Goal: Task Accomplishment & Management: Complete application form

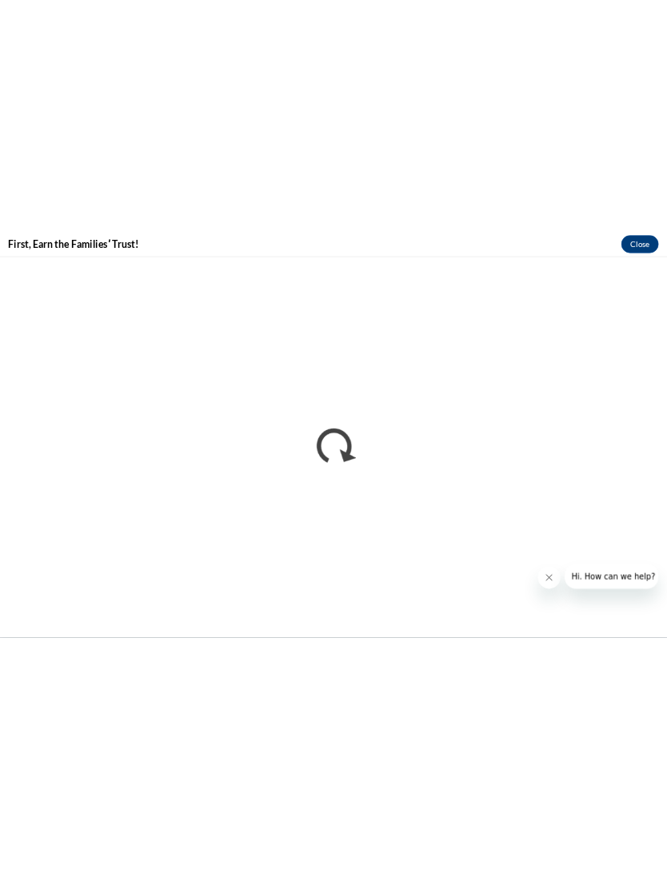
scroll to position [4474, 0]
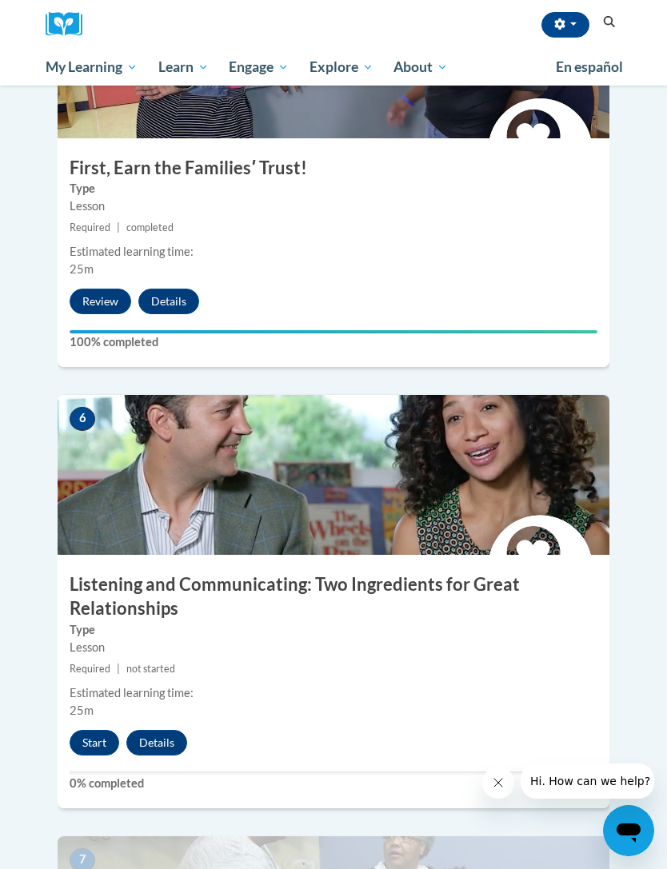
scroll to position [2218, 0]
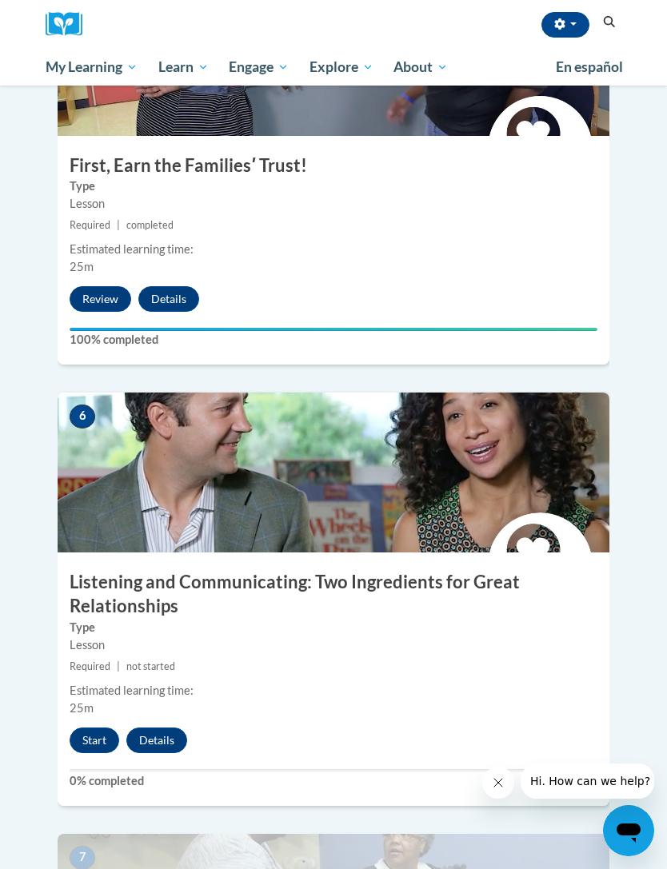
click at [100, 728] on button "Start" at bounding box center [95, 741] width 50 height 26
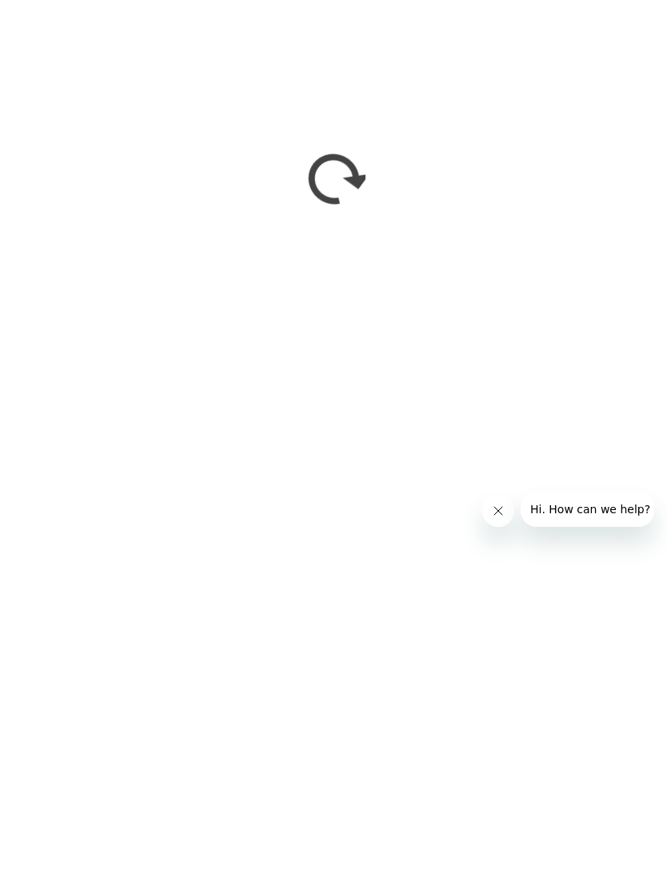
scroll to position [2535, 0]
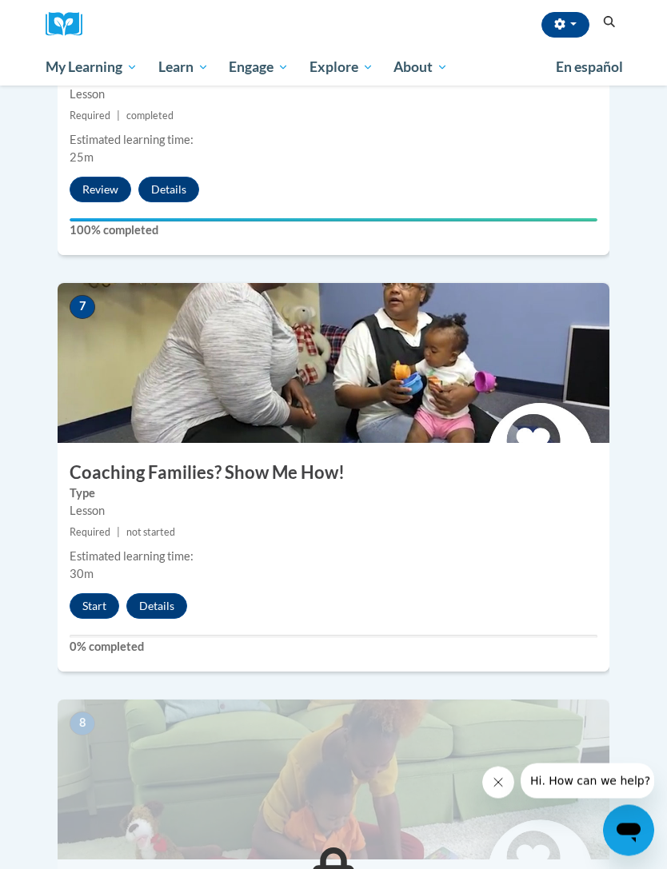
scroll to position [2769, 0]
click at [90, 593] on button "Start" at bounding box center [95, 606] width 50 height 26
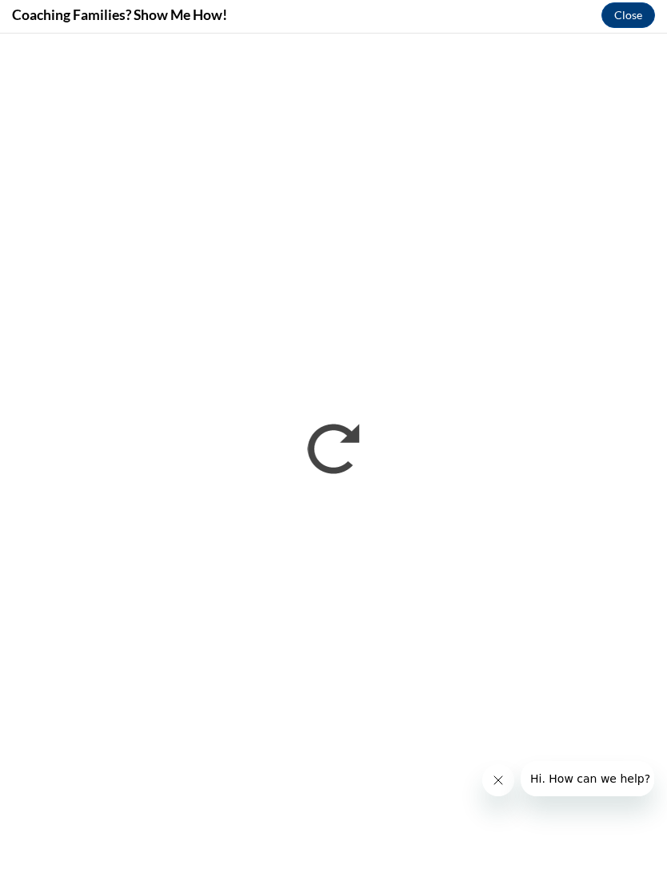
scroll to position [2771, 0]
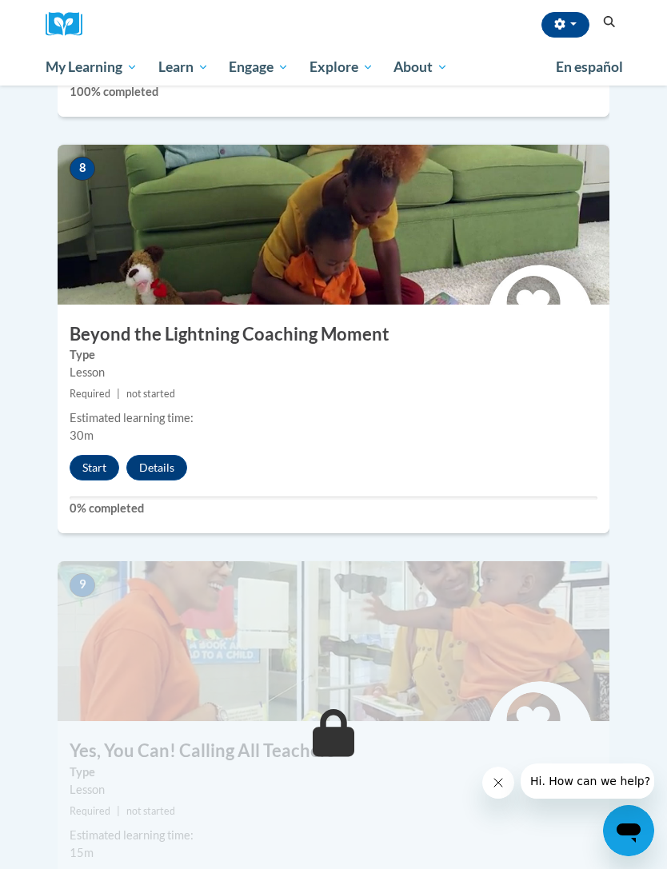
scroll to position [3247, 0]
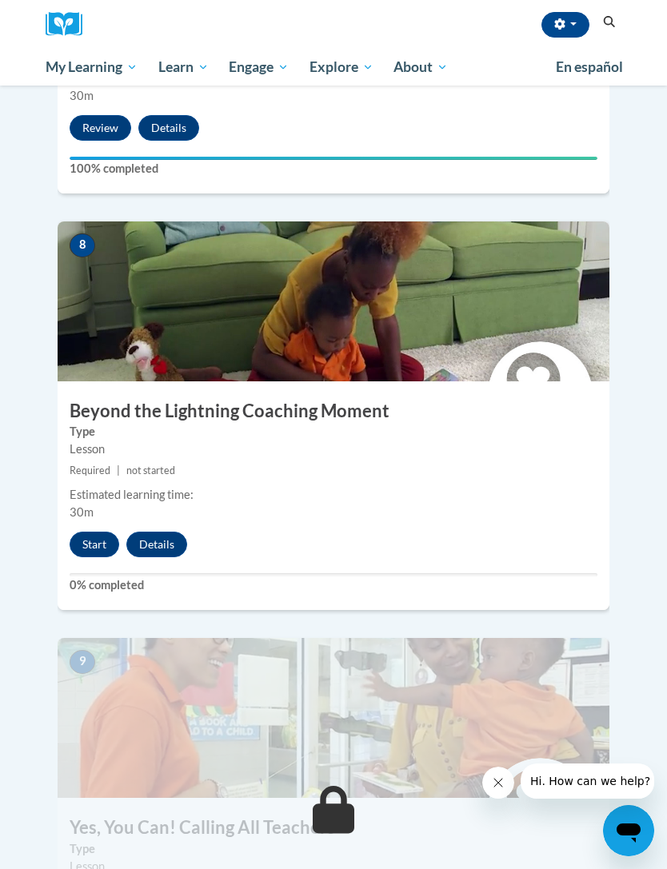
click at [82, 532] on button "Start" at bounding box center [95, 545] width 50 height 26
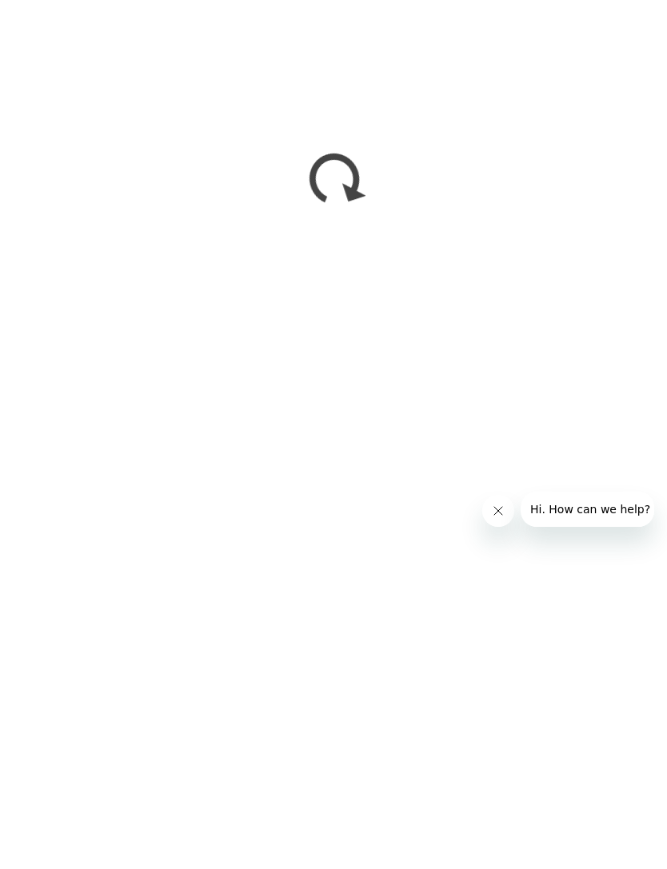
scroll to position [3566, 0]
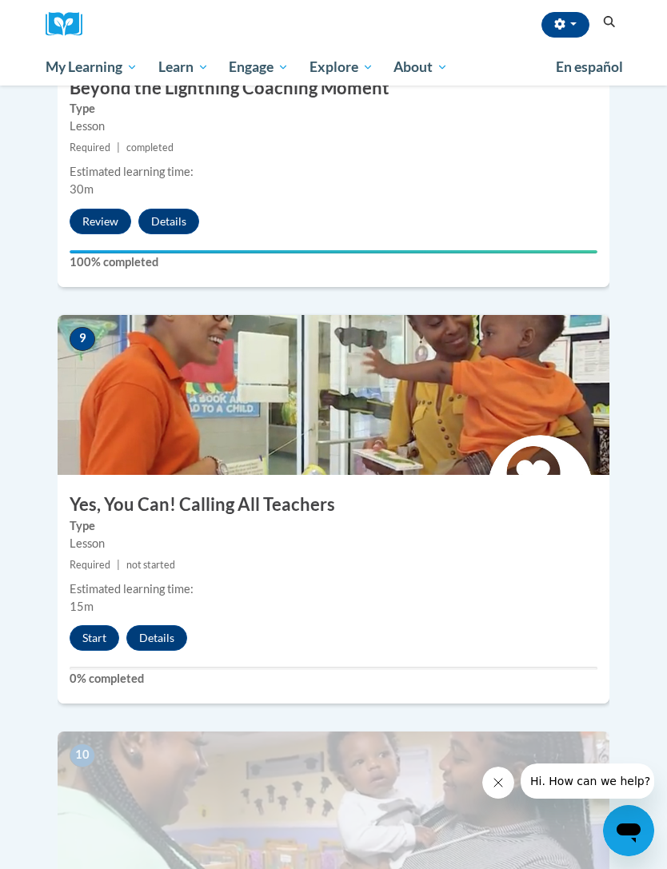
scroll to position [3571, 0]
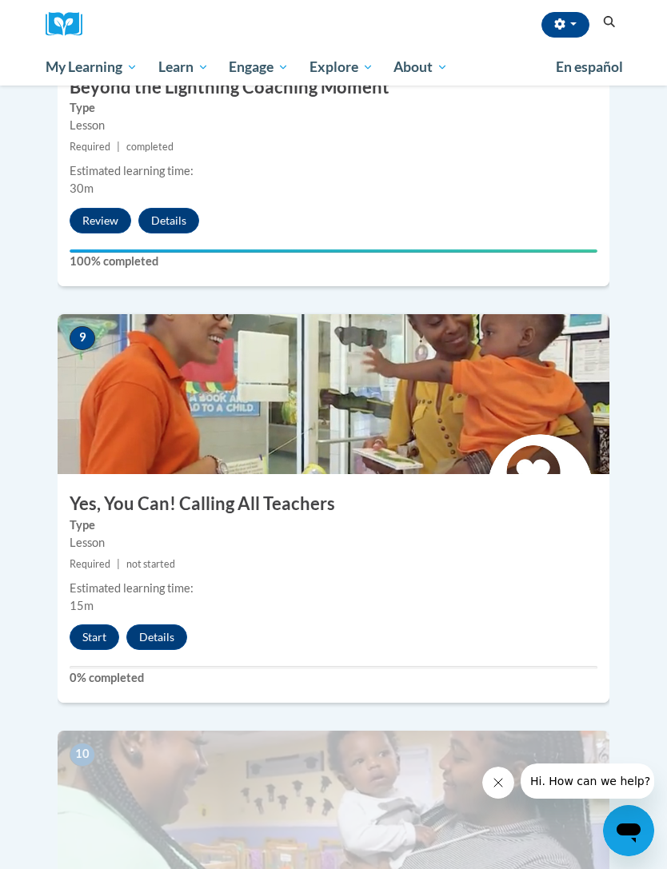
click at [98, 625] on button "Start" at bounding box center [95, 638] width 50 height 26
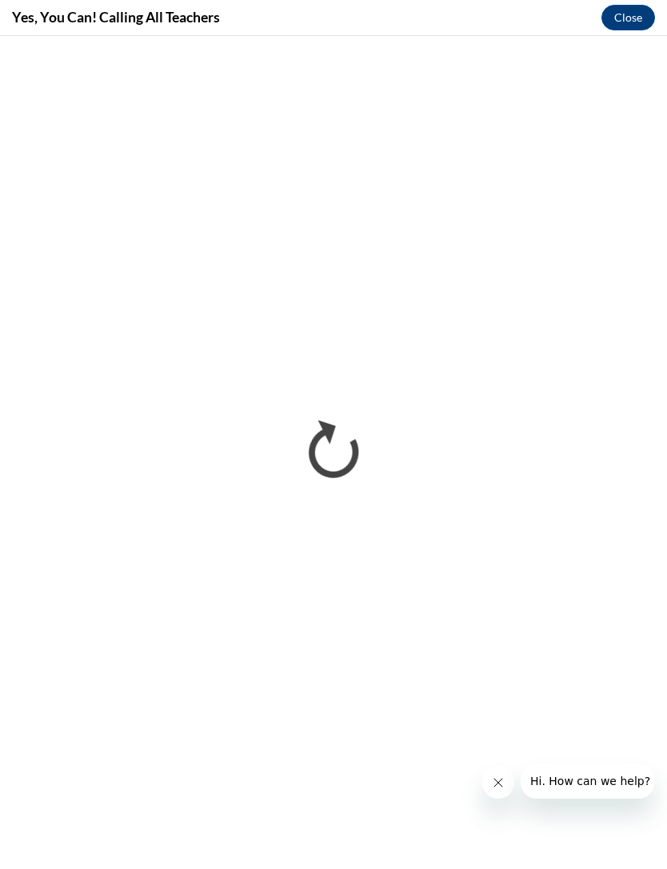
scroll to position [0, 0]
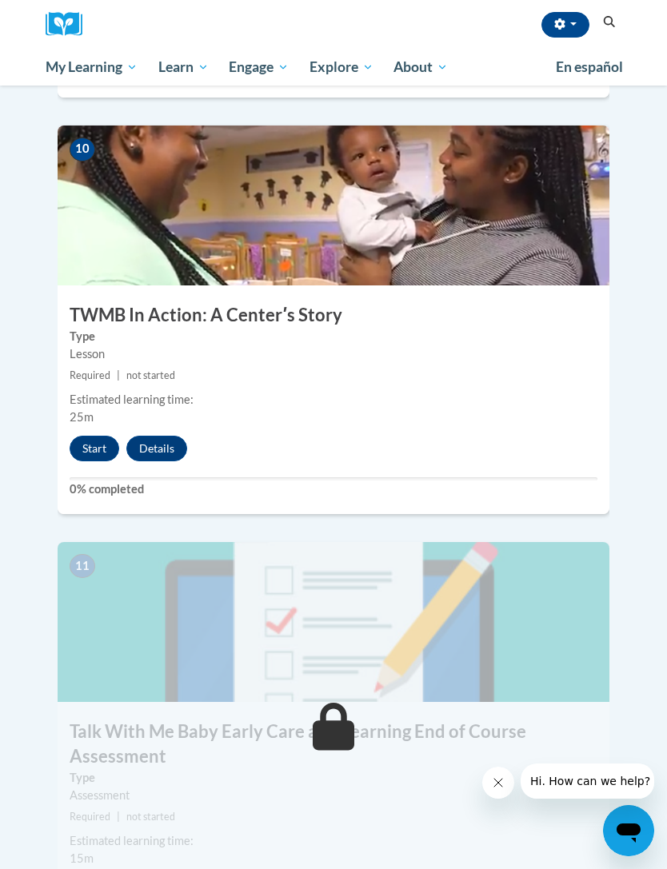
scroll to position [4177, 0]
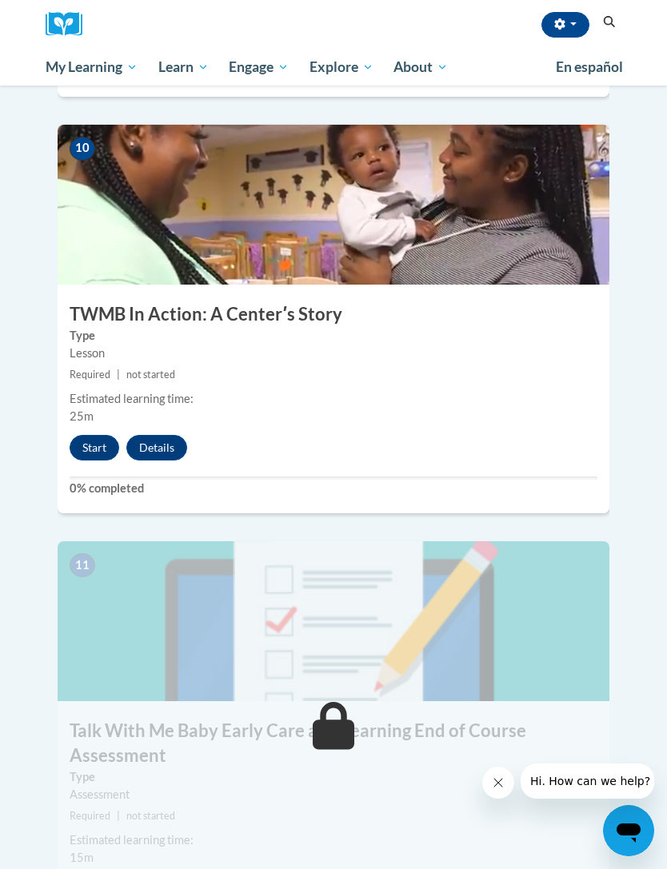
click at [93, 435] on button "Start" at bounding box center [95, 448] width 50 height 26
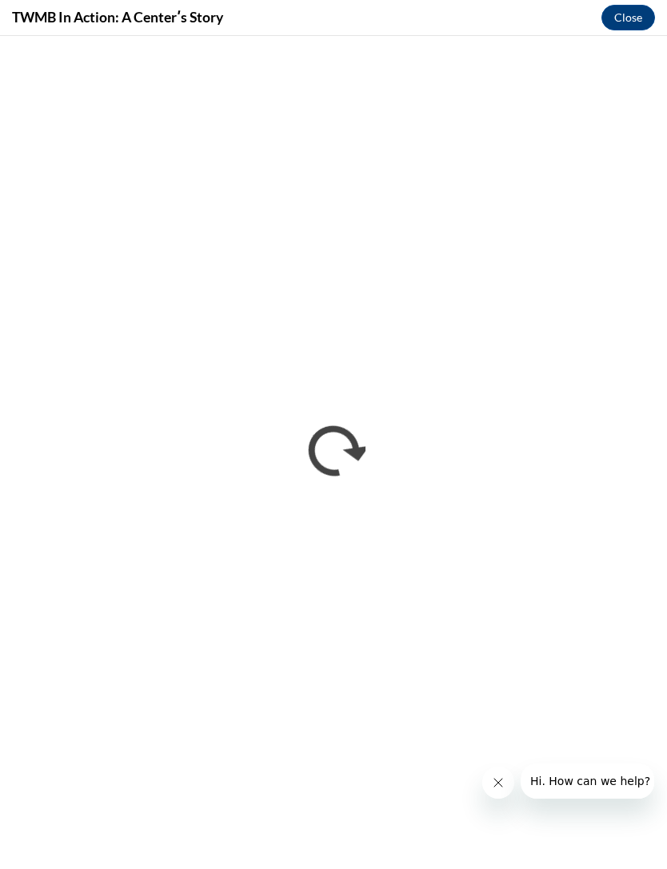
scroll to position [4176, 0]
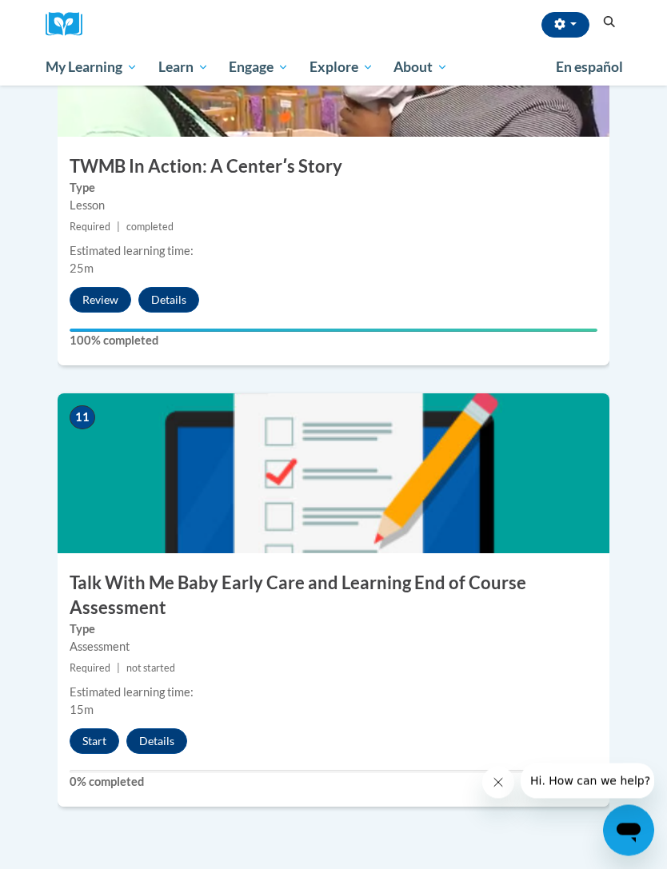
scroll to position [4326, 0]
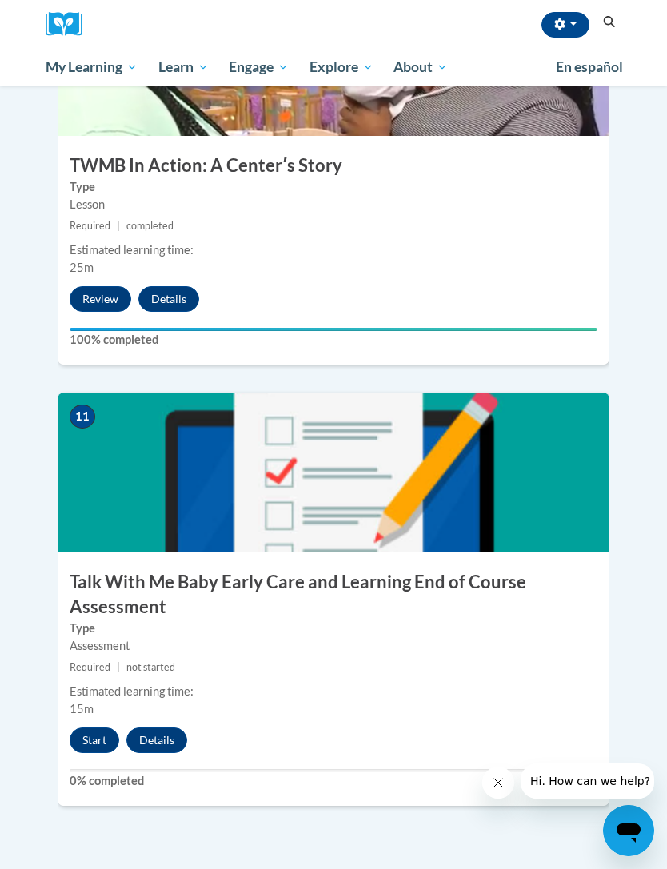
click at [107, 728] on button "Start" at bounding box center [95, 741] width 50 height 26
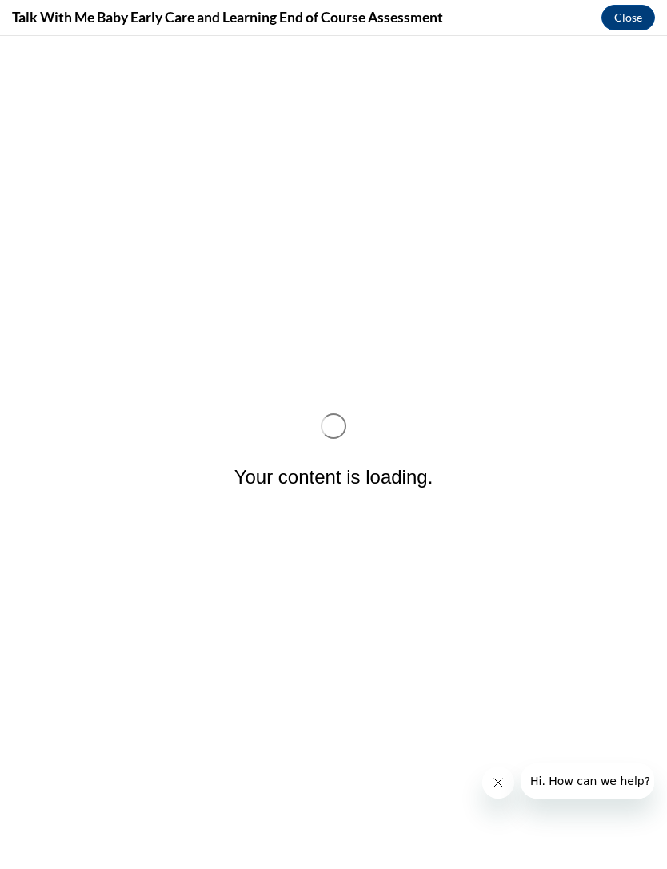
scroll to position [0, 0]
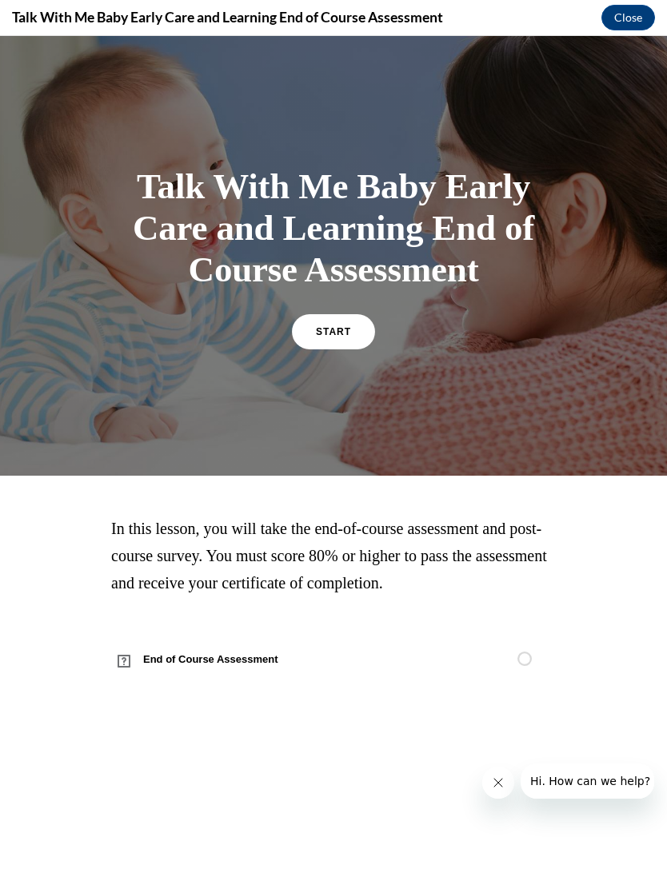
click at [289, 342] on div "Talk With Me Baby Early Care and Learning End of Course Assessment START" at bounding box center [333, 257] width 422 height 214
click at [365, 344] on link "START" at bounding box center [333, 331] width 83 height 35
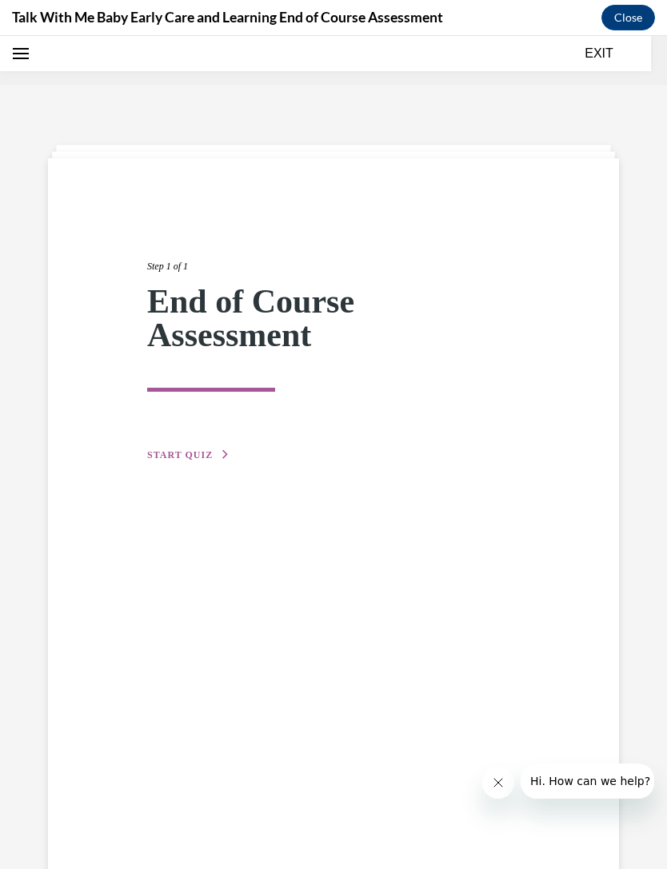
scroll to position [50, 0]
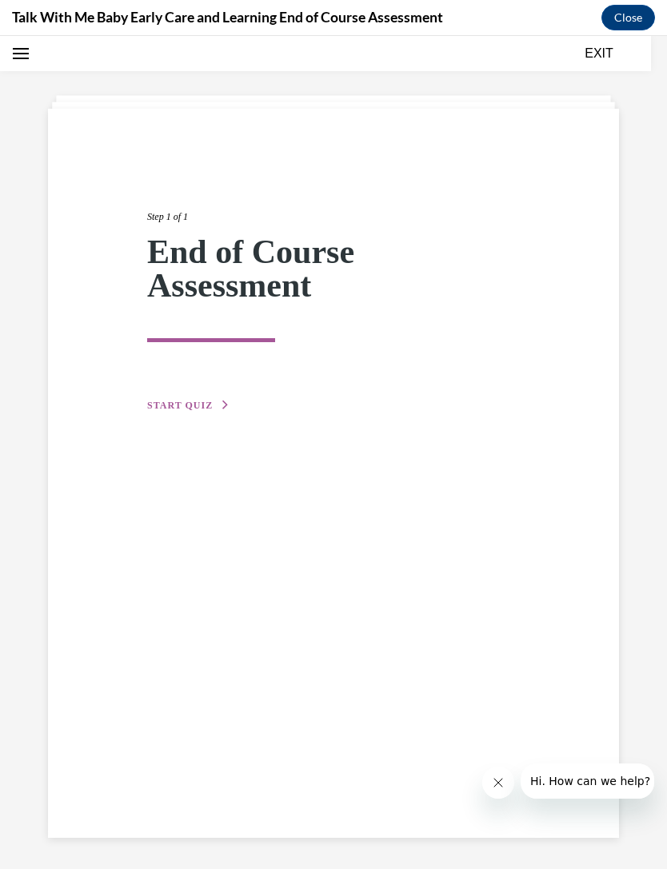
click at [163, 392] on div "Step 1 of 1 End of Course Assessment START QUIZ" at bounding box center [333, 294] width 397 height 242
click at [169, 400] on span "START QUIZ" at bounding box center [180, 405] width 66 height 11
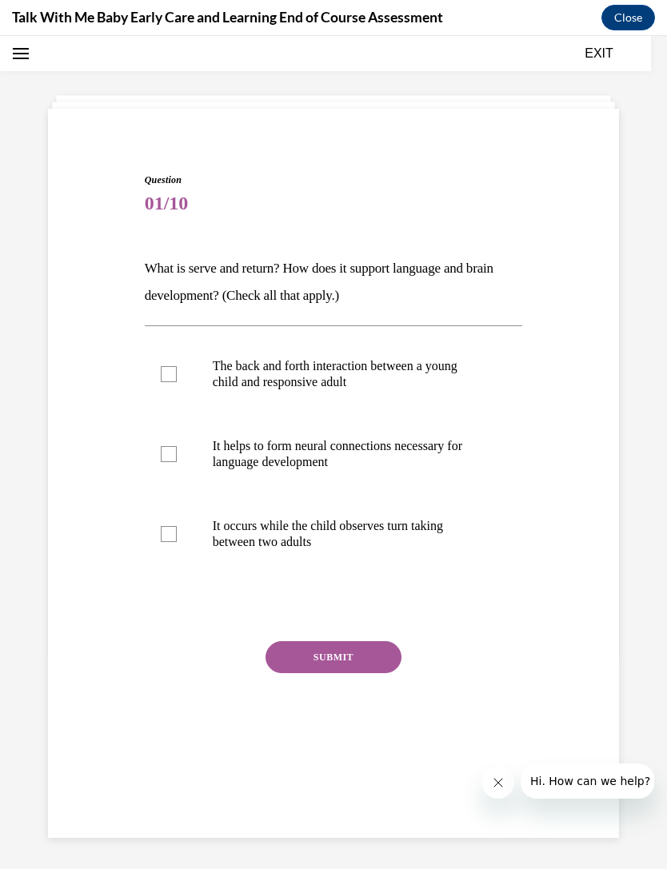
click at [214, 375] on p "The back and forth interaction between a young child and responsive adult" at bounding box center [348, 374] width 270 height 32
click at [177, 375] on input "The back and forth interaction between a young child and responsive adult" at bounding box center [169, 374] width 16 height 16
checkbox input "true"
click at [401, 461] on p "It helps to form neural connections necessary for language development" at bounding box center [348, 454] width 270 height 32
click at [177, 461] on input "It helps to form neural connections necessary for language development" at bounding box center [169, 454] width 16 height 16
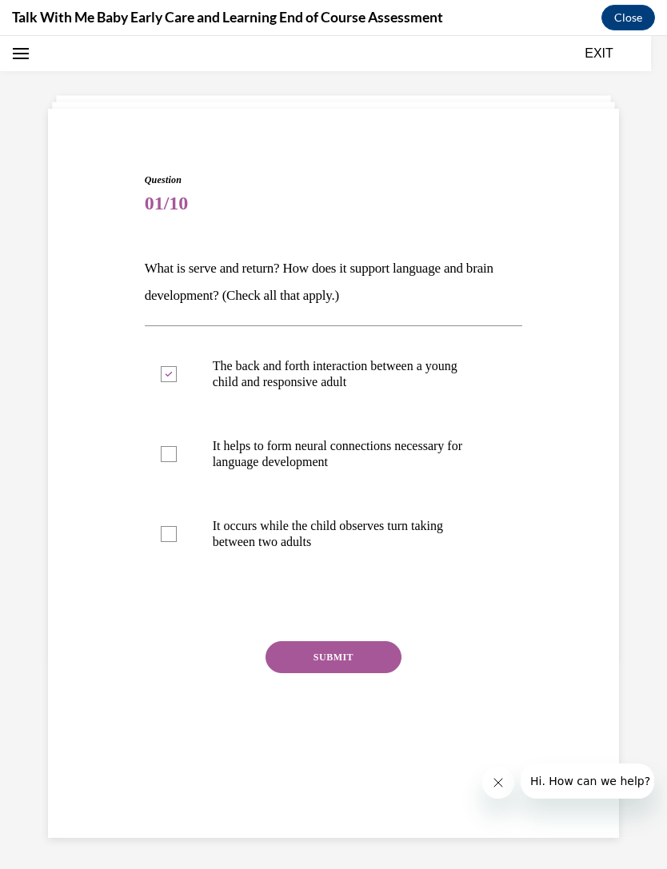
checkbox input "true"
click at [389, 547] on p "It occurs while the child observes turn taking between two adults" at bounding box center [348, 534] width 270 height 32
click at [177, 542] on input "It occurs while the child observes turn taking between two adults" at bounding box center [169, 534] width 16 height 16
checkbox input "true"
click at [361, 648] on button "SUBMIT" at bounding box center [333, 657] width 136 height 32
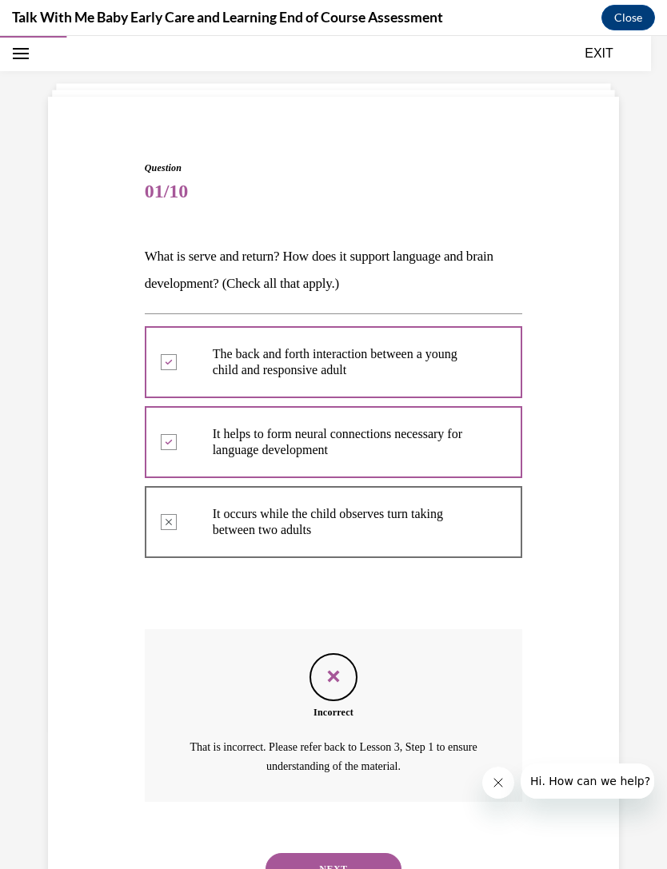
scroll to position [62, 0]
click at [355, 857] on button "NEXT" at bounding box center [333, 869] width 136 height 32
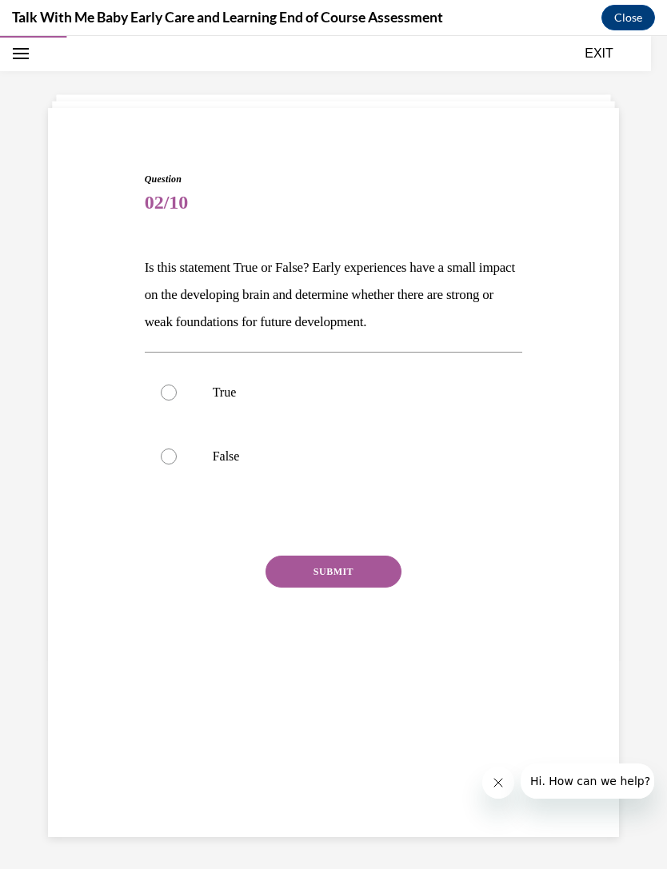
scroll to position [50, 0]
click at [184, 389] on label "True" at bounding box center [334, 393] width 378 height 64
click at [177, 389] on input "True" at bounding box center [169, 393] width 16 height 16
radio input "true"
click at [366, 564] on button "SUBMIT" at bounding box center [333, 572] width 136 height 32
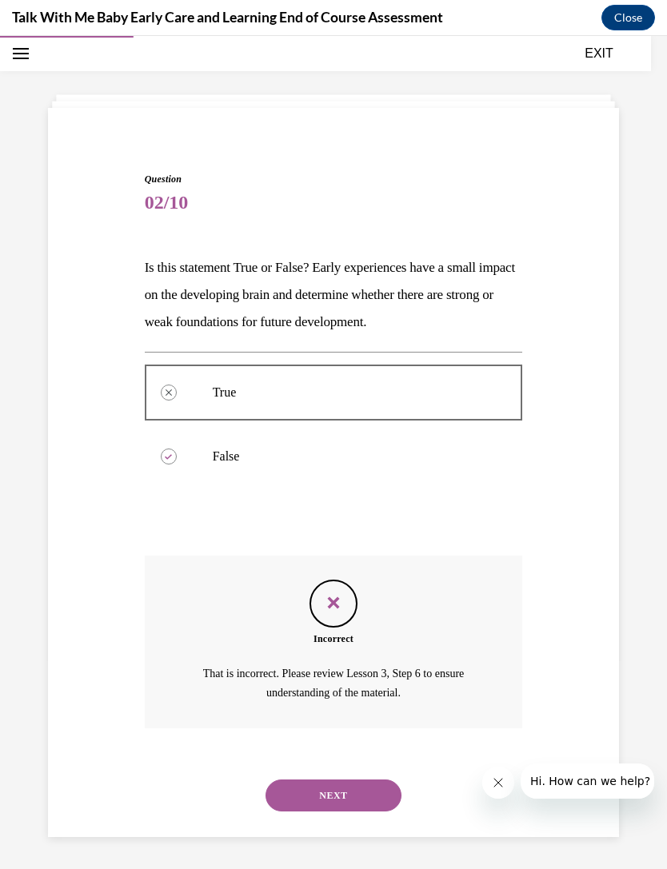
click at [376, 780] on button "NEXT" at bounding box center [333, 796] width 136 height 32
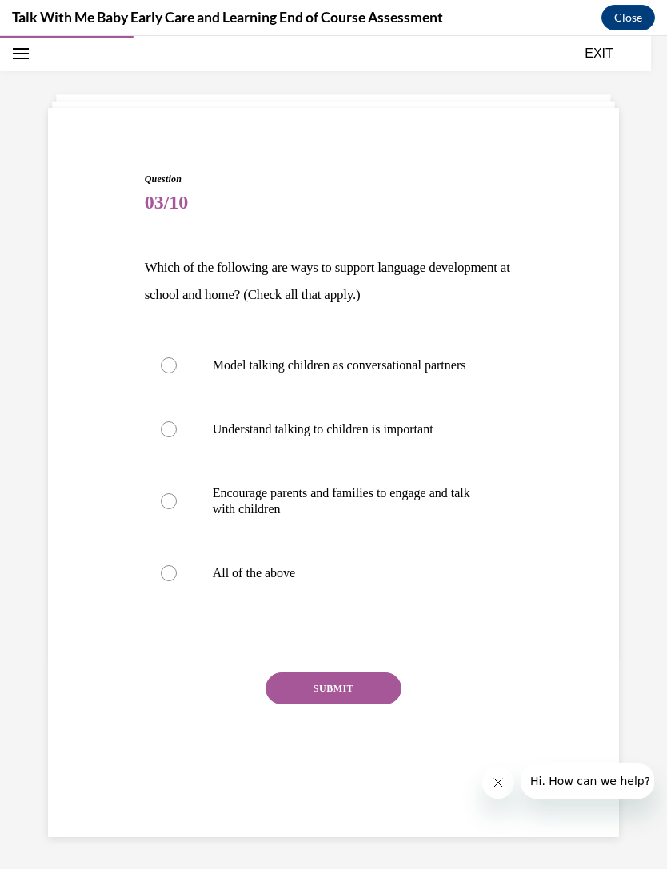
click at [178, 584] on label "All of the above" at bounding box center [334, 573] width 378 height 64
click at [177, 581] on input "All of the above" at bounding box center [169, 573] width 16 height 16
radio input "true"
click at [391, 705] on button "SUBMIT" at bounding box center [333, 689] width 136 height 32
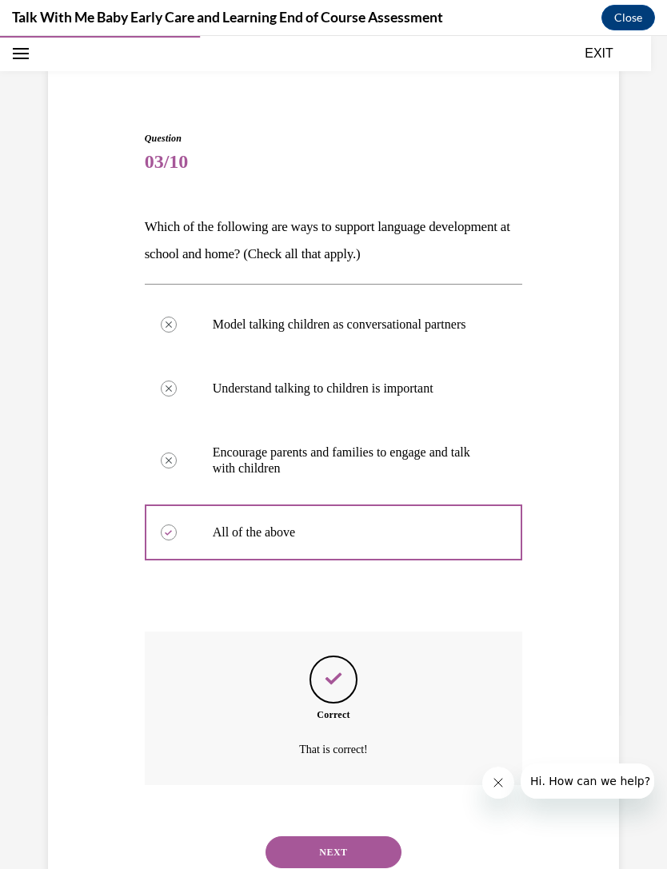
click at [361, 859] on button "NEXT" at bounding box center [333, 852] width 136 height 32
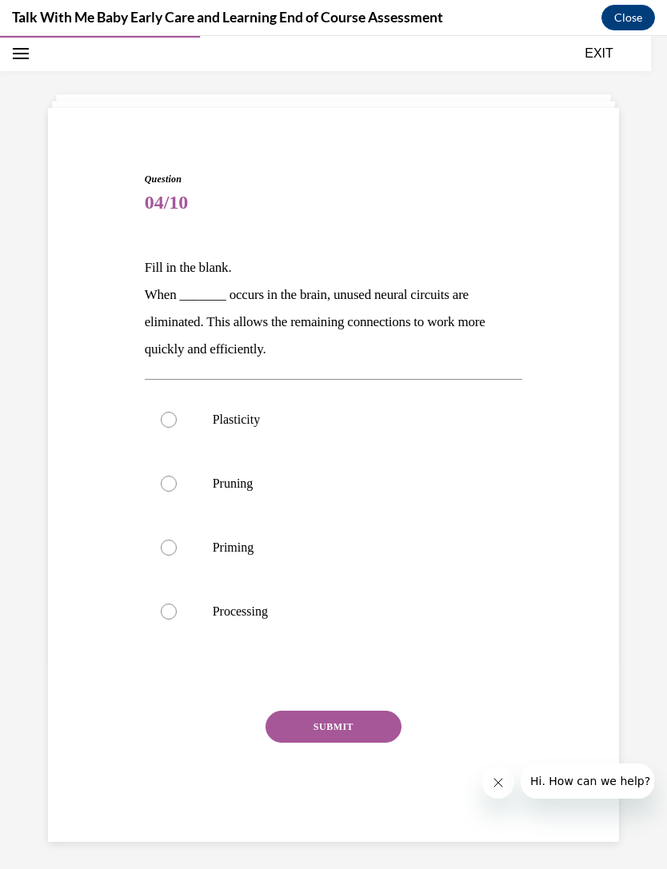
click at [174, 427] on label "Plasticity" at bounding box center [334, 420] width 378 height 64
click at [174, 427] on input "Plasticity" at bounding box center [169, 420] width 16 height 16
radio input "true"
click at [170, 535] on label "Priming" at bounding box center [334, 548] width 378 height 64
click at [170, 540] on input "Priming" at bounding box center [169, 548] width 16 height 16
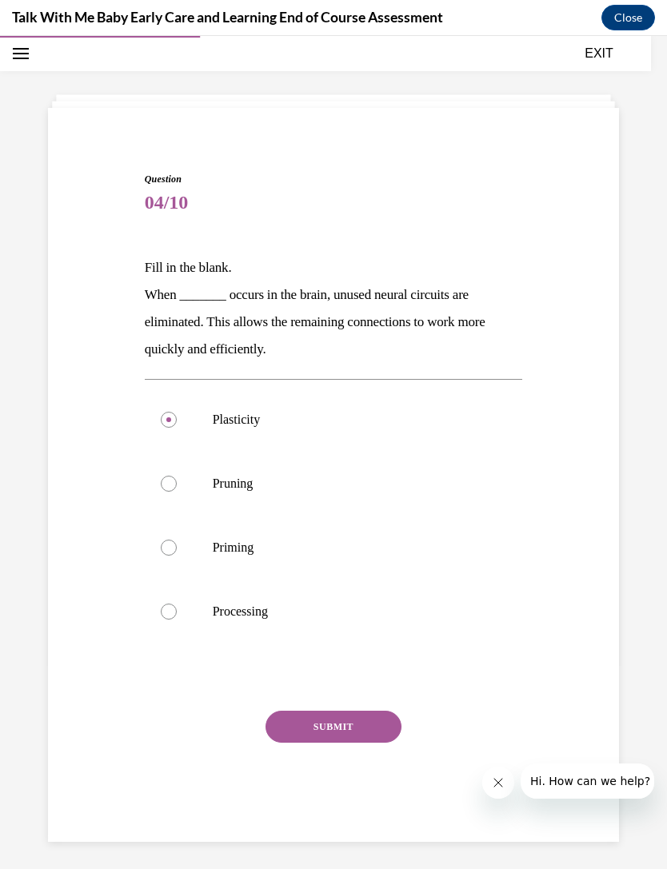
radio input "true"
click at [162, 485] on div at bounding box center [169, 484] width 16 height 16
click at [162, 485] on input "Pruning" at bounding box center [169, 484] width 16 height 16
radio input "true"
click at [166, 553] on div at bounding box center [169, 548] width 16 height 16
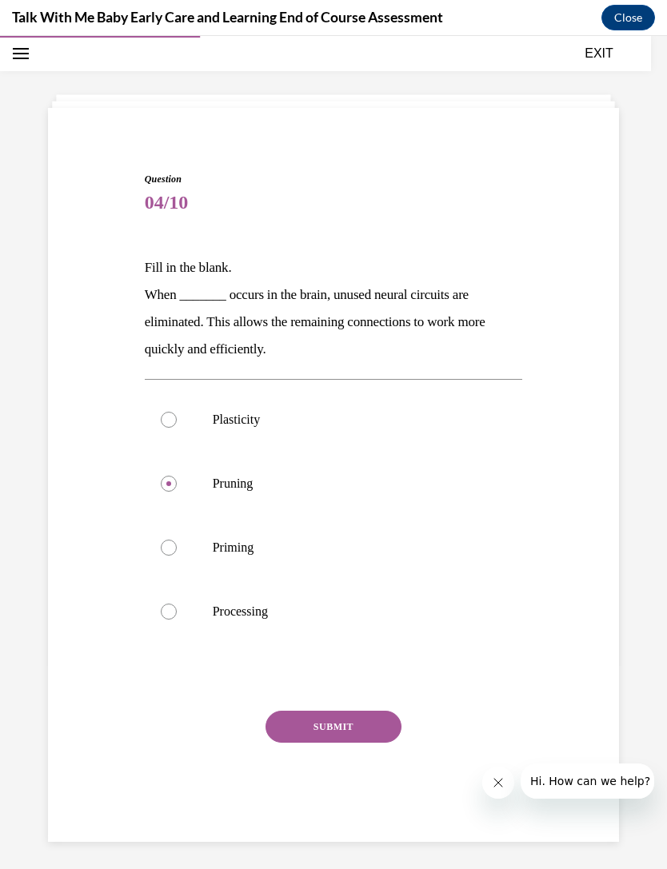
click at [166, 553] on input "Priming" at bounding box center [169, 548] width 16 height 16
radio input "true"
click at [390, 736] on button "SUBMIT" at bounding box center [333, 727] width 136 height 32
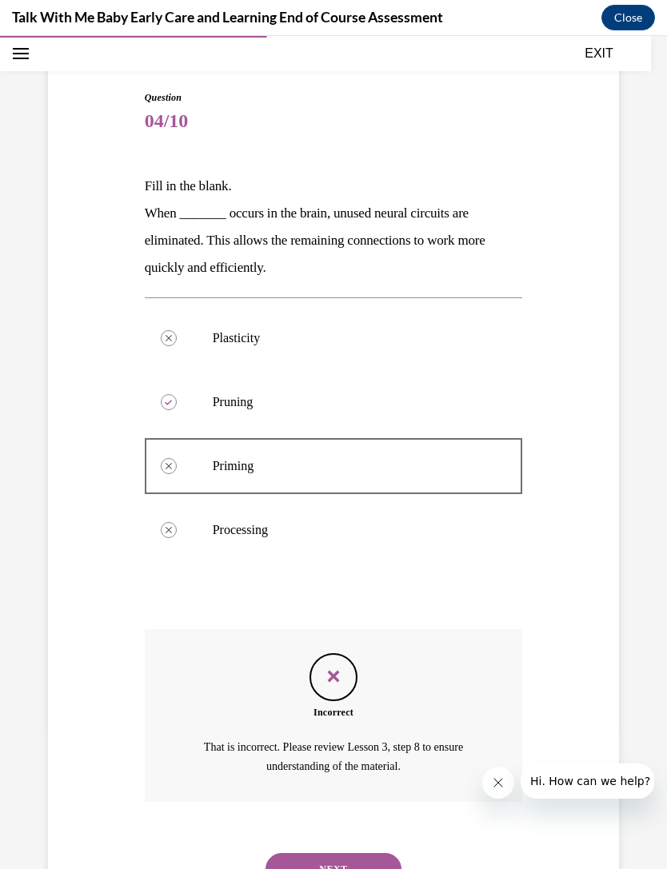
click at [361, 853] on button "NEXT" at bounding box center [333, 869] width 136 height 32
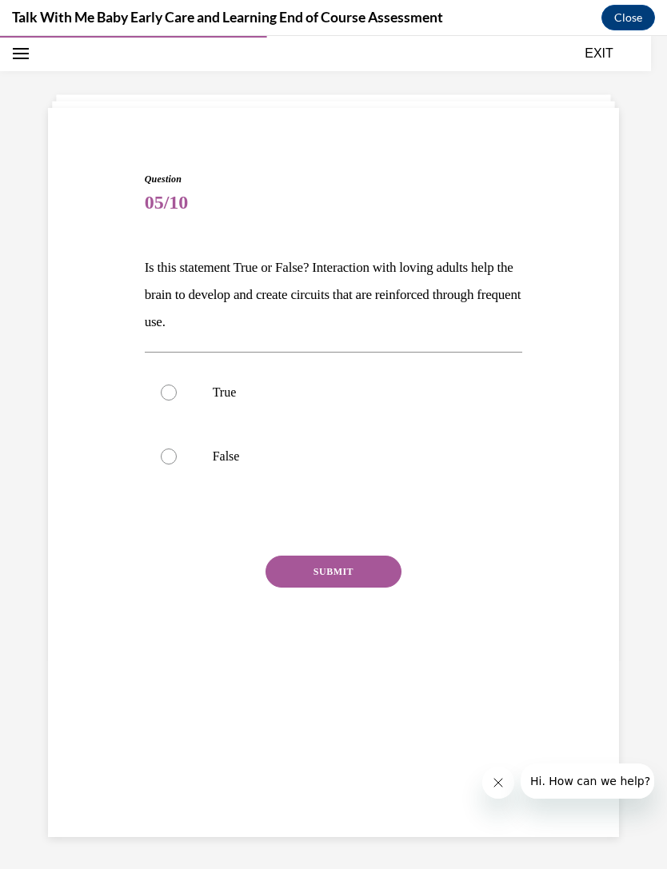
click at [156, 437] on label "False" at bounding box center [334, 457] width 378 height 64
click at [161, 449] on input "False" at bounding box center [169, 457] width 16 height 16
radio input "true"
click at [397, 573] on button "SUBMIT" at bounding box center [333, 572] width 136 height 32
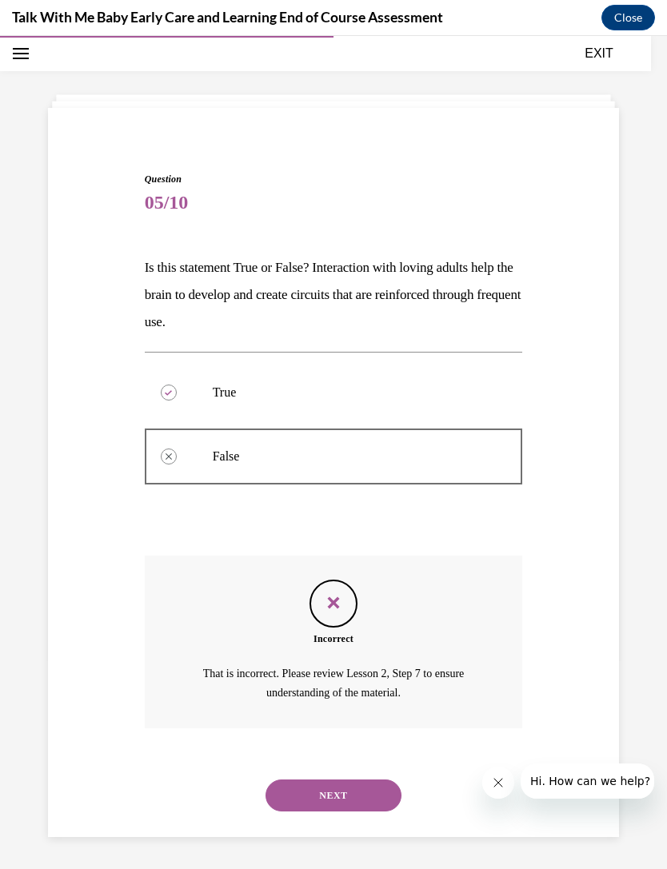
click at [357, 780] on button "NEXT" at bounding box center [333, 796] width 136 height 32
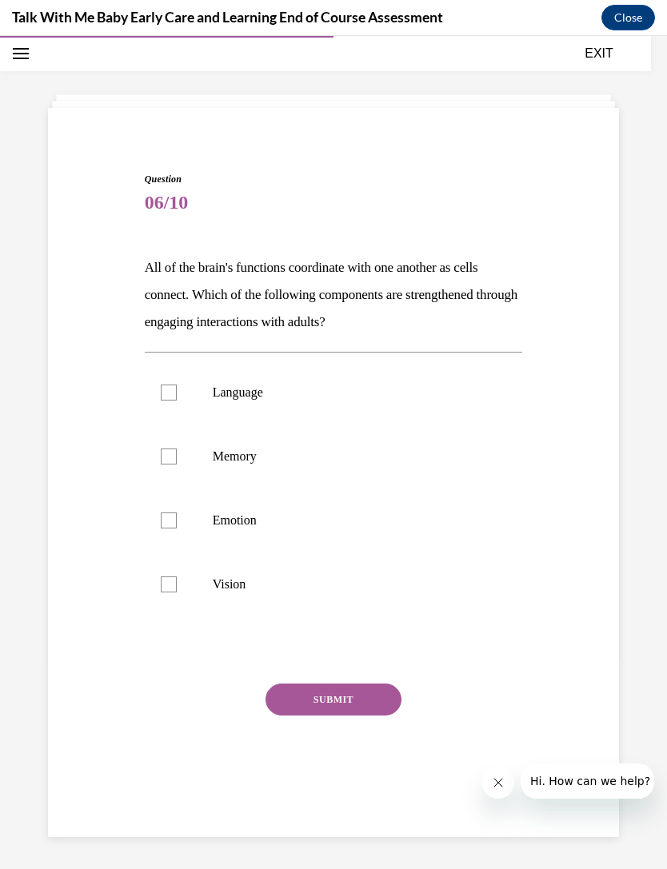
click at [181, 590] on label "Vision" at bounding box center [334, 585] width 378 height 64
click at [177, 590] on input "Vision" at bounding box center [169, 585] width 16 height 16
checkbox input "true"
click at [165, 505] on label "Emotion" at bounding box center [334, 521] width 378 height 64
click at [165, 513] on input "Emotion" at bounding box center [169, 521] width 16 height 16
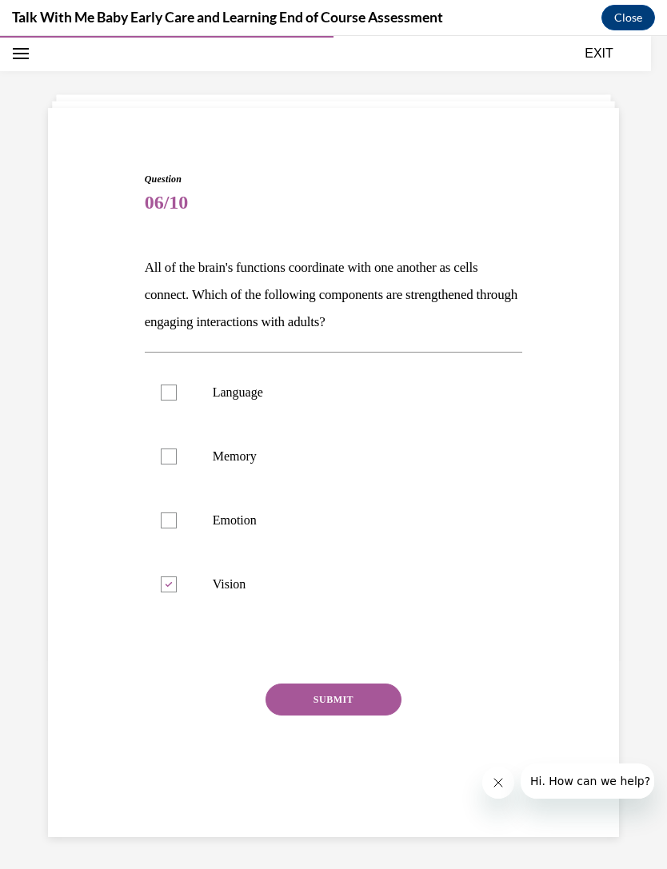
checkbox input "true"
click at [170, 452] on div at bounding box center [169, 457] width 16 height 16
click at [170, 452] on input "Memory" at bounding box center [169, 457] width 16 height 16
checkbox input "true"
click at [160, 381] on label "Language" at bounding box center [334, 393] width 378 height 64
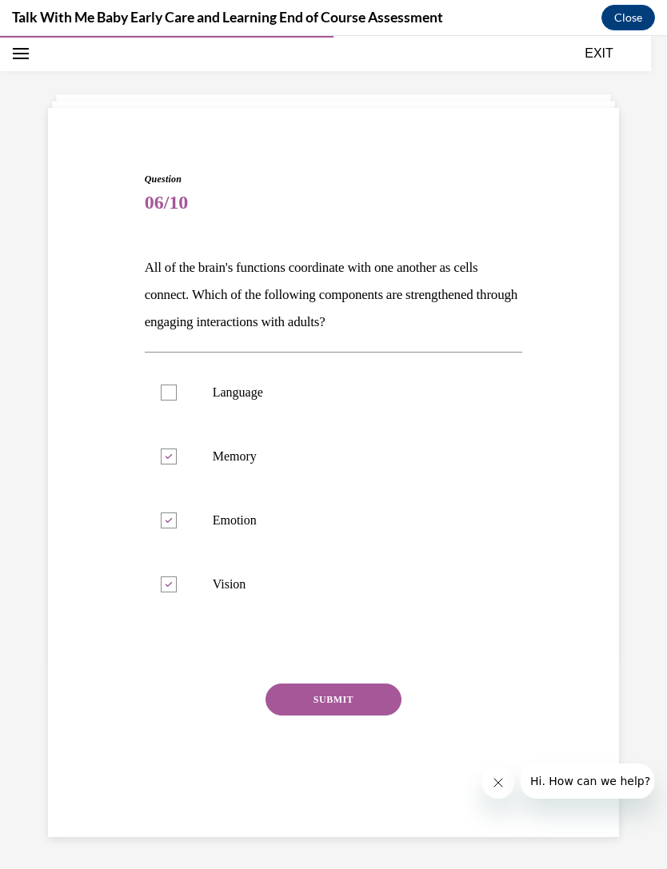
click at [161, 385] on input "Language" at bounding box center [169, 393] width 16 height 16
checkbox input "true"
click at [372, 711] on button "SUBMIT" at bounding box center [333, 700] width 136 height 32
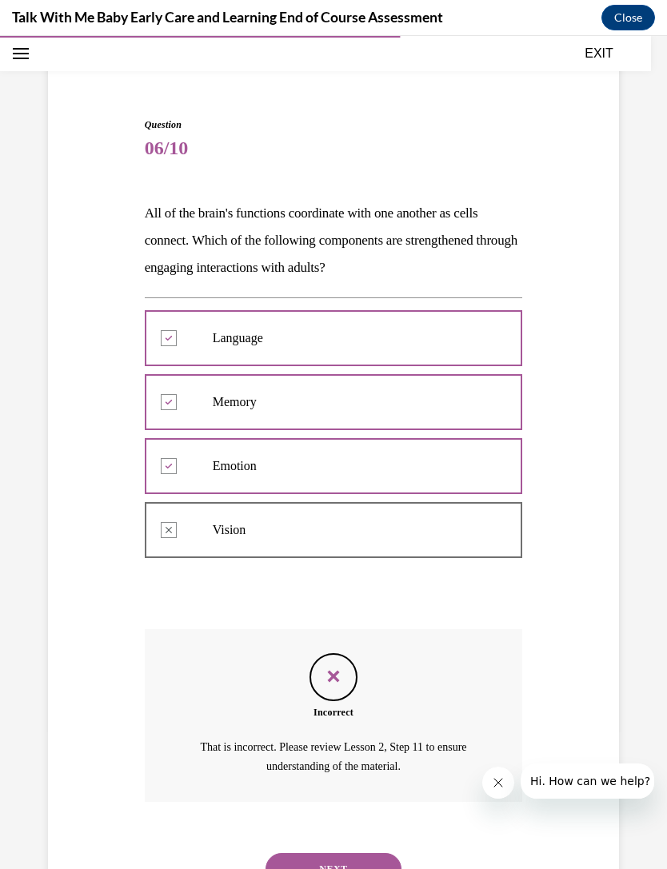
click at [354, 857] on button "NEXT" at bounding box center [333, 869] width 136 height 32
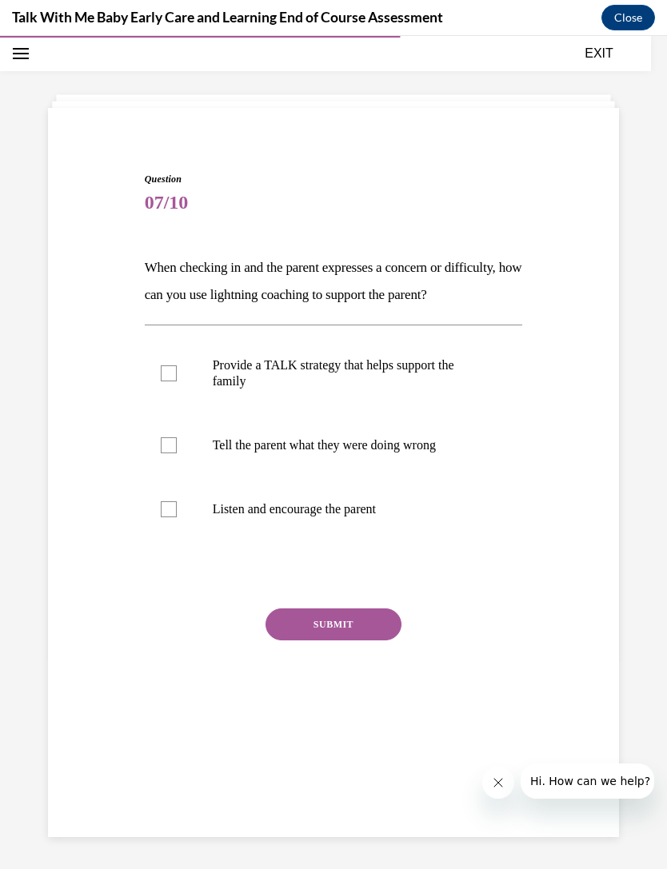
click at [194, 477] on label "Tell the parent what they were doing wrong" at bounding box center [334, 445] width 378 height 64
click at [177, 453] on input "Tell the parent what they were doing wrong" at bounding box center [169, 445] width 16 height 16
checkbox input "true"
click at [377, 641] on button "SUBMIT" at bounding box center [333, 625] width 136 height 32
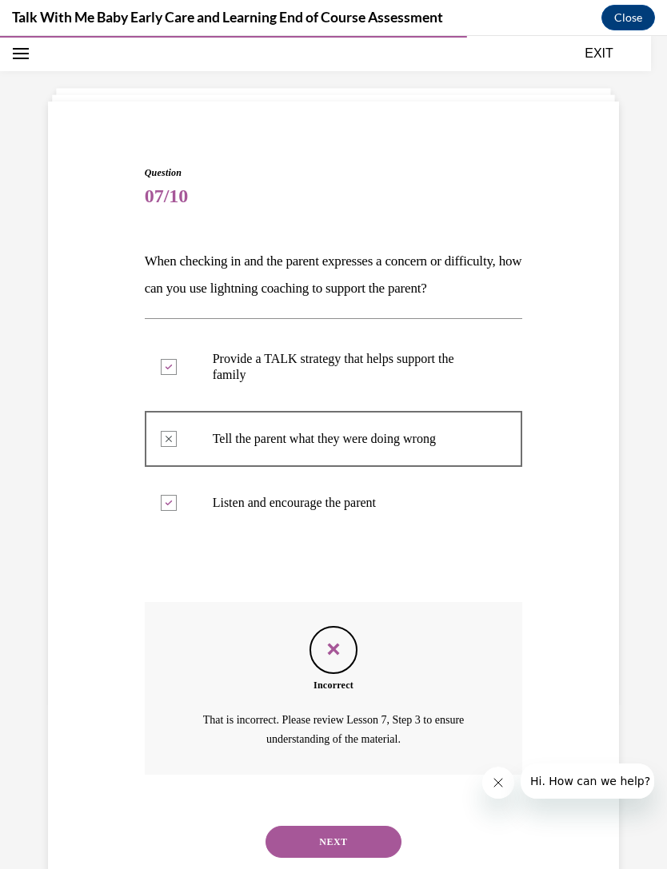
scroll to position [57, 0]
click at [361, 848] on button "NEXT" at bounding box center [333, 842] width 136 height 32
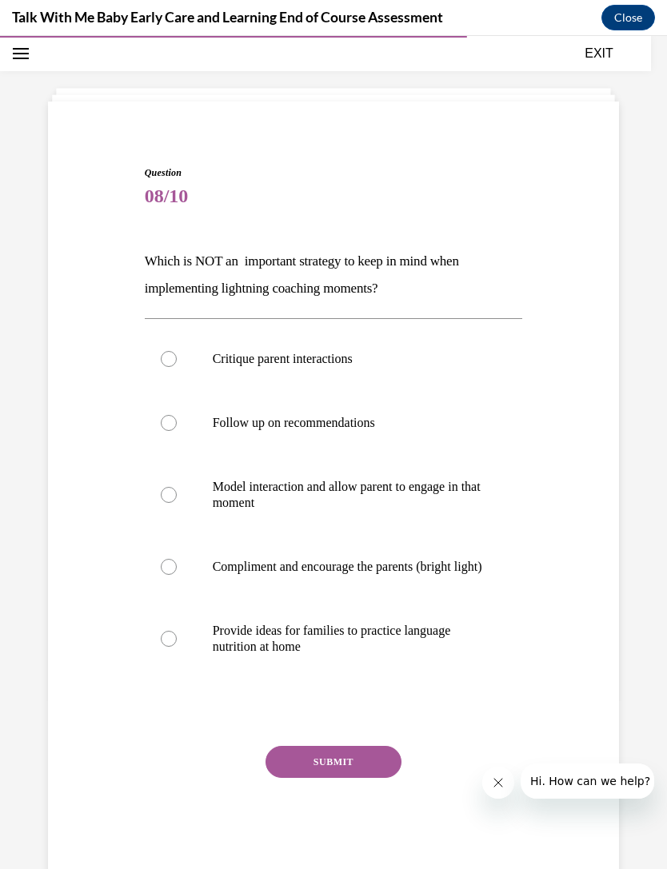
scroll to position [50, 0]
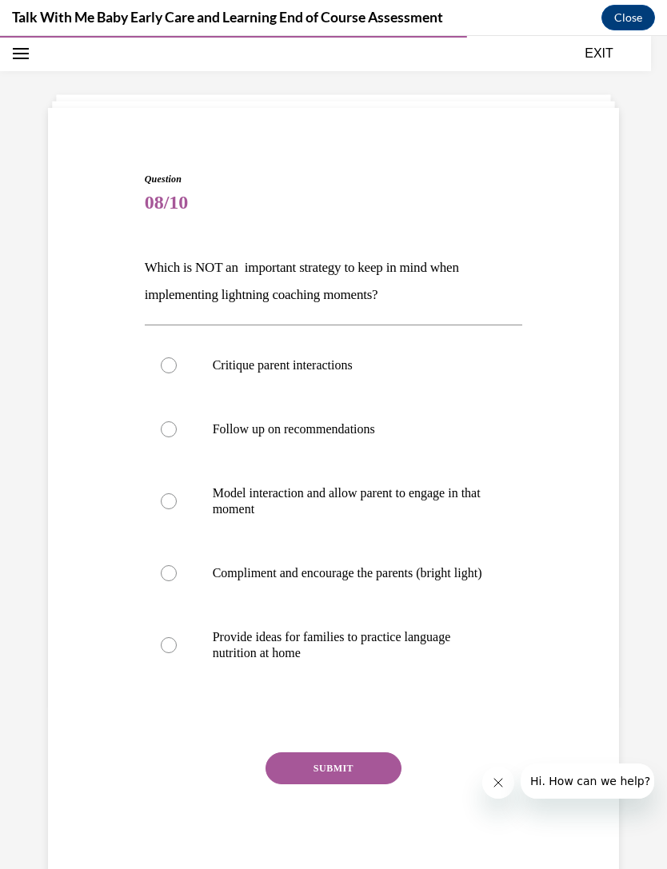
click at [193, 581] on label "Compliment and encourage the parents (bright light)" at bounding box center [334, 573] width 378 height 64
click at [177, 581] on input "Compliment and encourage the parents (bright light)" at bounding box center [169, 573] width 16 height 16
radio input "true"
click at [387, 784] on button "SUBMIT" at bounding box center [333, 769] width 136 height 32
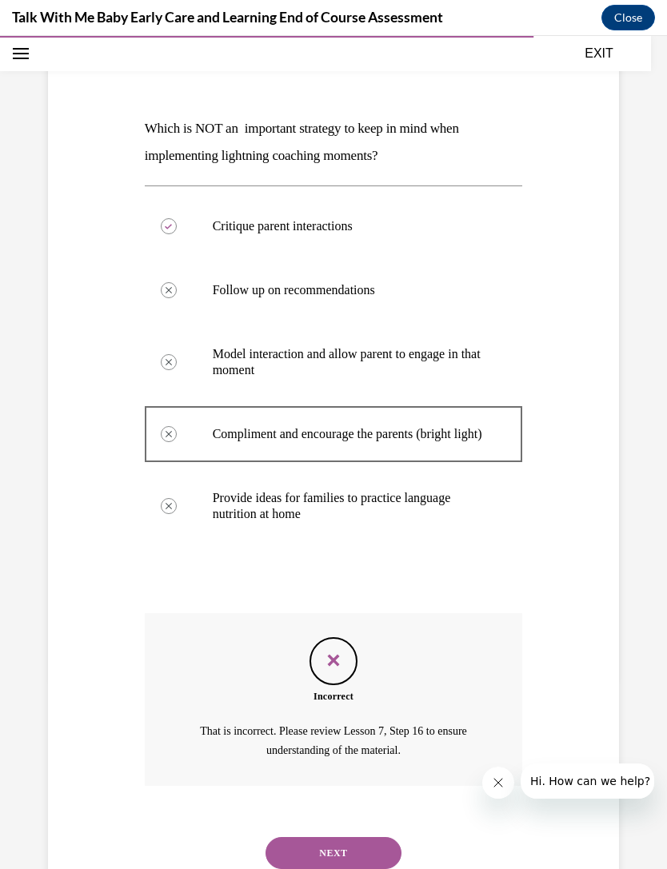
click at [361, 842] on button "NEXT" at bounding box center [333, 853] width 136 height 32
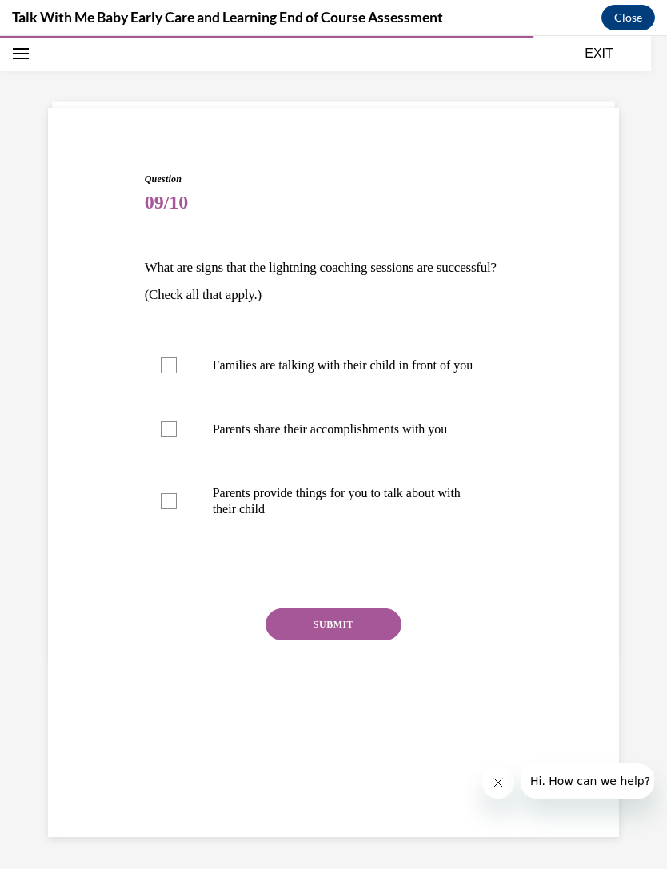
click at [202, 376] on label "Families are talking with their child in front of you" at bounding box center [334, 365] width 378 height 64
click at [177, 373] on input "Families are talking with their child in front of you" at bounding box center [169, 365] width 16 height 16
checkbox input "true"
click at [179, 446] on label "Parents share their accomplishments with you" at bounding box center [334, 429] width 378 height 64
click at [177, 437] on input "Parents share their accomplishments with you" at bounding box center [169, 429] width 16 height 16
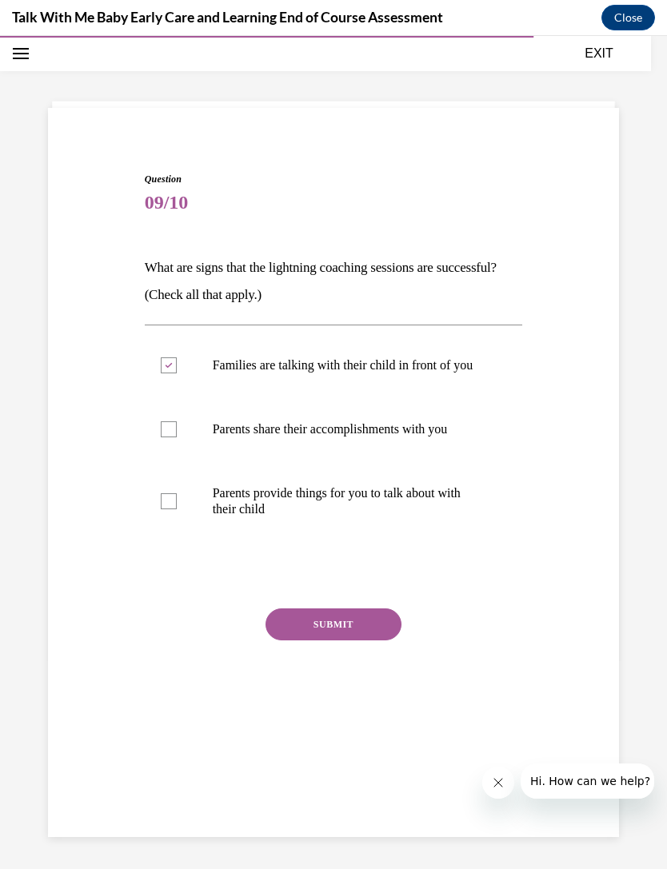
checkbox input "true"
click at [373, 641] on button "SUBMIT" at bounding box center [333, 625] width 136 height 32
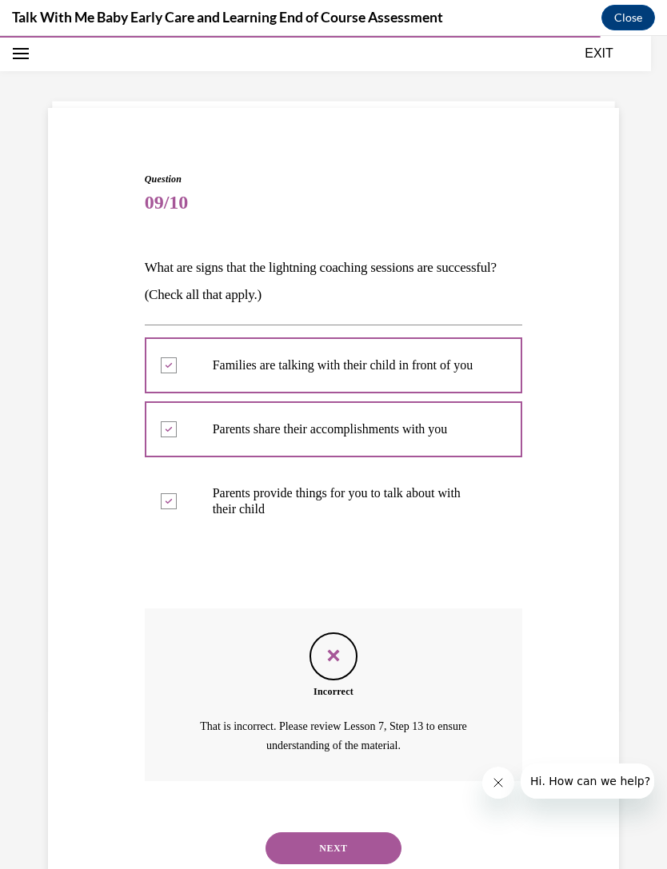
click at [357, 856] on button "NEXT" at bounding box center [333, 848] width 136 height 32
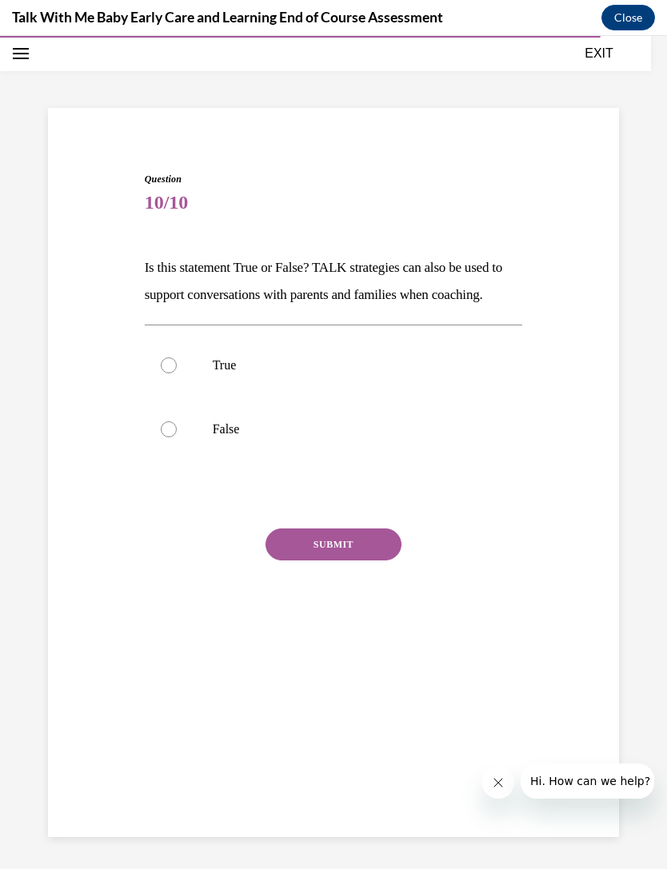
click at [168, 373] on div at bounding box center [169, 365] width 16 height 16
click at [168, 373] on input "True" at bounding box center [169, 365] width 16 height 16
radio input "true"
click at [376, 561] on button "SUBMIT" at bounding box center [333, 545] width 136 height 32
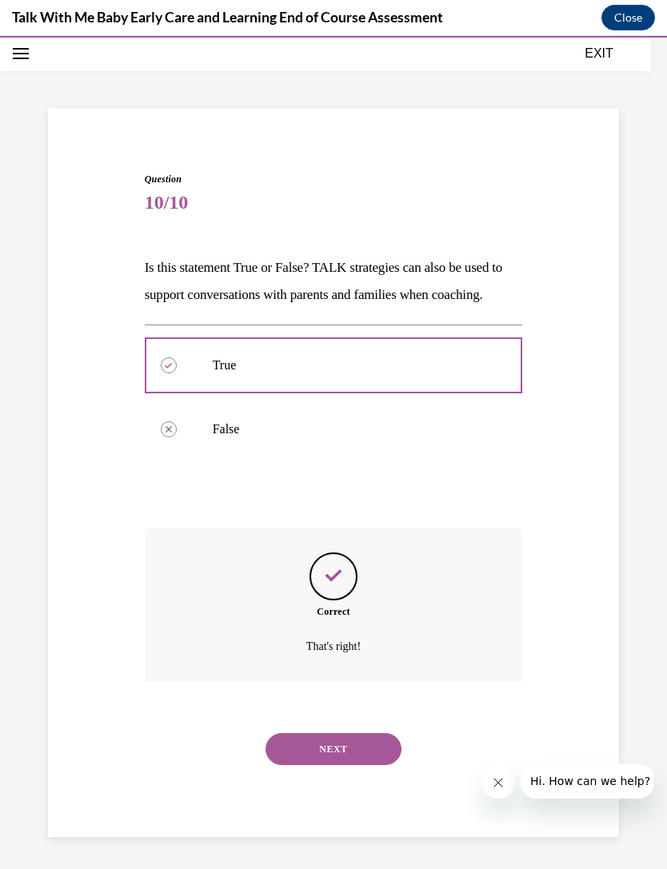
click at [376, 765] on button "NEXT" at bounding box center [333, 749] width 136 height 32
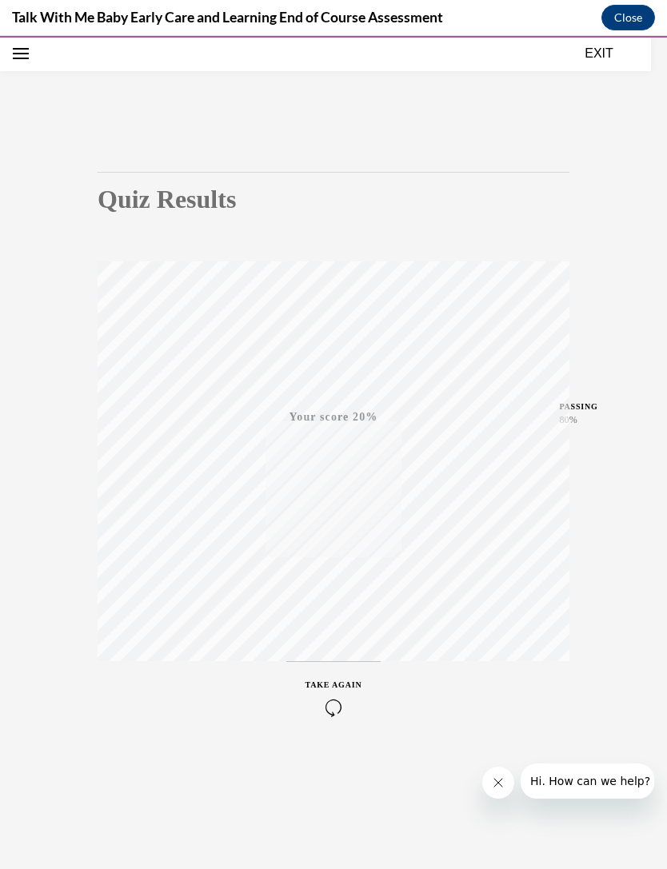
click at [346, 707] on icon "button" at bounding box center [333, 708] width 57 height 18
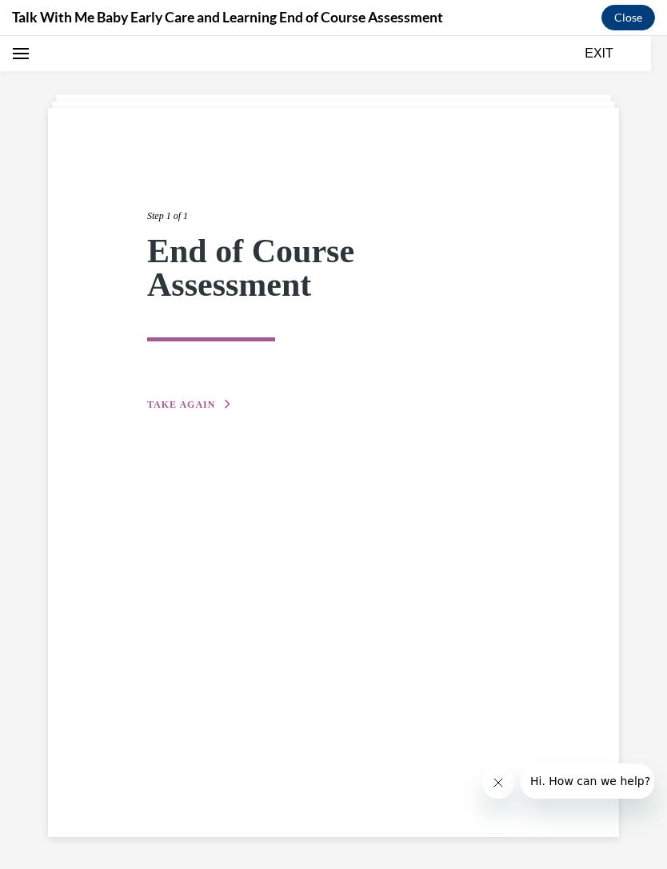
click at [181, 401] on span "TAKE AGAIN" at bounding box center [181, 404] width 68 height 11
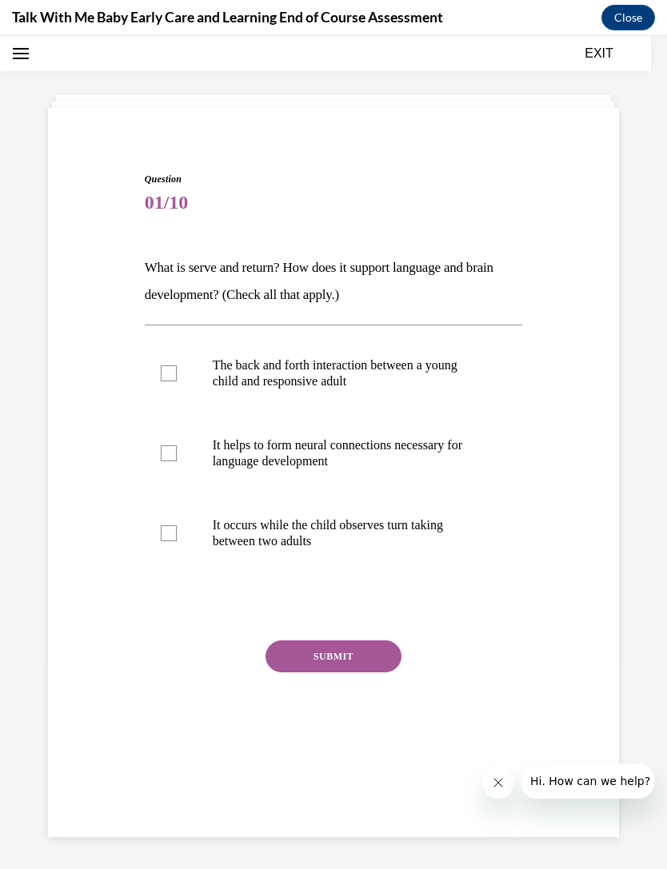
click at [397, 386] on p "The back and forth interaction between a young child and responsive adult" at bounding box center [348, 373] width 270 height 32
click at [177, 381] on input "The back and forth interaction between a young child and responsive adult" at bounding box center [169, 373] width 16 height 16
checkbox input "true"
click at [389, 448] on p "It helps to form neural connections necessary for language development" at bounding box center [348, 453] width 270 height 32
click at [177, 448] on input "It helps to form neural connections necessary for language development" at bounding box center [169, 453] width 16 height 16
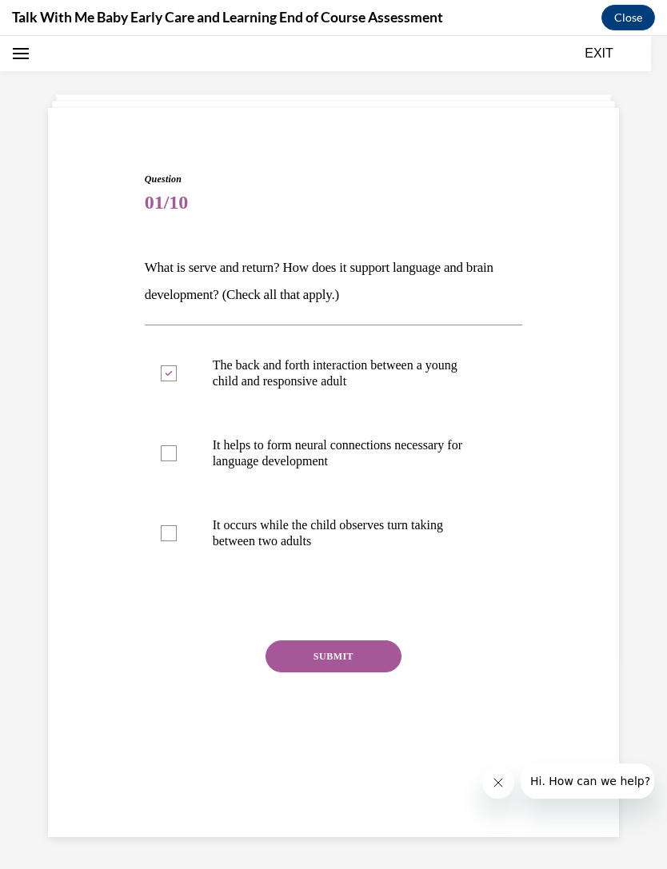
checkbox input "true"
click at [355, 651] on button "SUBMIT" at bounding box center [333, 657] width 136 height 32
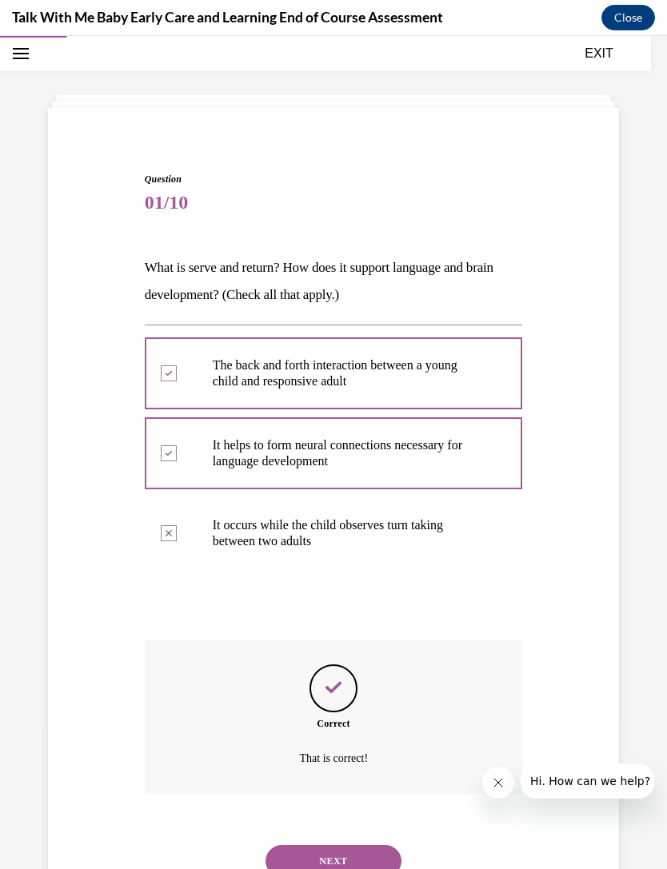
click at [345, 847] on button "NEXT" at bounding box center [333, 861] width 136 height 32
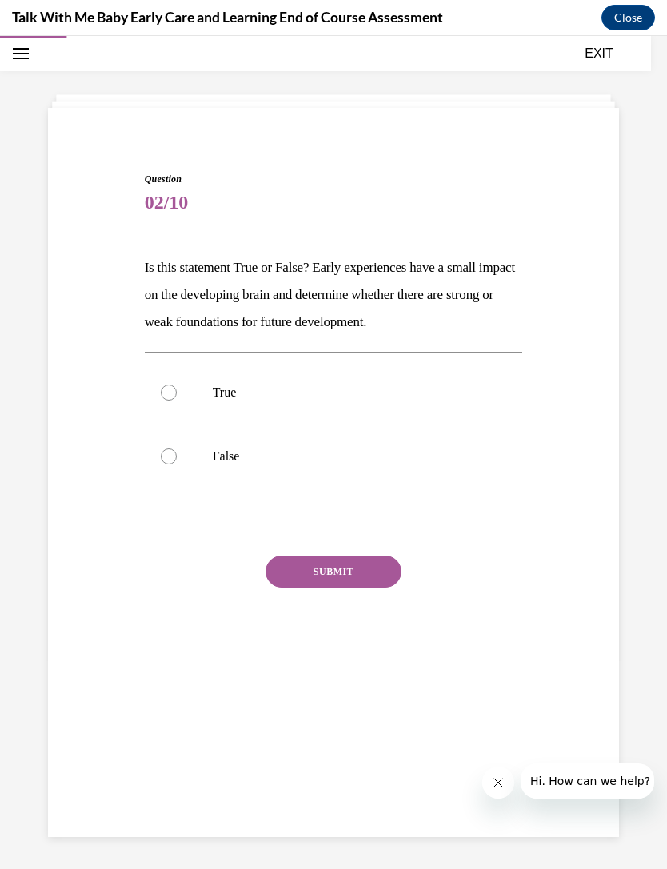
click at [346, 458] on p "False" at bounding box center [348, 457] width 270 height 16
click at [177, 458] on input "False" at bounding box center [169, 457] width 16 height 16
radio input "true"
click at [361, 598] on div "SUBMIT" at bounding box center [334, 596] width 378 height 80
click at [373, 581] on button "SUBMIT" at bounding box center [333, 572] width 136 height 32
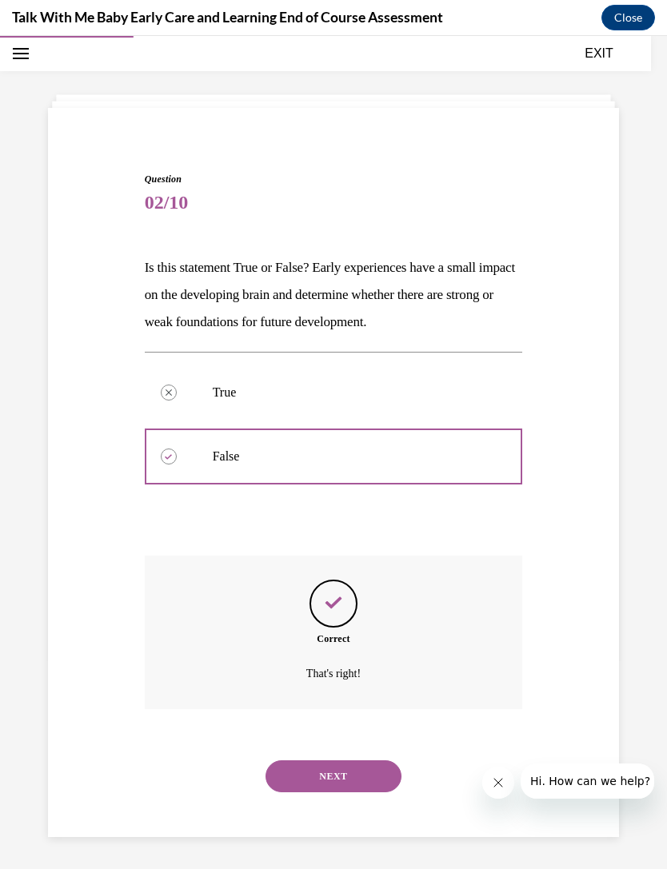
click at [365, 769] on button "NEXT" at bounding box center [333, 777] width 136 height 32
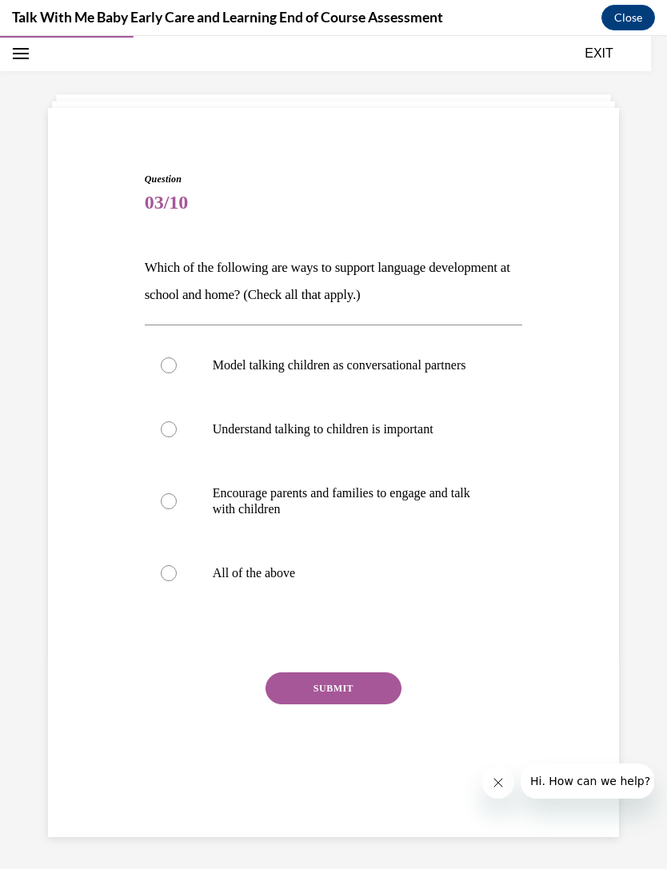
click at [362, 581] on p "All of the above" at bounding box center [348, 573] width 270 height 16
click at [177, 581] on input "All of the above" at bounding box center [169, 573] width 16 height 16
radio input "true"
click at [348, 705] on button "SUBMIT" at bounding box center [333, 689] width 136 height 32
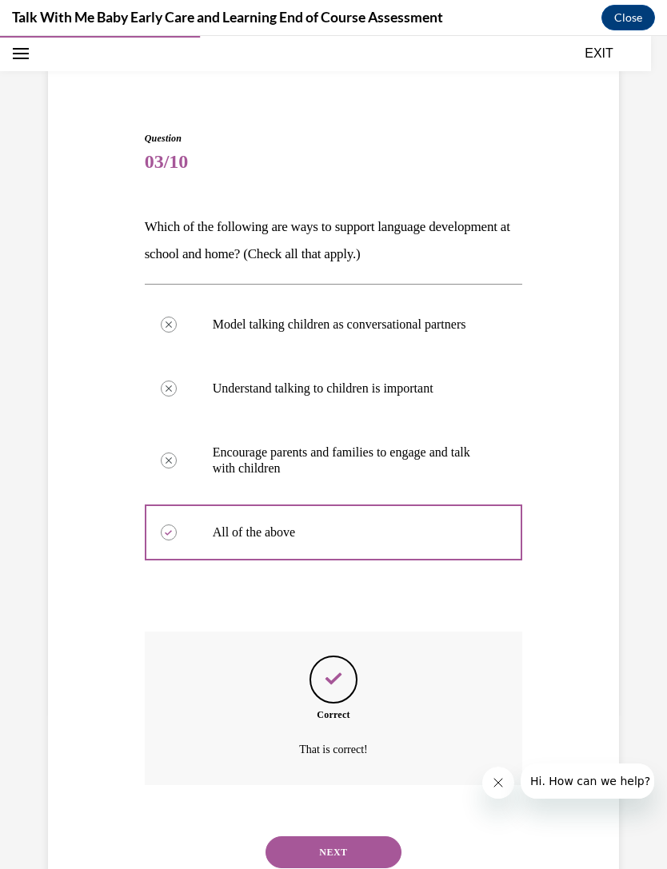
click at [320, 857] on button "NEXT" at bounding box center [333, 852] width 136 height 32
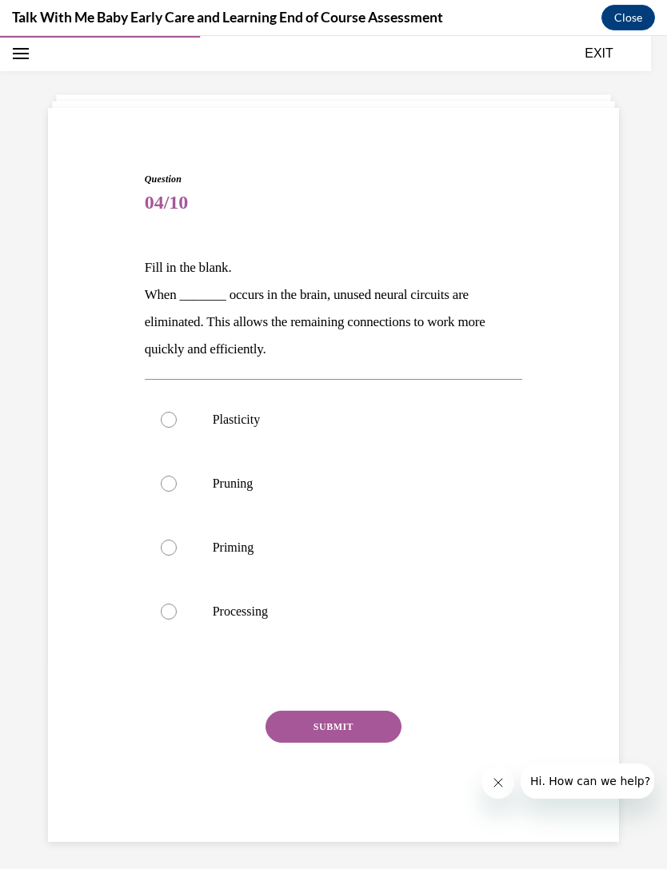
click at [367, 492] on label "Pruning" at bounding box center [334, 484] width 378 height 64
click at [177, 492] on input "Pruning" at bounding box center [169, 484] width 16 height 16
radio input "true"
click at [349, 742] on button "SUBMIT" at bounding box center [333, 727] width 136 height 32
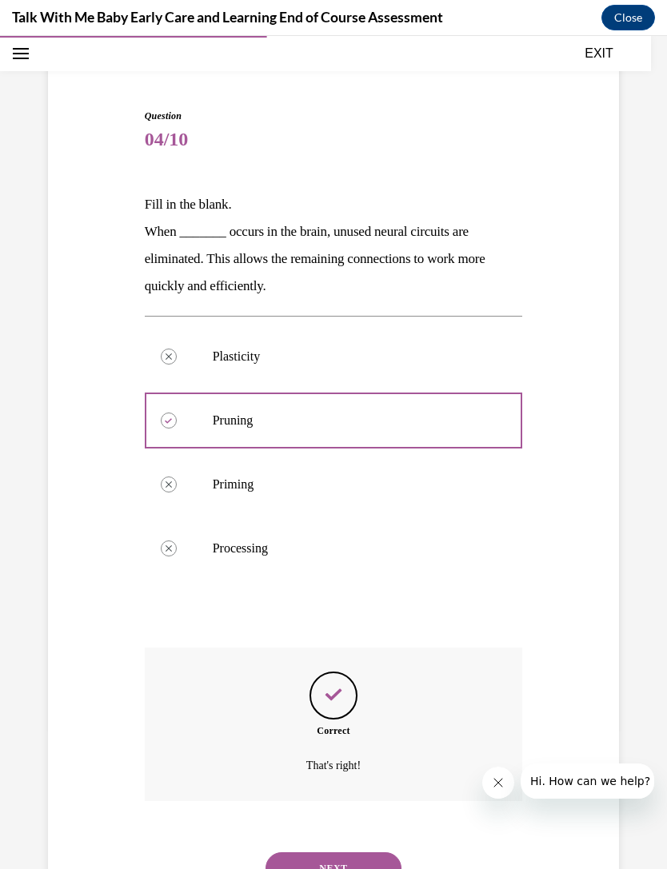
click at [335, 857] on button "NEXT" at bounding box center [333, 868] width 136 height 32
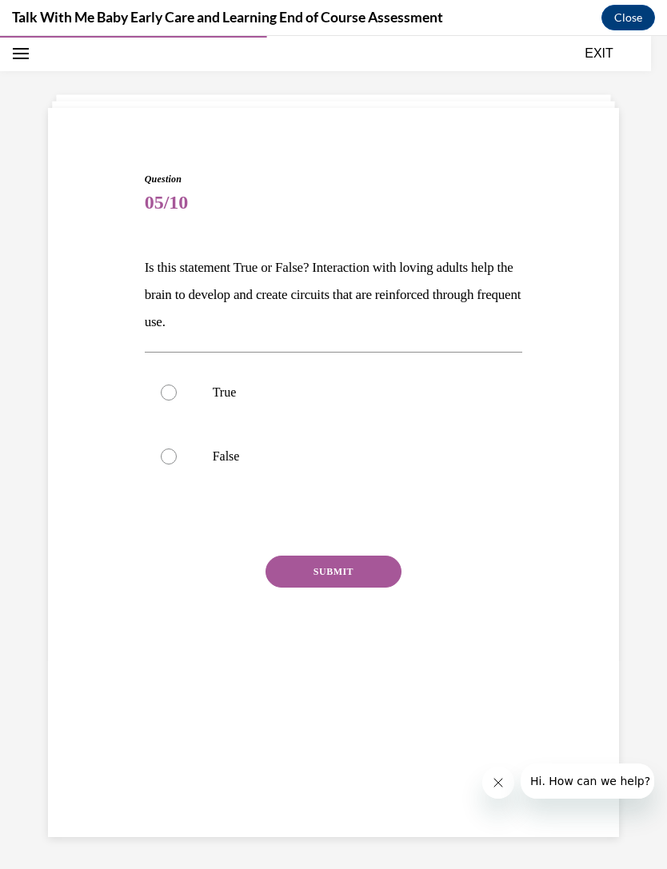
click at [396, 401] on label "True" at bounding box center [334, 393] width 378 height 64
click at [177, 401] on input "True" at bounding box center [169, 393] width 16 height 16
radio input "true"
click at [356, 573] on button "SUBMIT" at bounding box center [333, 572] width 136 height 32
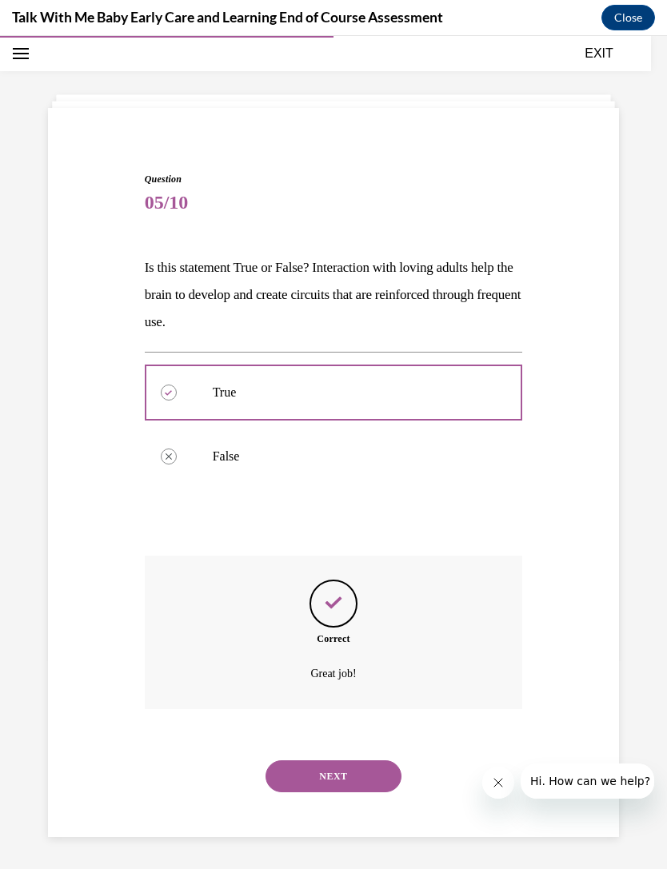
click at [333, 770] on button "NEXT" at bounding box center [333, 777] width 136 height 32
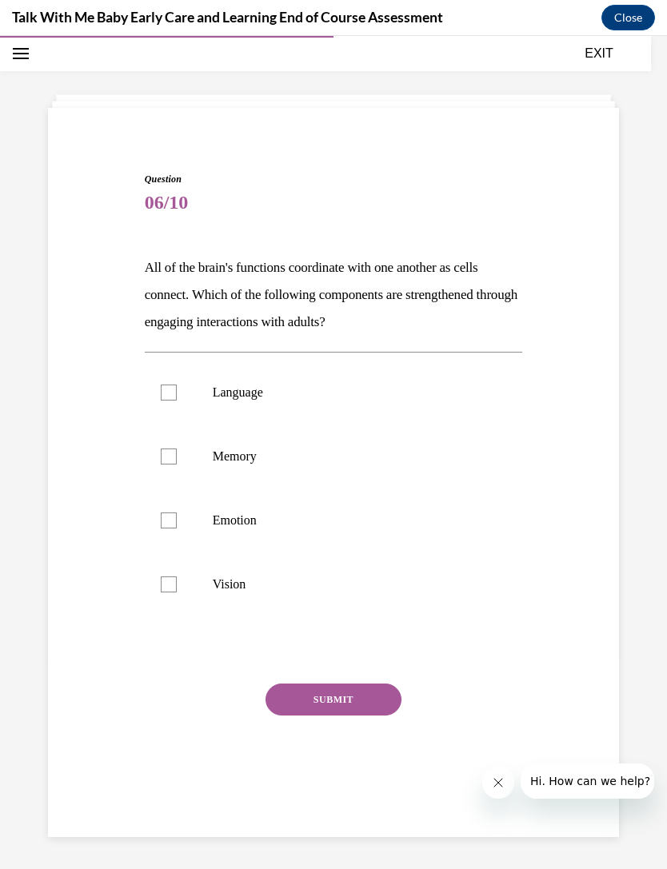
click at [389, 401] on label "Language" at bounding box center [334, 393] width 378 height 64
click at [177, 401] on input "Language" at bounding box center [169, 393] width 16 height 16
checkbox input "true"
click at [343, 529] on label "Emotion" at bounding box center [334, 521] width 378 height 64
click at [177, 529] on input "Emotion" at bounding box center [169, 521] width 16 height 16
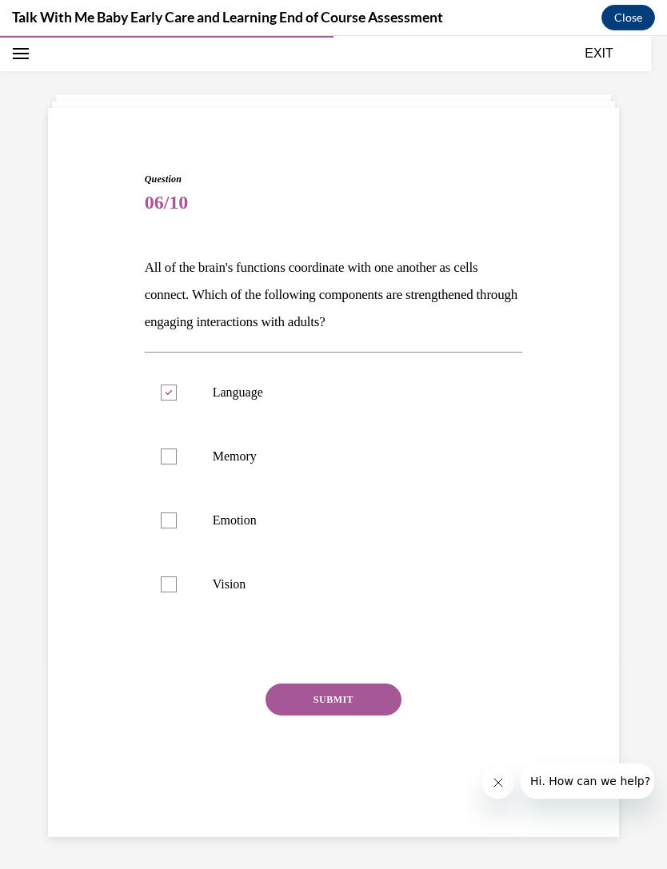
checkbox input "true"
click at [337, 577] on p "Vision" at bounding box center [348, 585] width 270 height 16
click at [177, 577] on input "Vision" at bounding box center [169, 585] width 16 height 16
checkbox input "true"
click at [347, 706] on button "SUBMIT" at bounding box center [333, 700] width 136 height 32
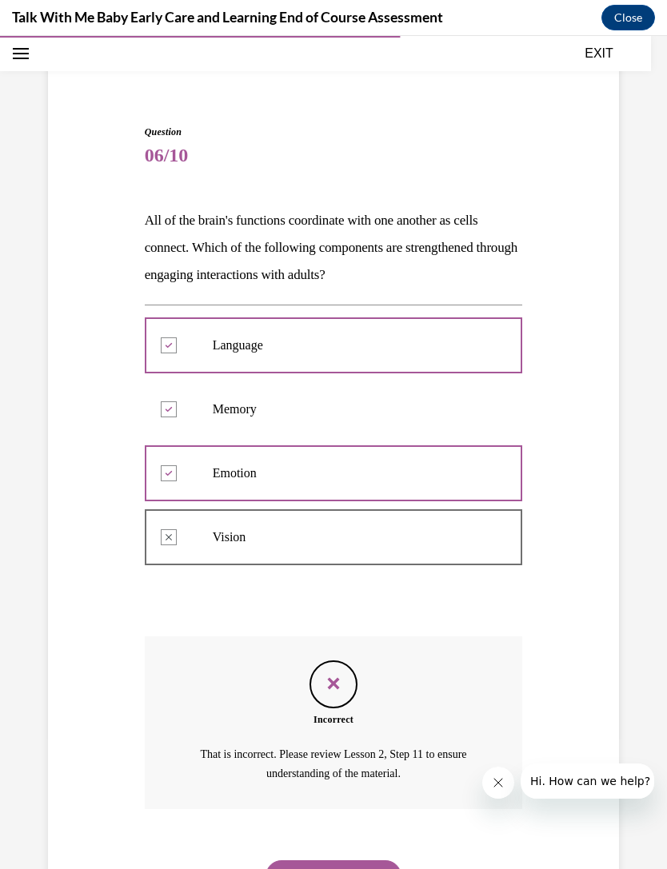
scroll to position [105, 0]
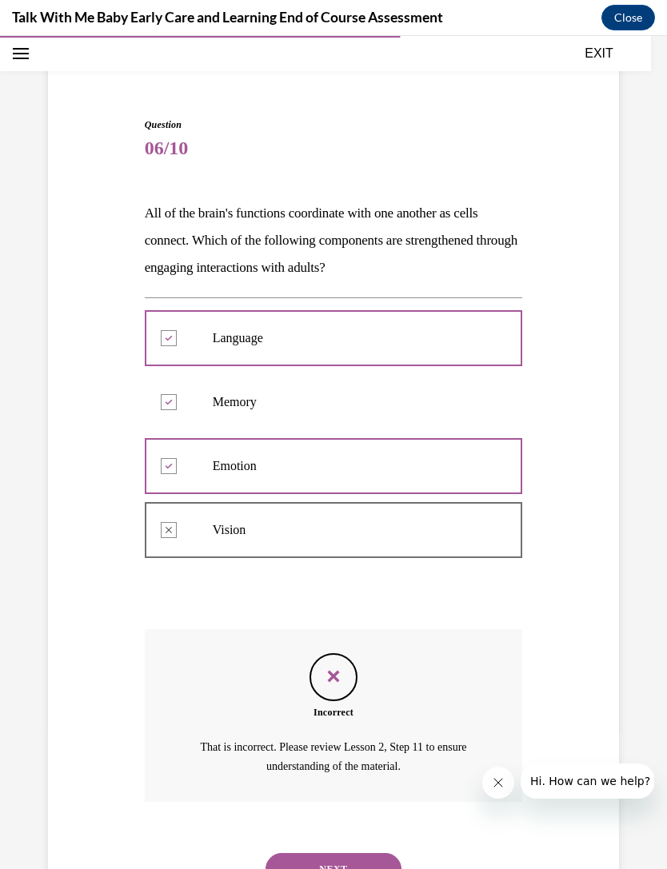
click at [345, 857] on button "NEXT" at bounding box center [333, 869] width 136 height 32
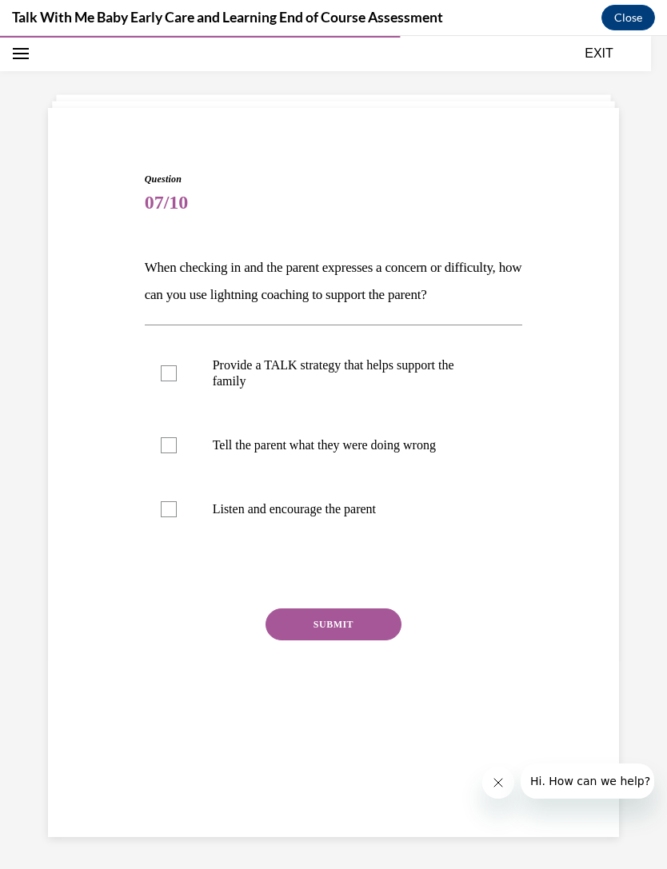
scroll to position [50, 0]
click at [414, 413] on label "Provide a TALK strategy that helps support the family" at bounding box center [334, 373] width 378 height 80
click at [177, 381] on input "Provide a TALK strategy that helps support the family" at bounding box center [169, 373] width 16 height 16
checkbox input "true"
click at [381, 453] on p "Tell the parent what they were doing wrong" at bounding box center [348, 445] width 270 height 16
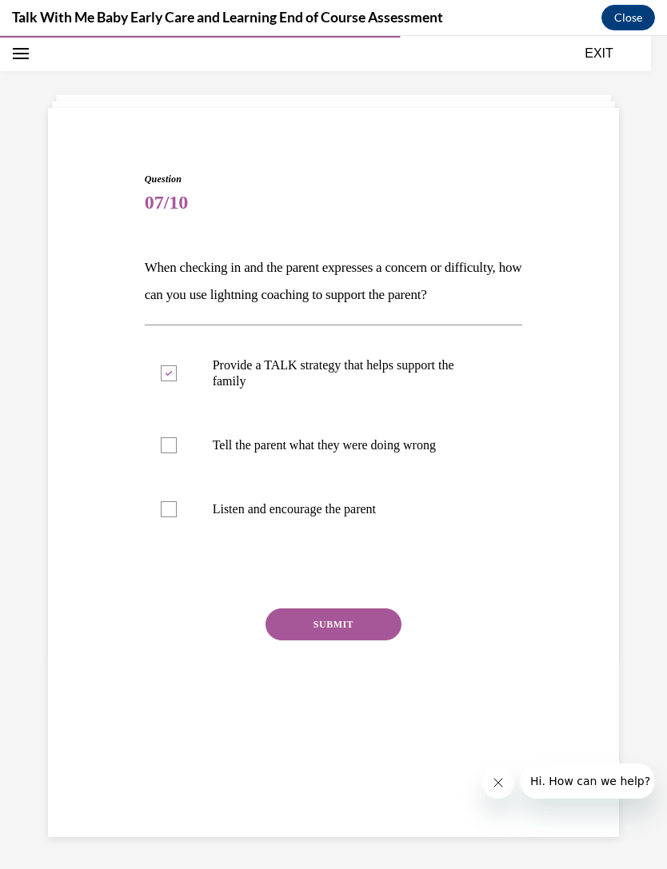
click at [177, 453] on input "Tell the parent what they were doing wrong" at bounding box center [169, 445] width 16 height 16
checkbox input "true"
click at [360, 519] on label "Listen and encourage the parent" at bounding box center [334, 509] width 378 height 64
click at [177, 517] on input "Listen and encourage the parent" at bounding box center [169, 509] width 16 height 16
checkbox input "true"
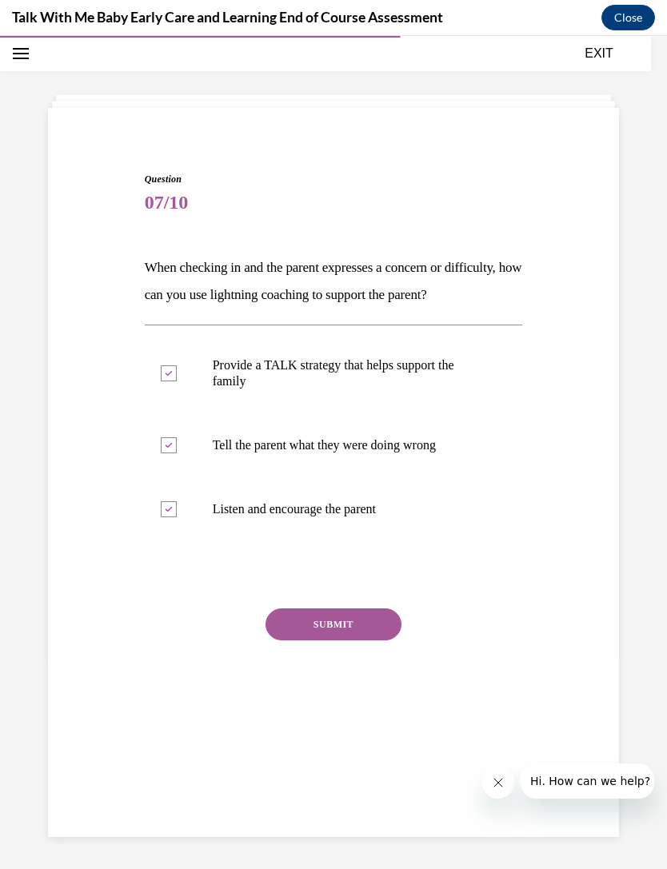
click at [341, 641] on button "SUBMIT" at bounding box center [333, 625] width 136 height 32
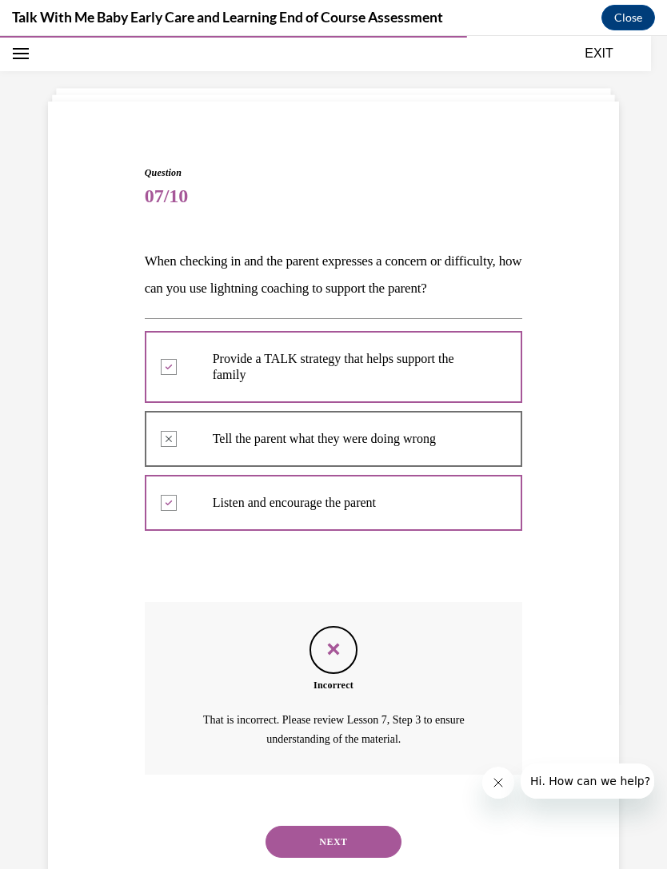
scroll to position [57, 0]
click at [326, 847] on button "NEXT" at bounding box center [333, 842] width 136 height 32
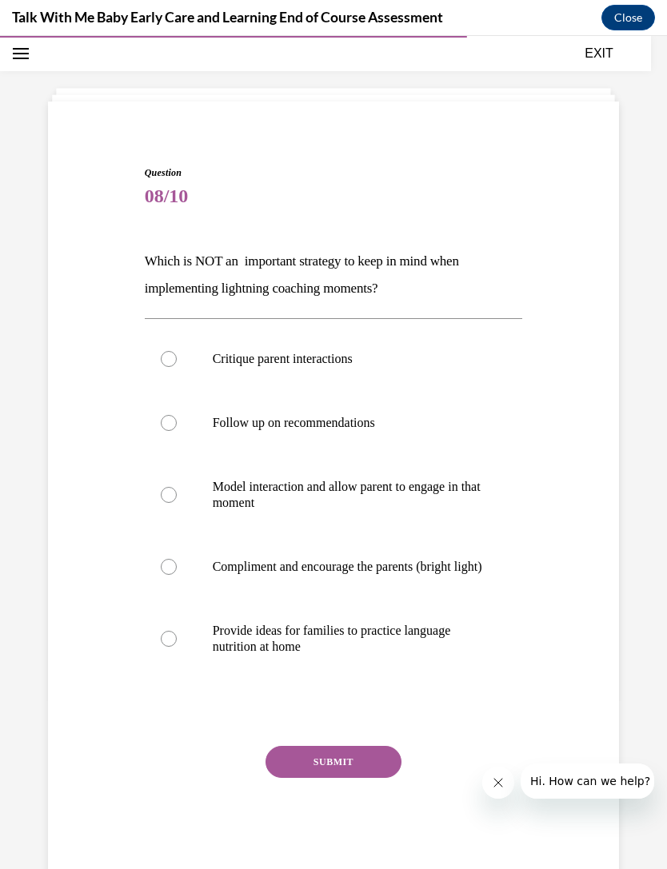
scroll to position [50, 0]
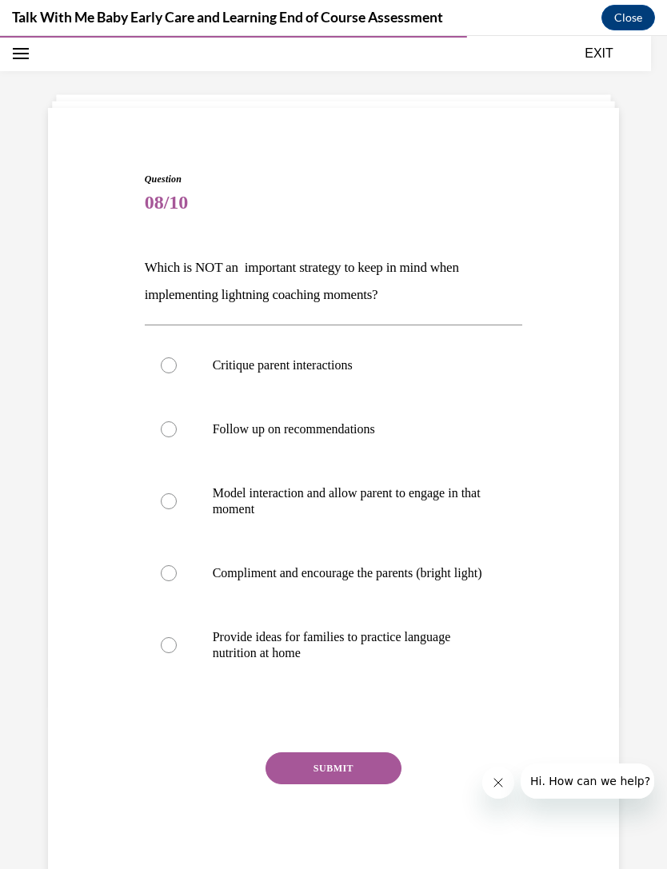
click at [374, 441] on label "Follow up on recommendations" at bounding box center [334, 429] width 378 height 64
click at [177, 437] on input "Follow up on recommendations" at bounding box center [169, 429] width 16 height 16
radio input "true"
click at [346, 774] on button "SUBMIT" at bounding box center [333, 769] width 136 height 32
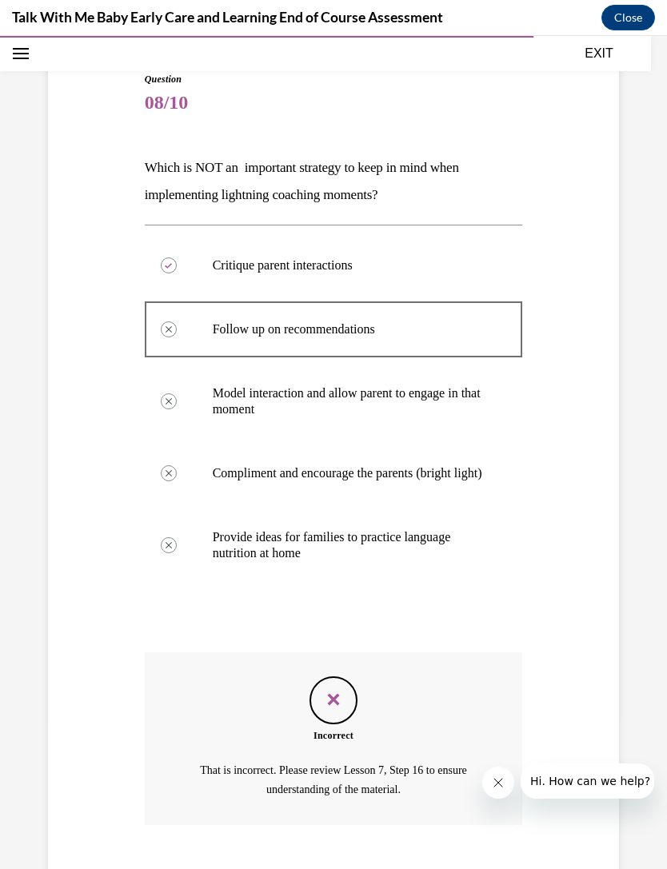
scroll to position [190, 0]
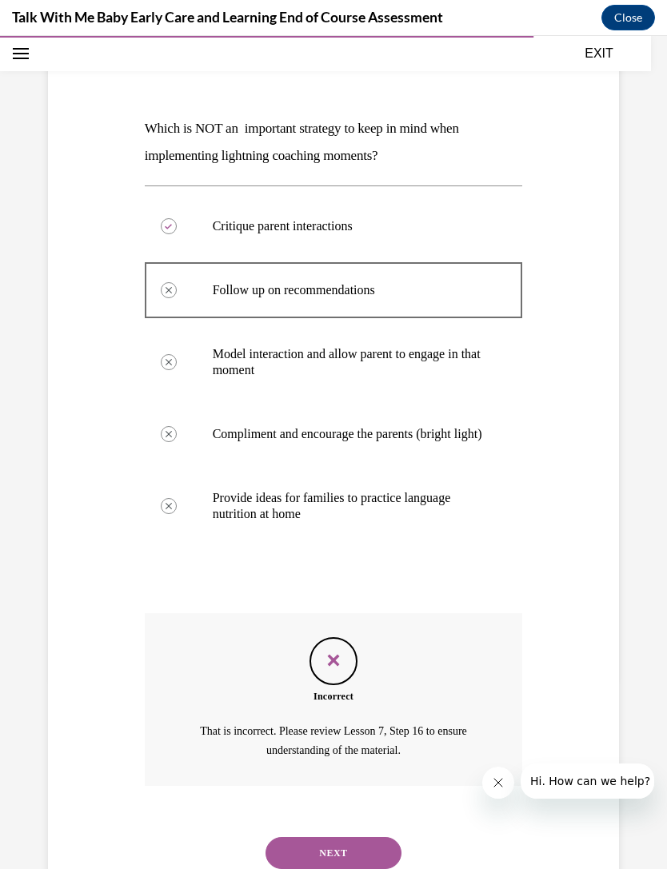
click at [339, 856] on button "NEXT" at bounding box center [333, 853] width 136 height 32
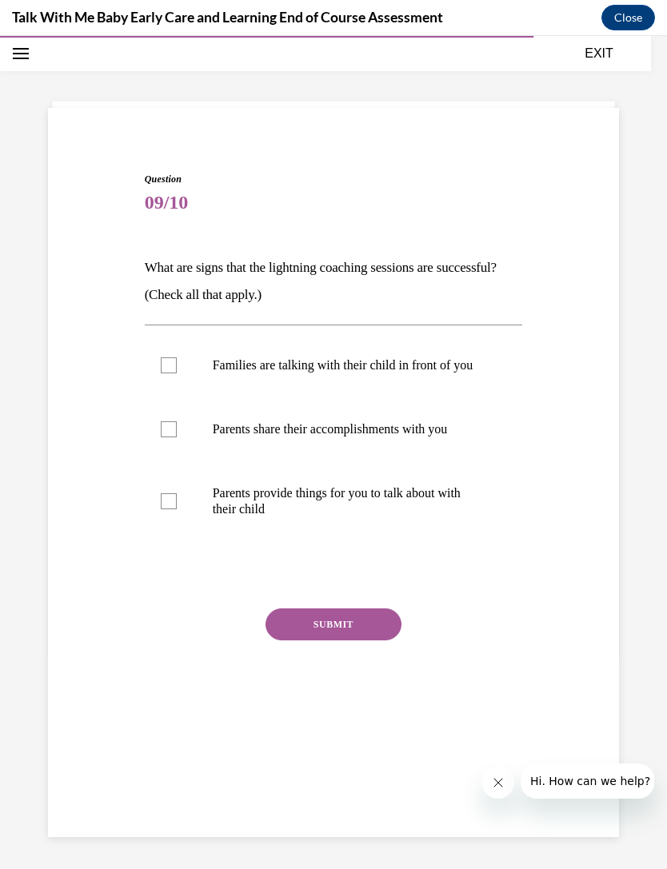
scroll to position [50, 0]
click at [434, 373] on p "Families are talking with their child in front of you" at bounding box center [348, 365] width 270 height 16
click at [177, 373] on input "Families are talking with their child in front of you" at bounding box center [169, 365] width 16 height 16
checkbox input "true"
click at [381, 498] on label "Parents provide things for you to talk about with their child" at bounding box center [334, 501] width 378 height 80
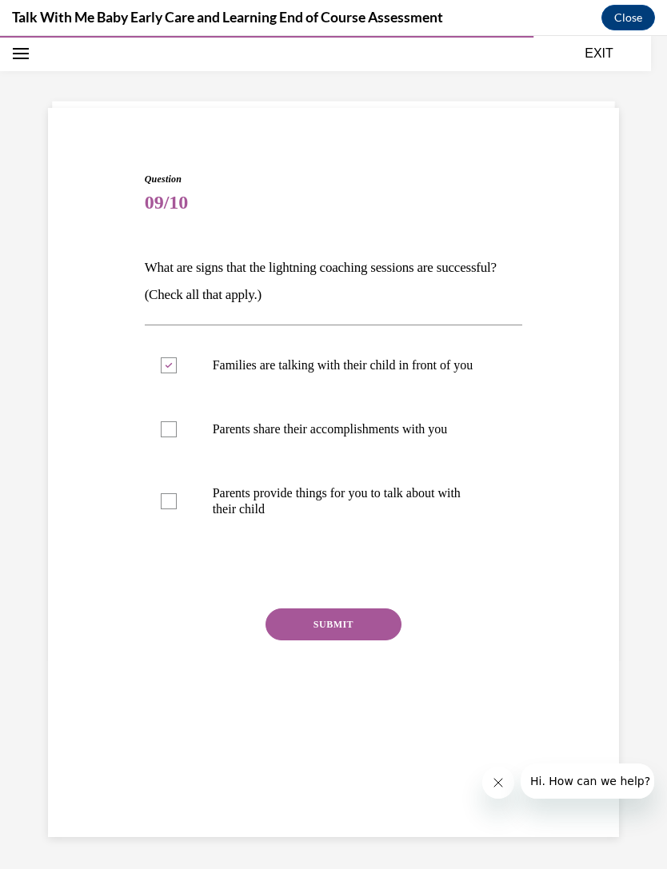
click at [177, 498] on input "Parents provide things for you to talk about with their child" at bounding box center [169, 501] width 16 height 16
checkbox input "true"
click at [403, 437] on p "Parents share their accomplishments with you" at bounding box center [348, 429] width 270 height 16
click at [177, 437] on input "Parents share their accomplishments with you" at bounding box center [169, 429] width 16 height 16
checkbox input "true"
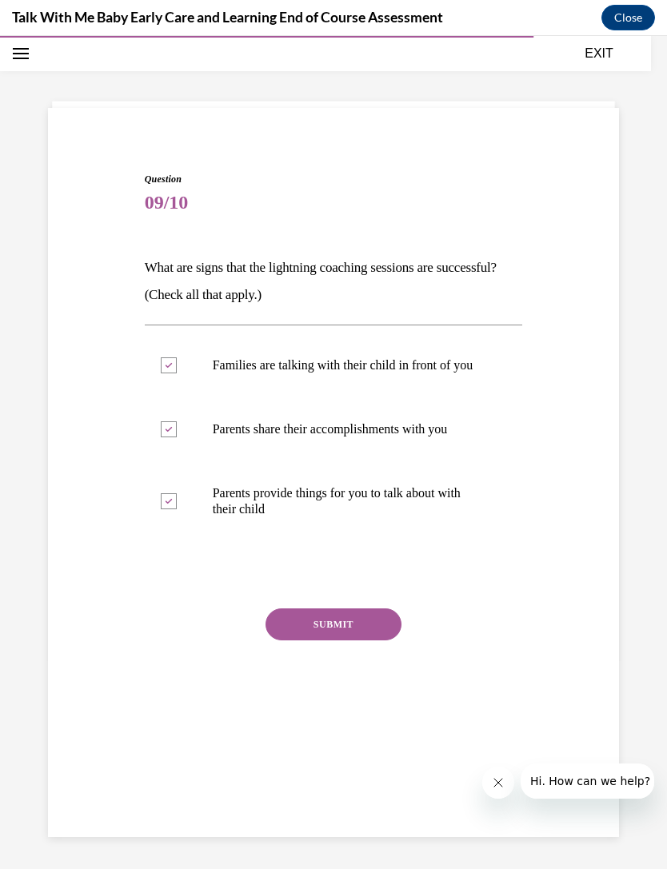
click at [365, 641] on button "SUBMIT" at bounding box center [333, 625] width 136 height 32
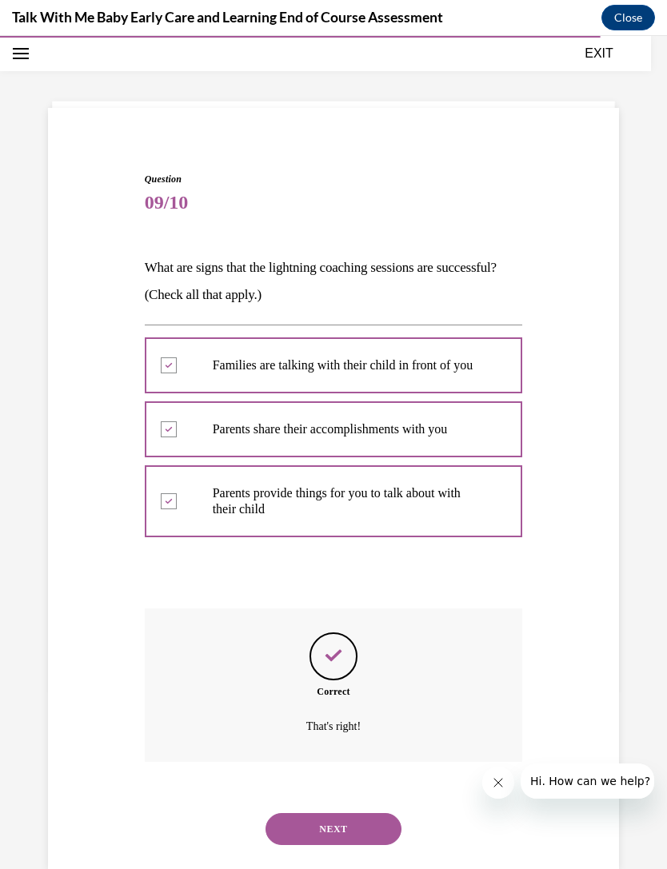
click at [345, 825] on button "NEXT" at bounding box center [333, 829] width 136 height 32
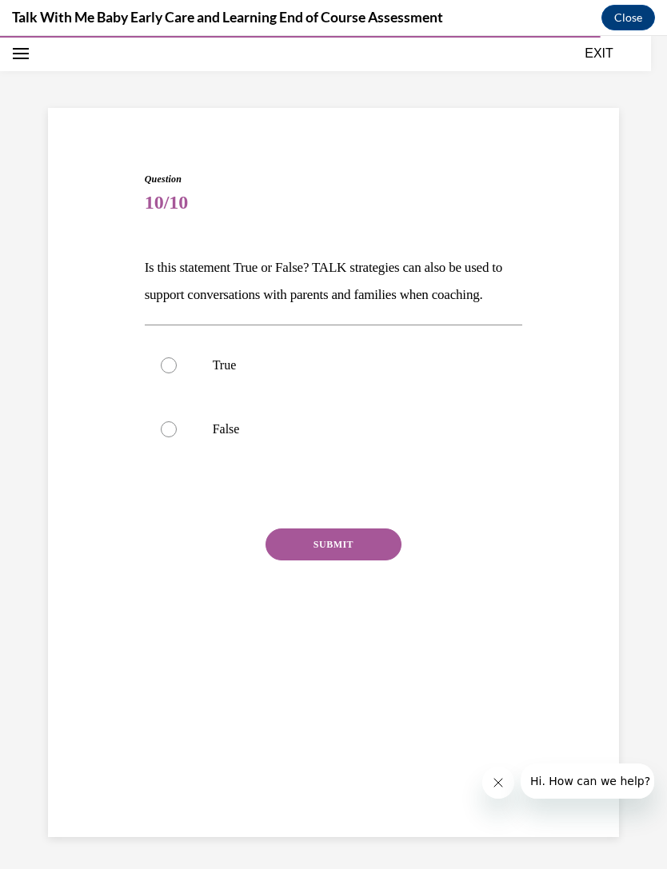
click at [351, 441] on label "False" at bounding box center [334, 429] width 378 height 64
click at [177, 437] on input "False" at bounding box center [169, 429] width 16 height 16
radio input "true"
click at [410, 373] on p "True" at bounding box center [348, 365] width 270 height 16
click at [177, 373] on input "True" at bounding box center [169, 365] width 16 height 16
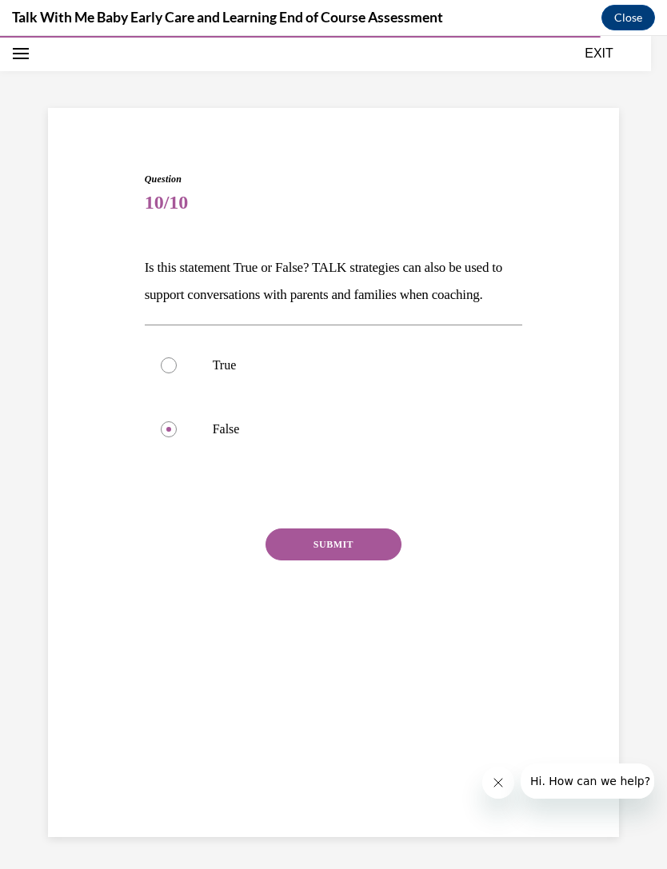
radio input "true"
click at [413, 437] on label "False" at bounding box center [334, 429] width 378 height 64
click at [177, 437] on input "False" at bounding box center [169, 429] width 16 height 16
radio input "true"
click at [435, 373] on p "True" at bounding box center [348, 365] width 270 height 16
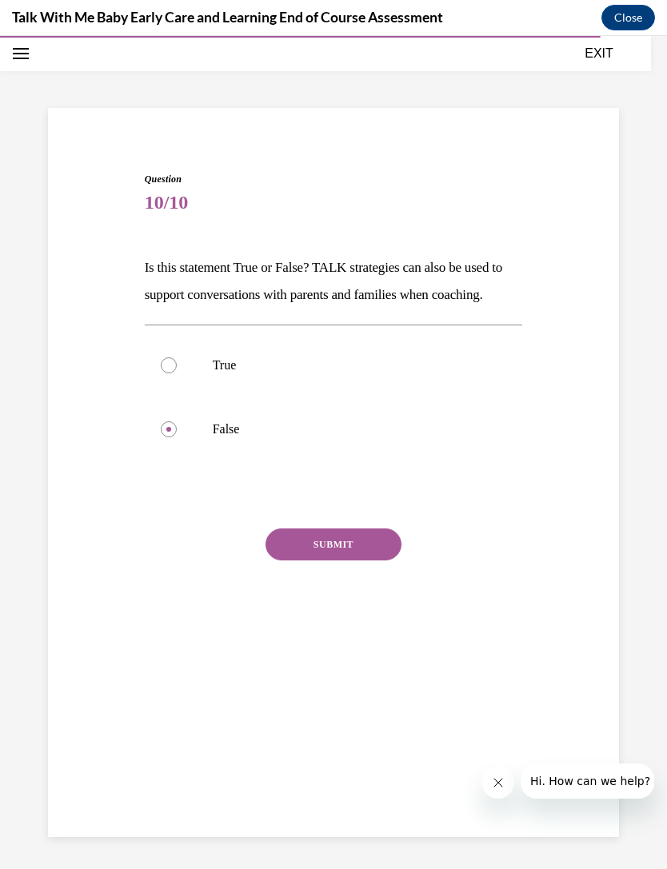
click at [177, 373] on input "True" at bounding box center [169, 365] width 16 height 16
radio input "true"
click at [361, 561] on button "SUBMIT" at bounding box center [333, 545] width 136 height 32
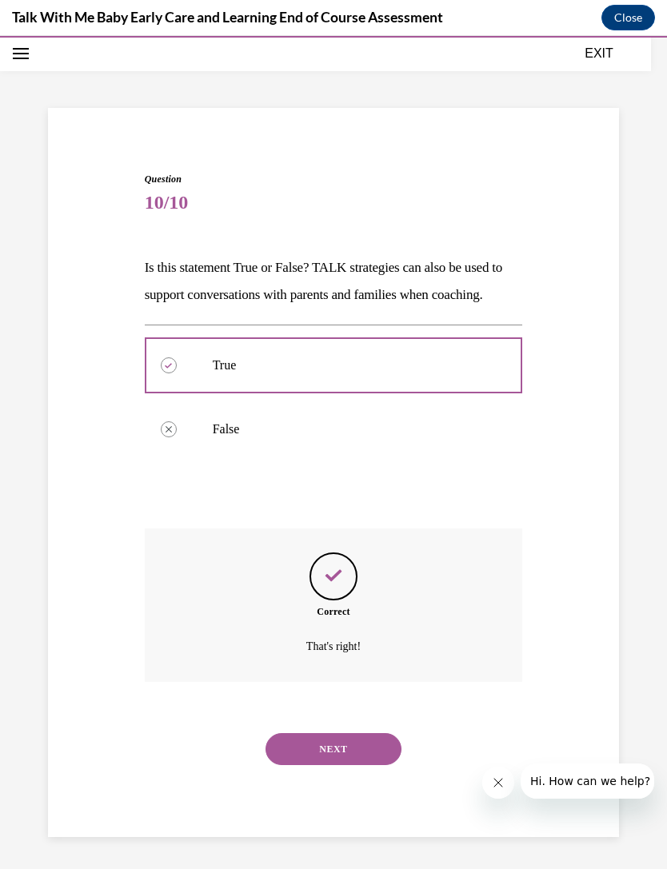
click at [365, 762] on button "NEXT" at bounding box center [333, 749] width 136 height 32
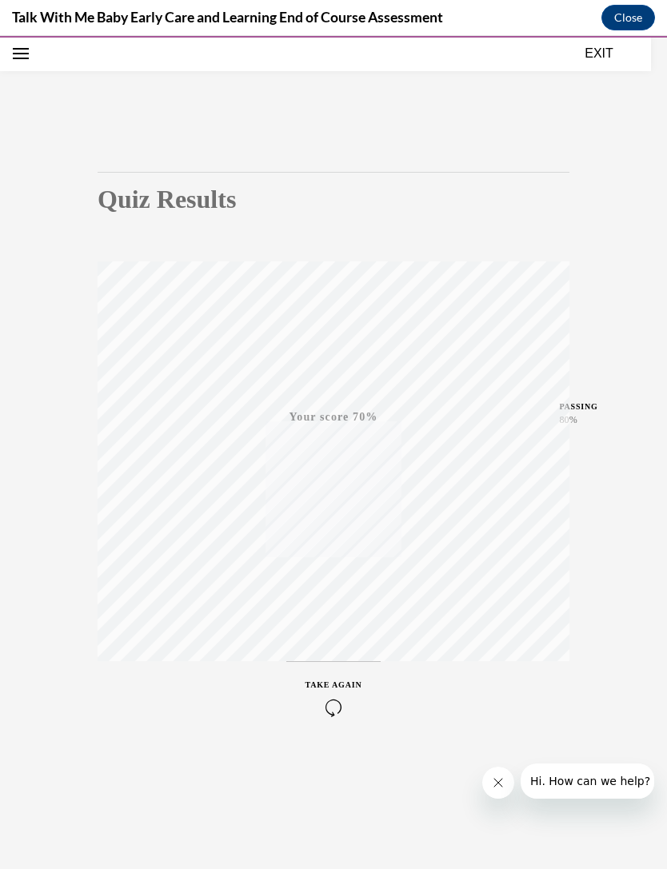
click at [347, 683] on span "TAKE AGAIN" at bounding box center [333, 685] width 57 height 9
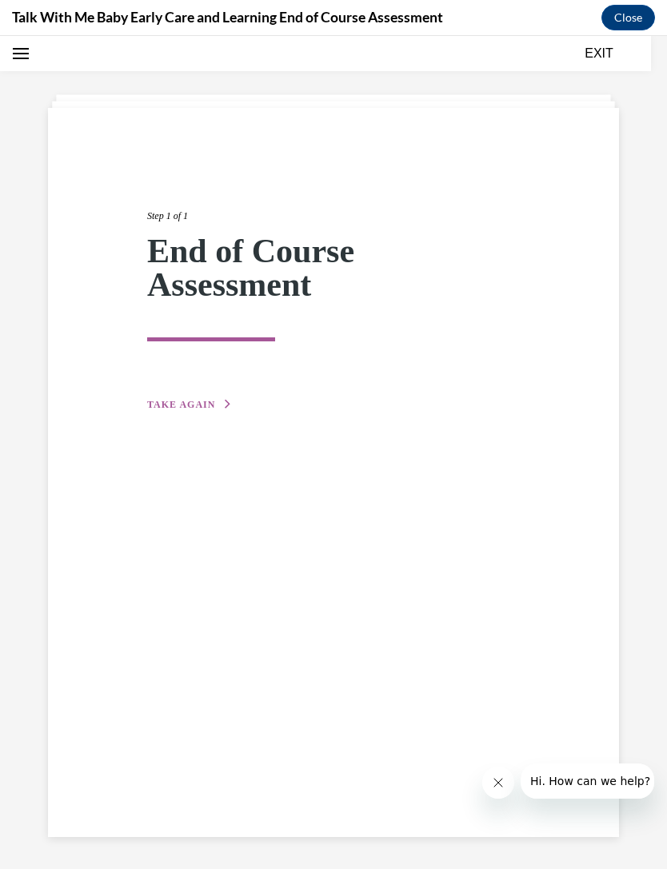
click at [214, 401] on button "TAKE AGAIN" at bounding box center [190, 404] width 86 height 14
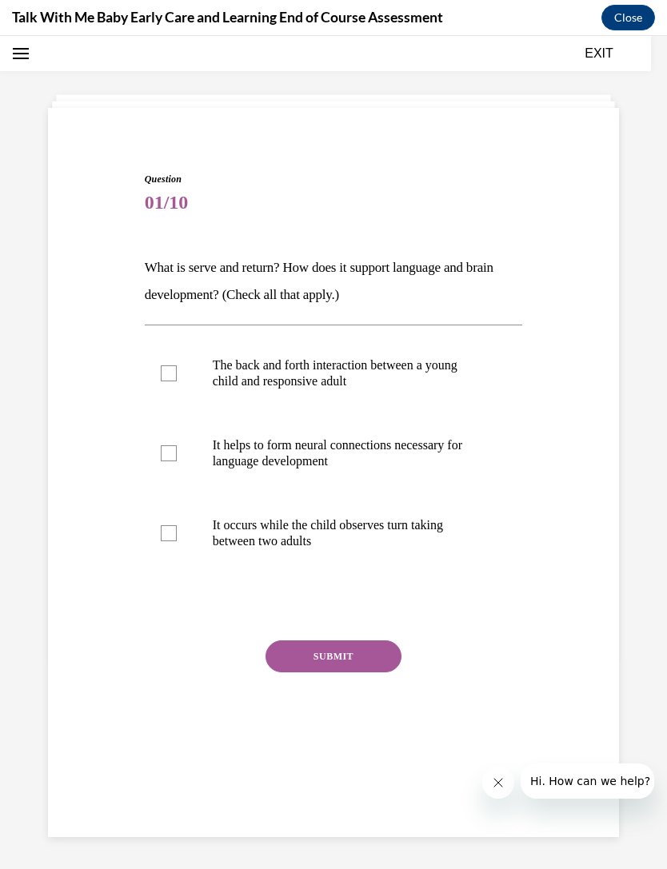
click at [408, 380] on p "The back and forth interaction between a young child and responsive adult" at bounding box center [348, 373] width 270 height 32
click at [177, 380] on input "The back and forth interaction between a young child and responsive adult" at bounding box center [169, 373] width 16 height 16
checkbox input "true"
click at [388, 453] on p "It helps to form neural connections necessary for language development" at bounding box center [348, 453] width 270 height 32
click at [177, 453] on input "It helps to form neural connections necessary for language development" at bounding box center [169, 453] width 16 height 16
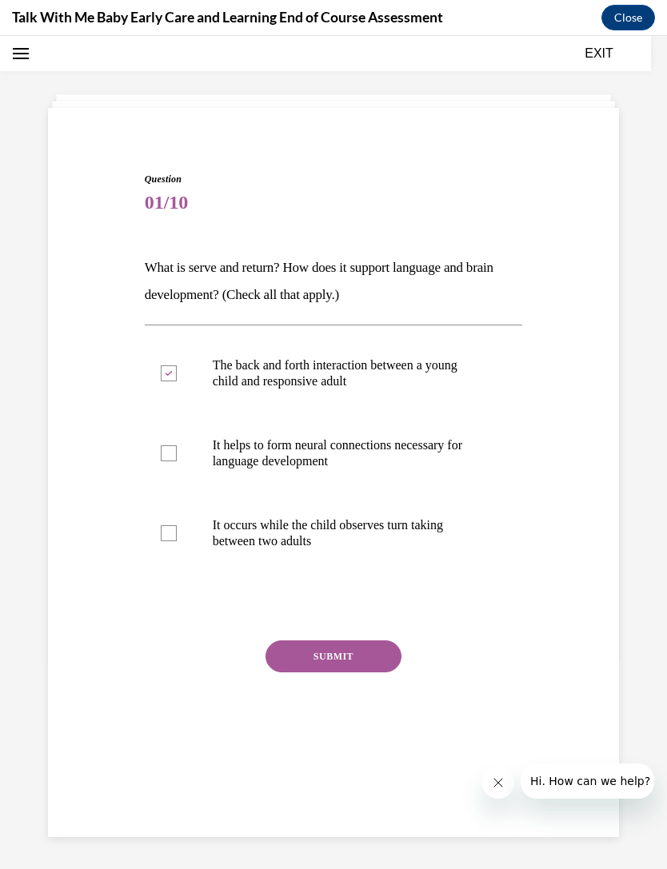
checkbox input "true"
click at [391, 654] on button "SUBMIT" at bounding box center [333, 657] width 136 height 32
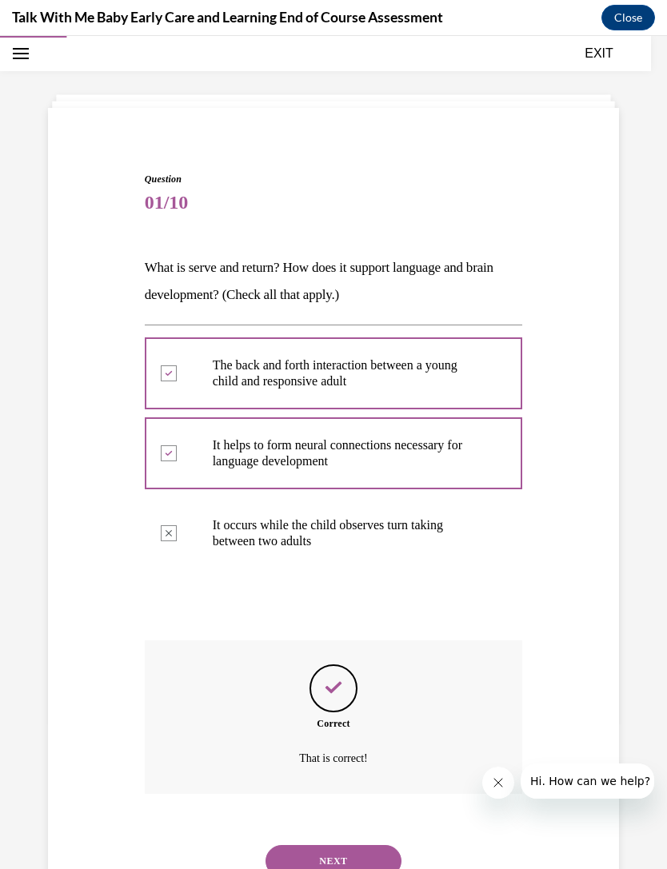
click at [356, 846] on button "NEXT" at bounding box center [333, 861] width 136 height 32
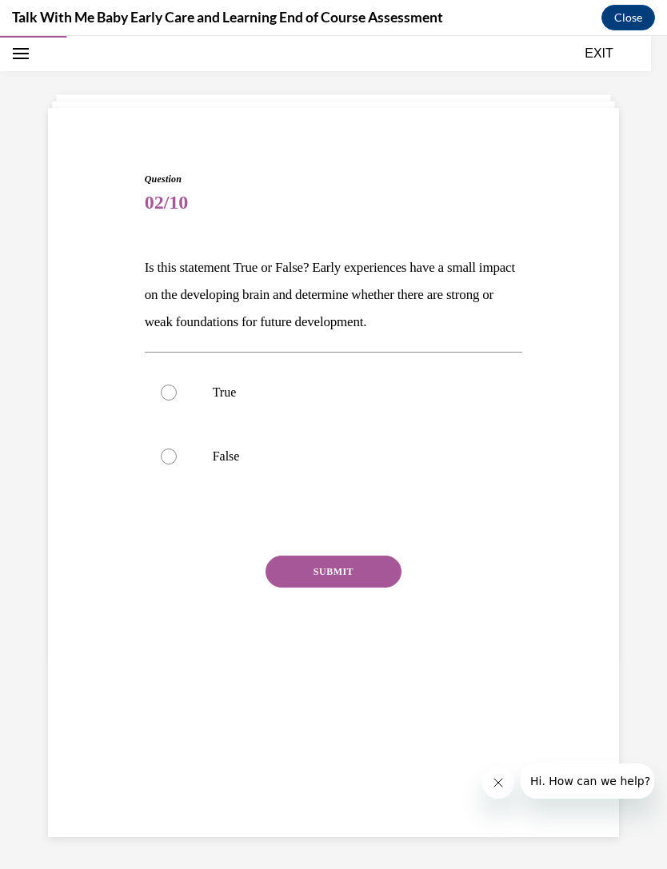
click at [421, 381] on label "True" at bounding box center [334, 393] width 378 height 64
click at [177, 385] on input "True" at bounding box center [169, 393] width 16 height 16
radio input "true"
click at [394, 462] on p "False" at bounding box center [348, 457] width 270 height 16
click at [177, 462] on input "False" at bounding box center [169, 457] width 16 height 16
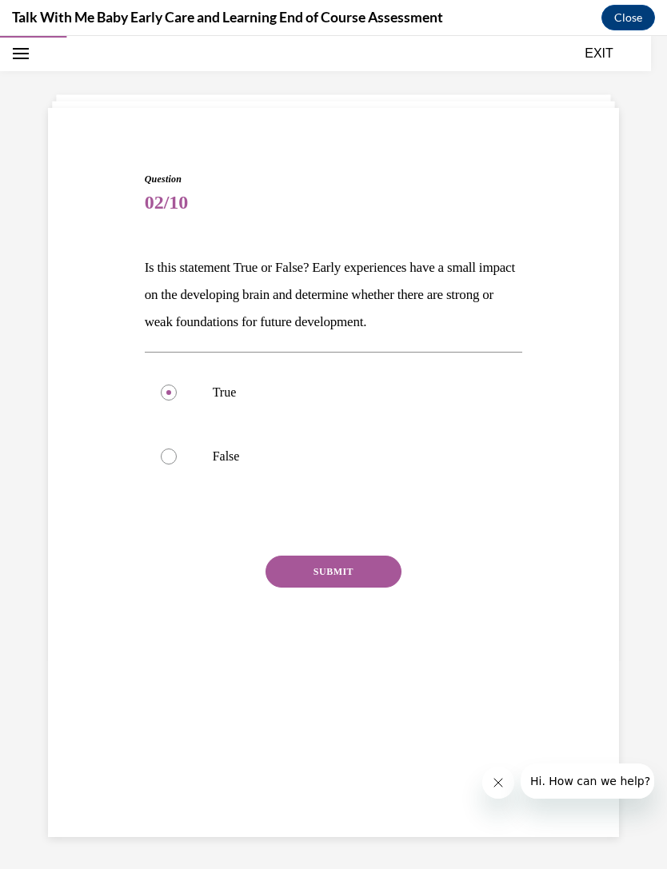
radio input "true"
click at [379, 557] on button "SUBMIT" at bounding box center [333, 572] width 136 height 32
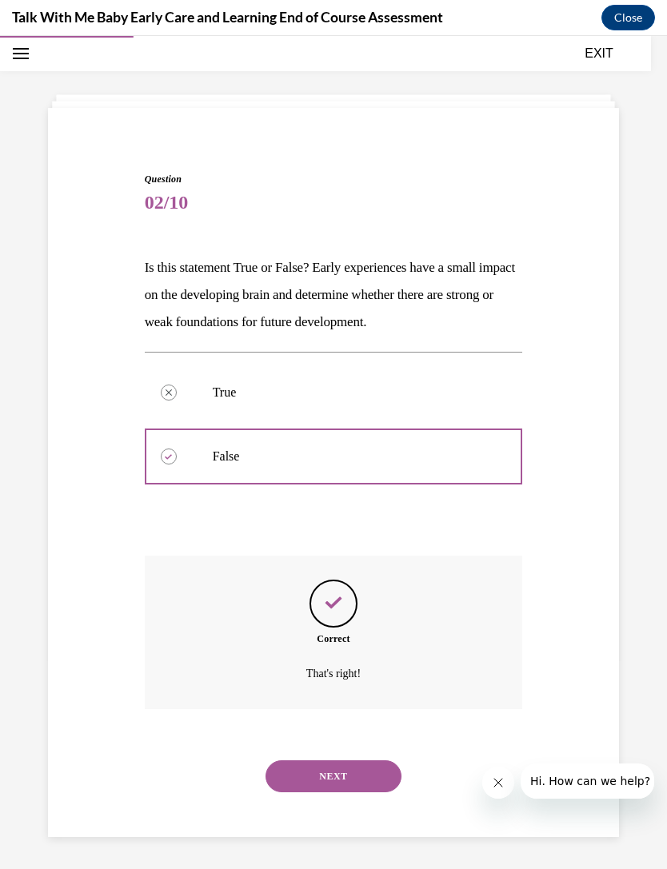
click at [375, 761] on button "NEXT" at bounding box center [333, 777] width 136 height 32
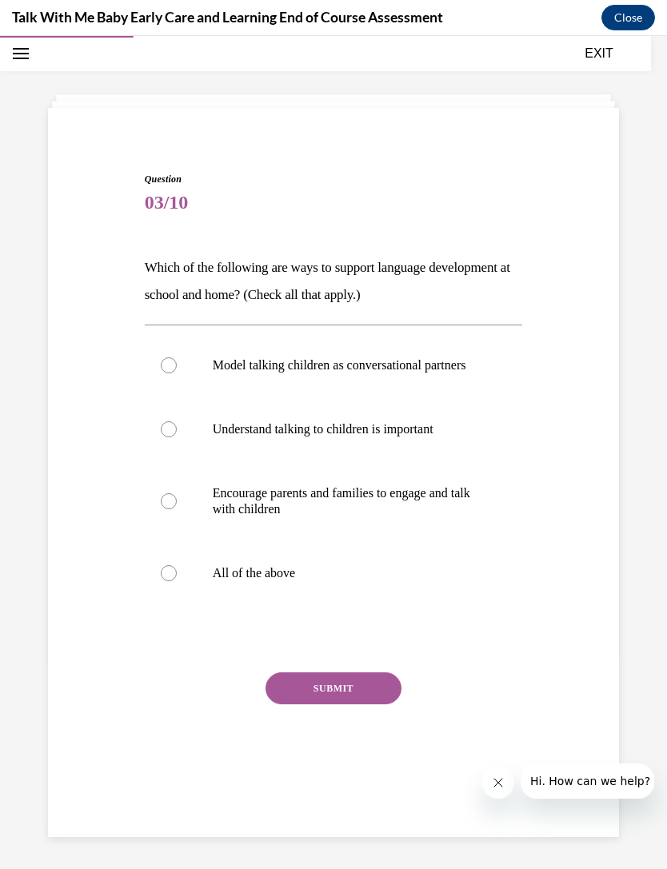
click at [398, 601] on label "All of the above" at bounding box center [334, 573] width 378 height 64
click at [177, 581] on input "All of the above" at bounding box center [169, 573] width 16 height 16
radio input "true"
click at [381, 701] on button "SUBMIT" at bounding box center [333, 689] width 136 height 32
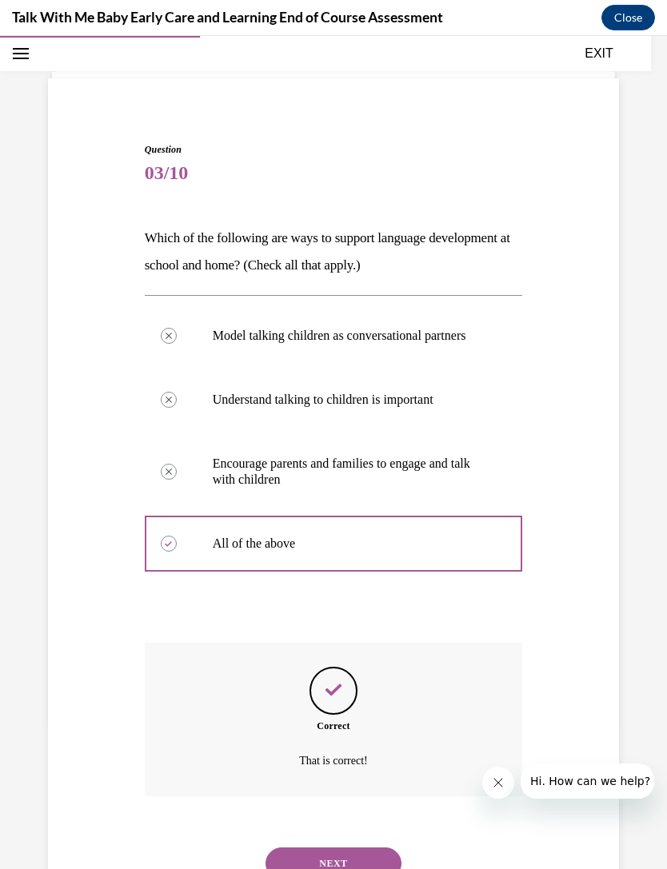
scroll to position [91, 0]
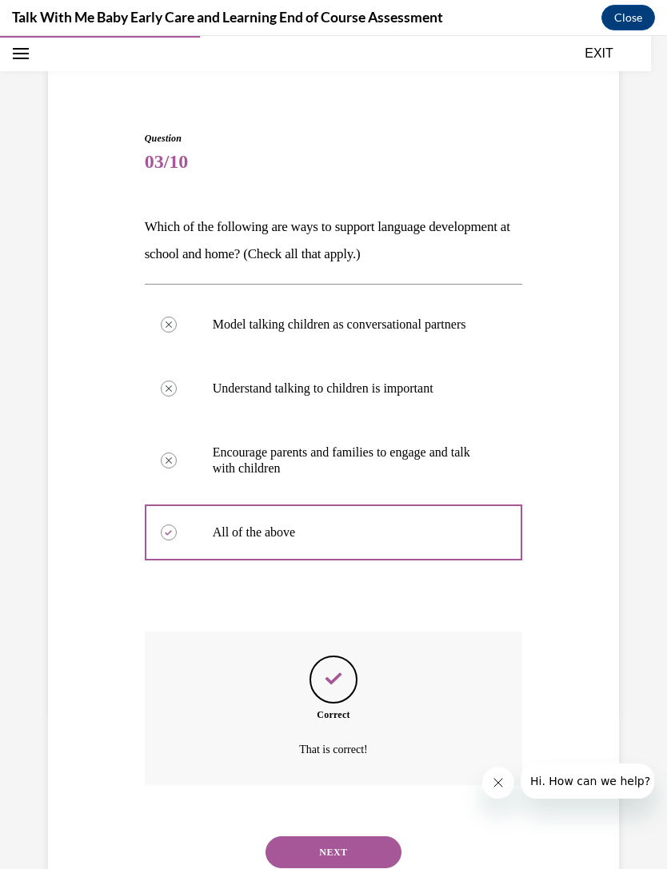
click at [354, 836] on button "NEXT" at bounding box center [333, 852] width 136 height 32
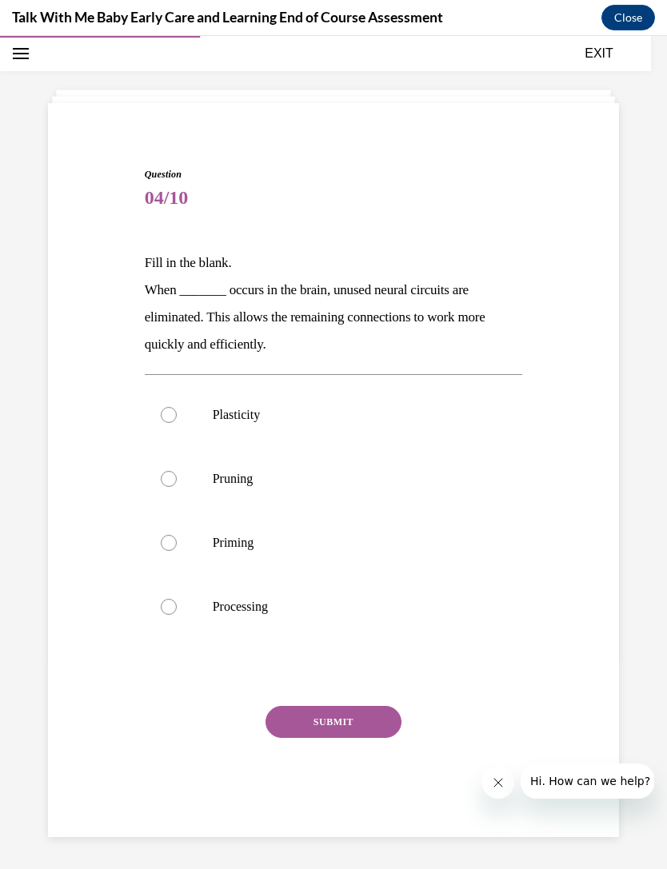
scroll to position [50, 0]
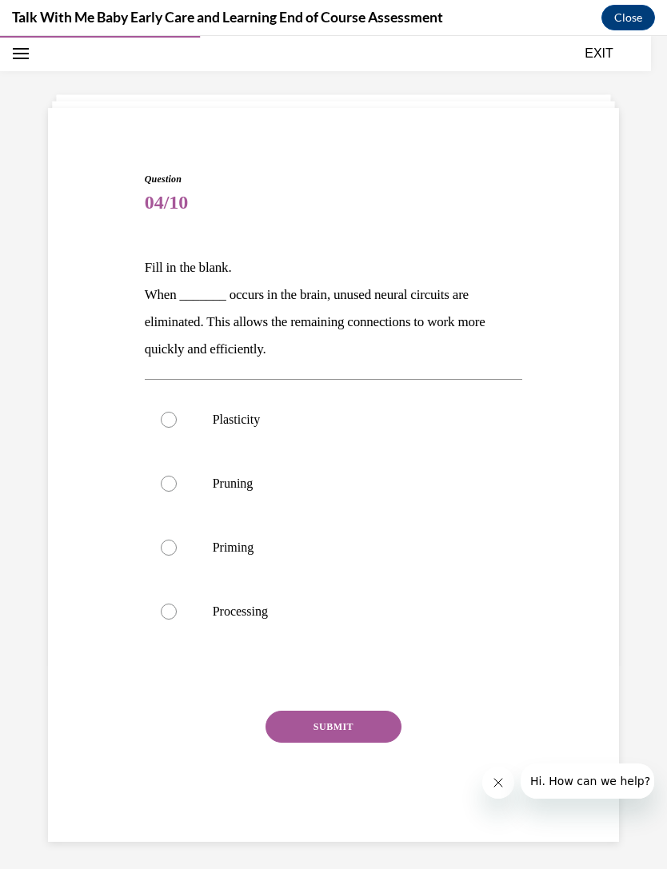
click at [394, 488] on p "Pruning" at bounding box center [348, 484] width 270 height 16
click at [177, 488] on input "Pruning" at bounding box center [169, 484] width 16 height 16
radio input "true"
click at [371, 735] on button "SUBMIT" at bounding box center [333, 727] width 136 height 32
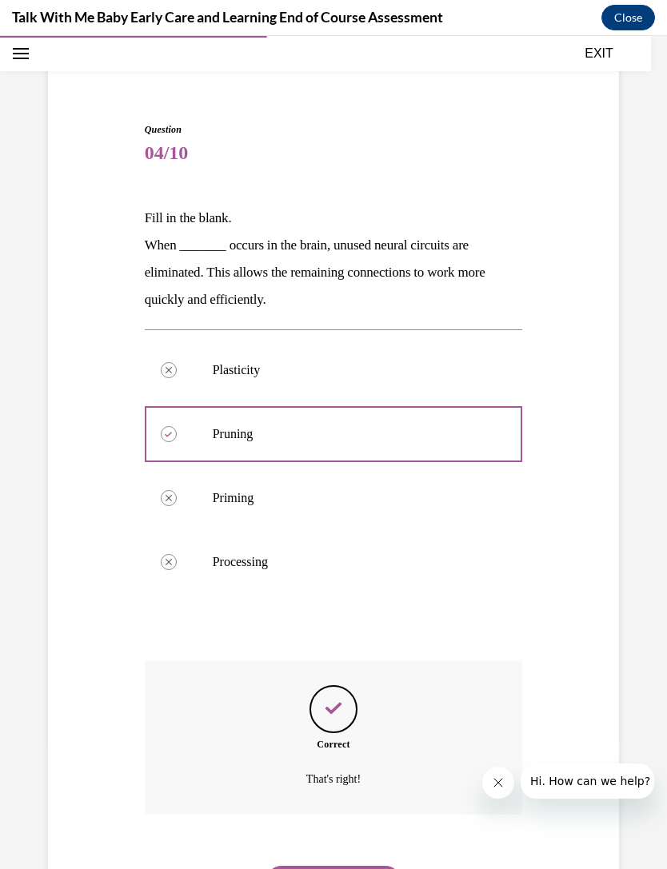
scroll to position [114, 0]
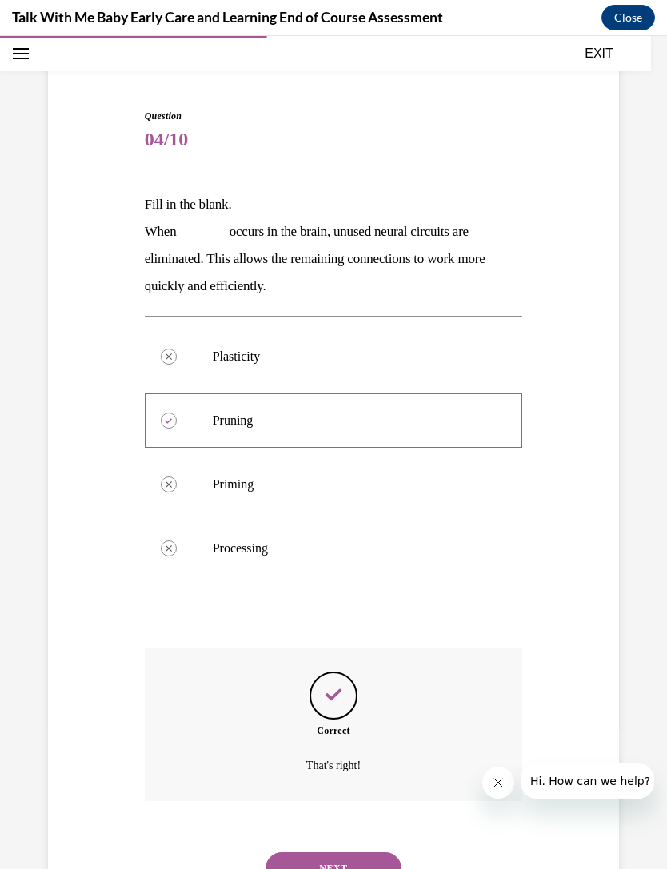
click at [369, 852] on button "NEXT" at bounding box center [333, 868] width 136 height 32
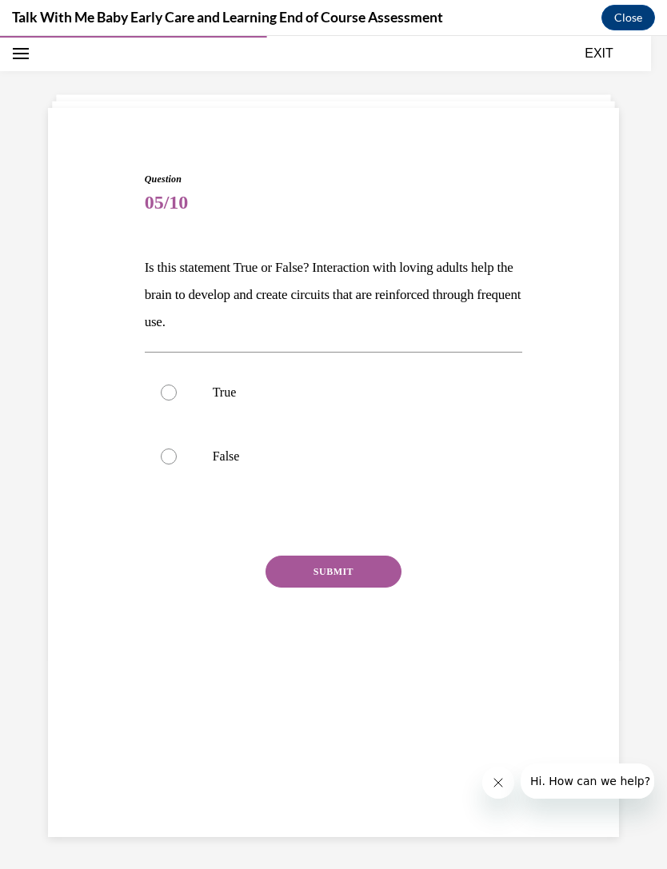
scroll to position [50, 0]
click at [382, 452] on p "False" at bounding box center [348, 457] width 270 height 16
click at [177, 452] on input "False" at bounding box center [169, 457] width 16 height 16
radio input "true"
click at [365, 569] on button "SUBMIT" at bounding box center [333, 572] width 136 height 32
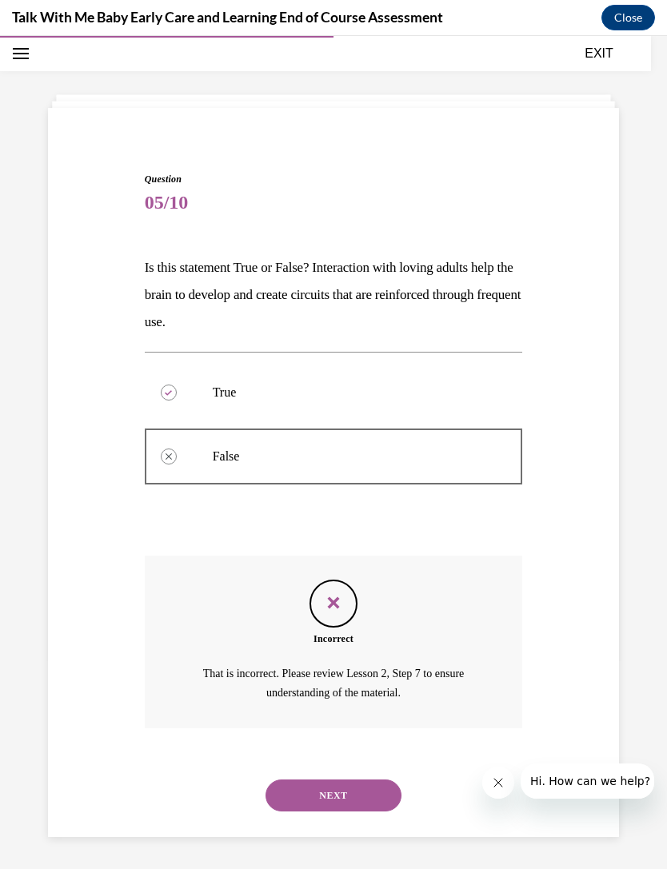
click at [366, 789] on button "NEXT" at bounding box center [333, 796] width 136 height 32
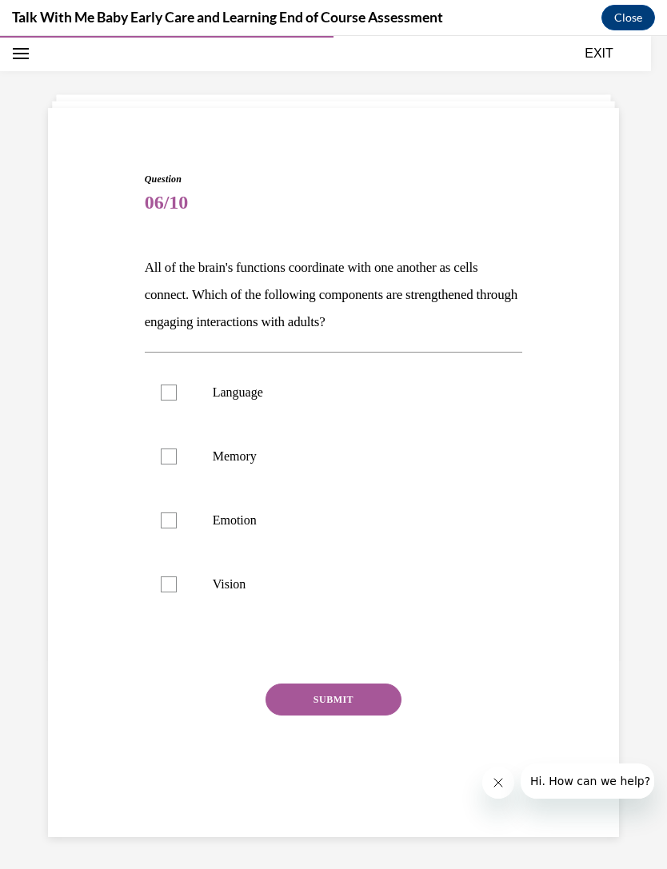
click at [453, 396] on p "Language" at bounding box center [348, 393] width 270 height 16
click at [177, 396] on input "Language" at bounding box center [169, 393] width 16 height 16
checkbox input "true"
click at [422, 519] on p "Emotion" at bounding box center [348, 521] width 270 height 16
click at [177, 519] on input "Emotion" at bounding box center [169, 521] width 16 height 16
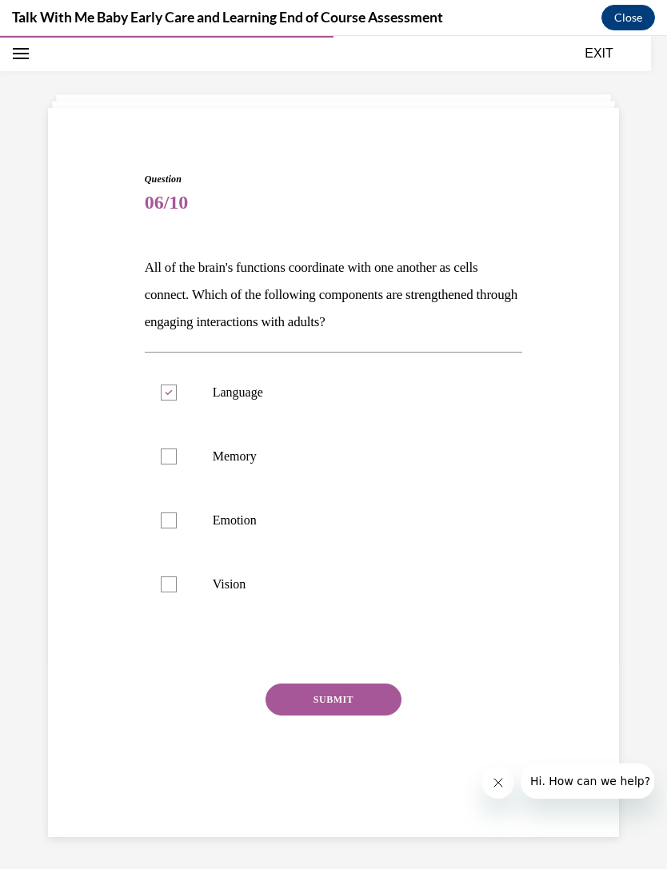
checkbox input "true"
click at [446, 456] on p "Memory" at bounding box center [348, 457] width 270 height 16
click at [177, 456] on input "Memory" at bounding box center [169, 457] width 16 height 16
checkbox input "true"
click at [369, 685] on button "SUBMIT" at bounding box center [333, 700] width 136 height 32
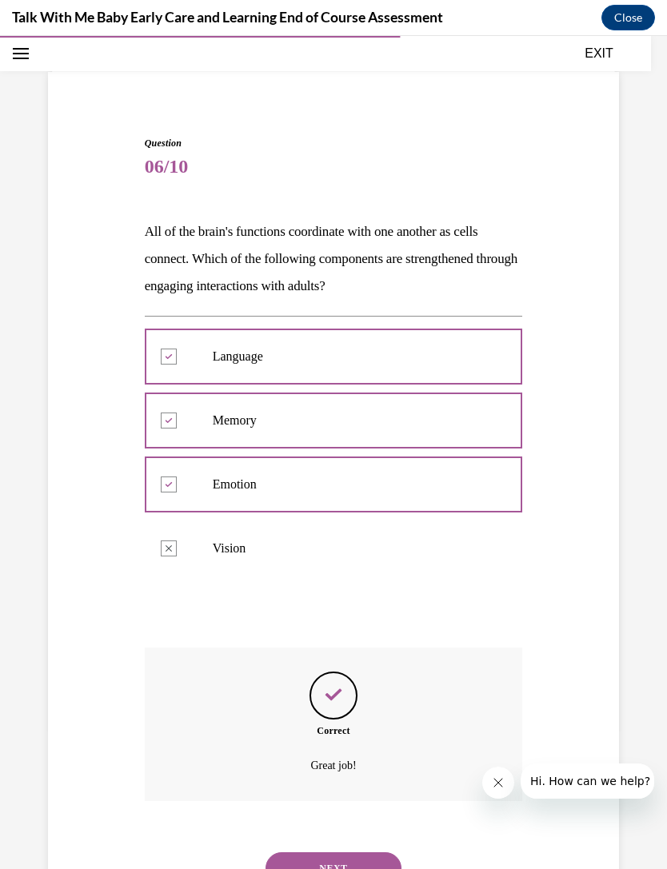
click at [364, 852] on button "NEXT" at bounding box center [333, 868] width 136 height 32
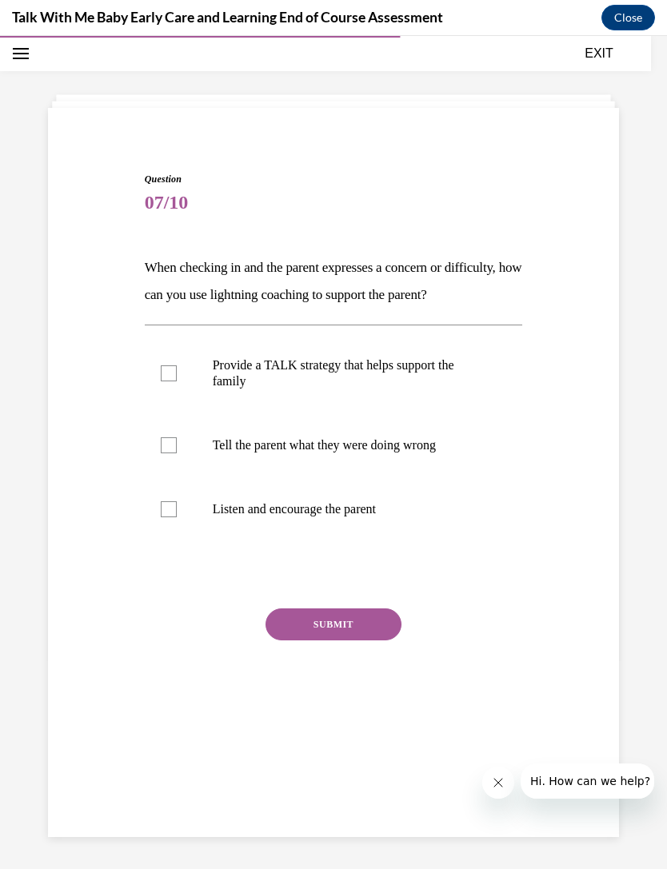
click at [450, 389] on p "Provide a TALK strategy that helps support the family" at bounding box center [348, 373] width 270 height 32
click at [177, 381] on input "Provide a TALK strategy that helps support the family" at bounding box center [169, 373] width 16 height 16
checkbox input "true"
click at [409, 521] on label "Listen and encourage the parent" at bounding box center [334, 509] width 378 height 64
click at [177, 517] on input "Listen and encourage the parent" at bounding box center [169, 509] width 16 height 16
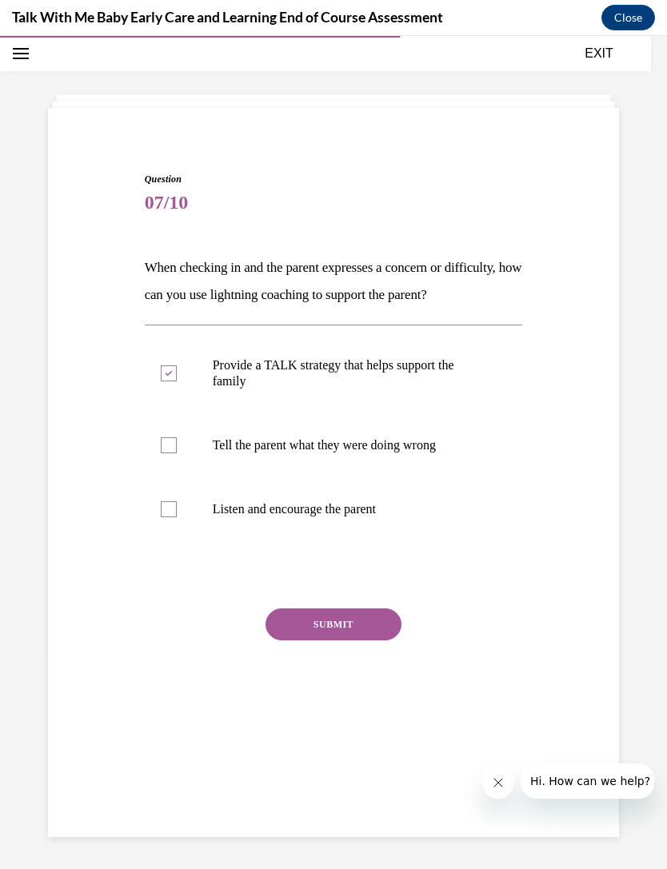
checkbox input "true"
click at [439, 453] on p "Tell the parent what they were doing wrong" at bounding box center [348, 445] width 270 height 16
click at [177, 453] on input "Tell the parent what they were doing wrong" at bounding box center [169, 445] width 16 height 16
checkbox input "true"
click at [416, 521] on label "Listen and encourage the parent" at bounding box center [334, 509] width 378 height 64
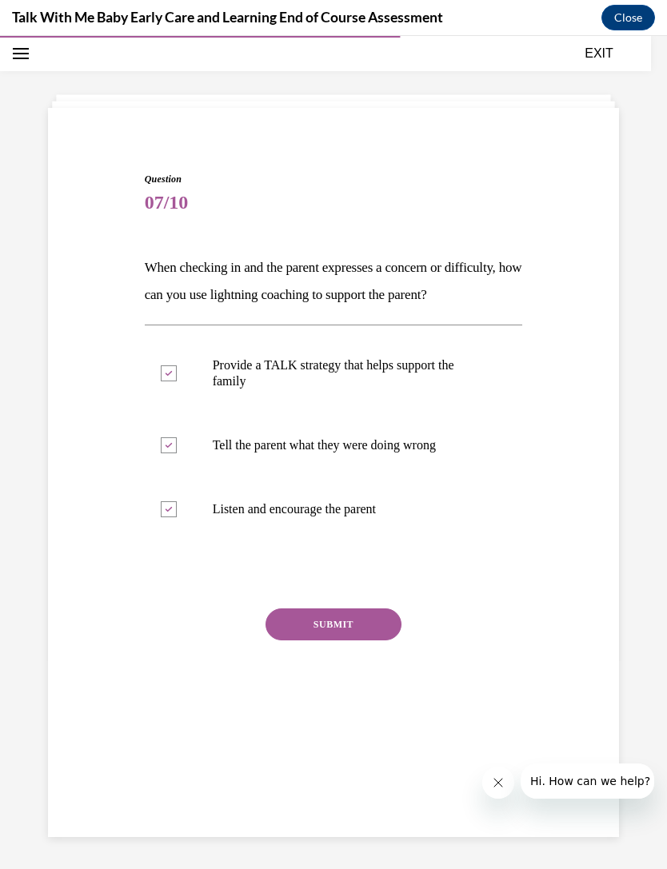
click at [177, 517] on input "Listen and encourage the parent" at bounding box center [169, 509] width 16 height 16
click at [454, 517] on p "Listen and encourage the parent" at bounding box center [348, 509] width 270 height 16
click at [177, 517] on input "Listen and encourage the parent" at bounding box center [169, 509] width 16 height 16
checkbox input "true"
click at [455, 453] on p "Tell the parent what they were doing wrong" at bounding box center [348, 445] width 270 height 16
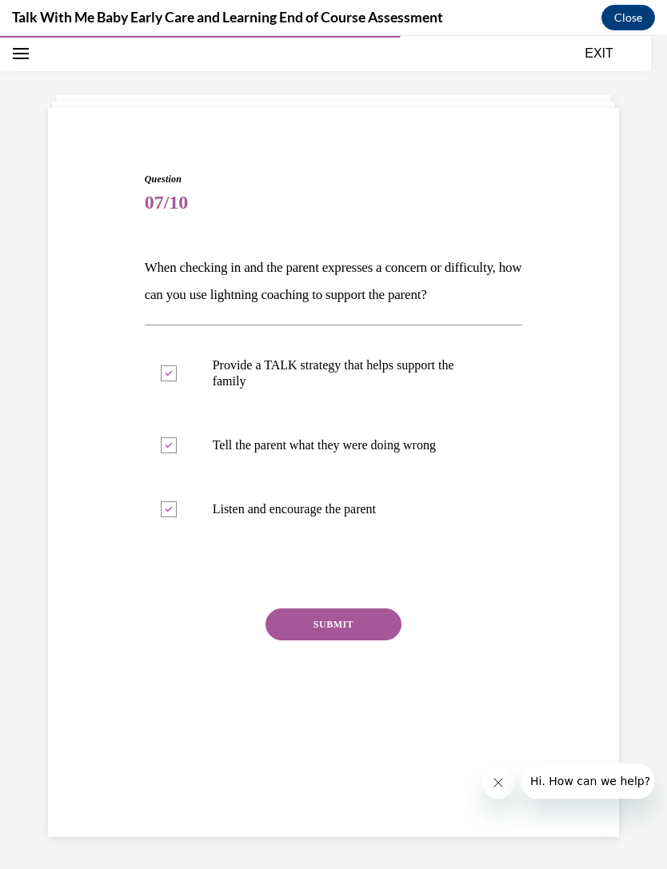
click at [177, 453] on input "Tell the parent what they were doing wrong" at bounding box center [169, 445] width 16 height 16
checkbox input "false"
click at [375, 641] on button "SUBMIT" at bounding box center [333, 625] width 136 height 32
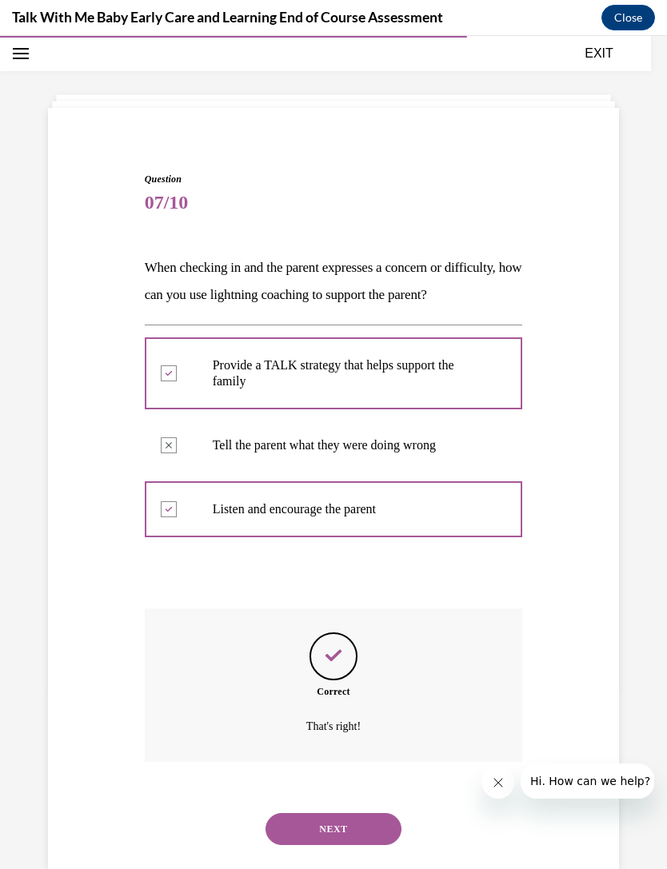
click at [347, 834] on button "NEXT" at bounding box center [333, 829] width 136 height 32
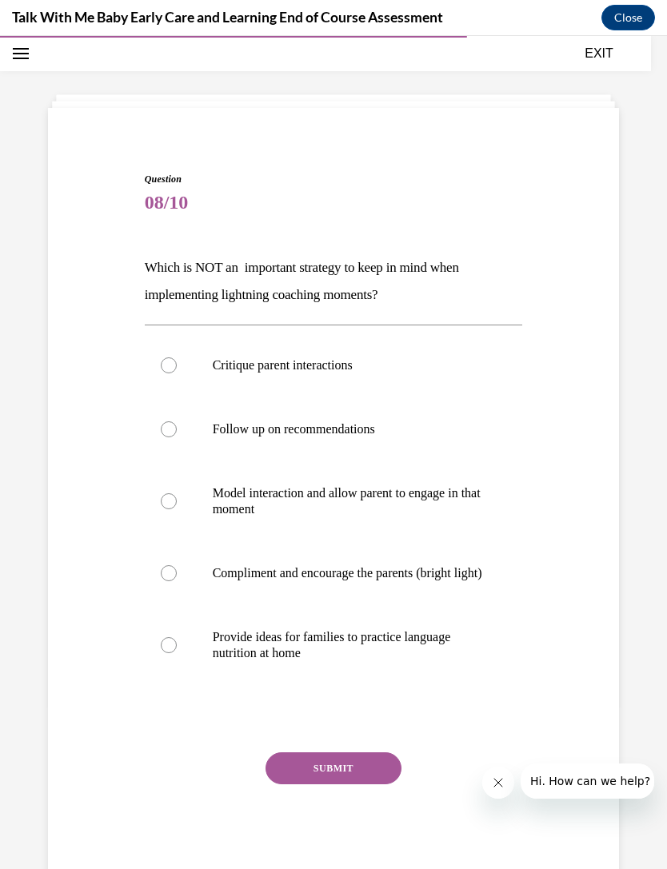
click at [420, 353] on label "Critique parent interactions" at bounding box center [334, 365] width 378 height 64
click at [177, 357] on input "Critique parent interactions" at bounding box center [169, 365] width 16 height 16
radio input "true"
click at [363, 784] on button "SUBMIT" at bounding box center [333, 769] width 136 height 32
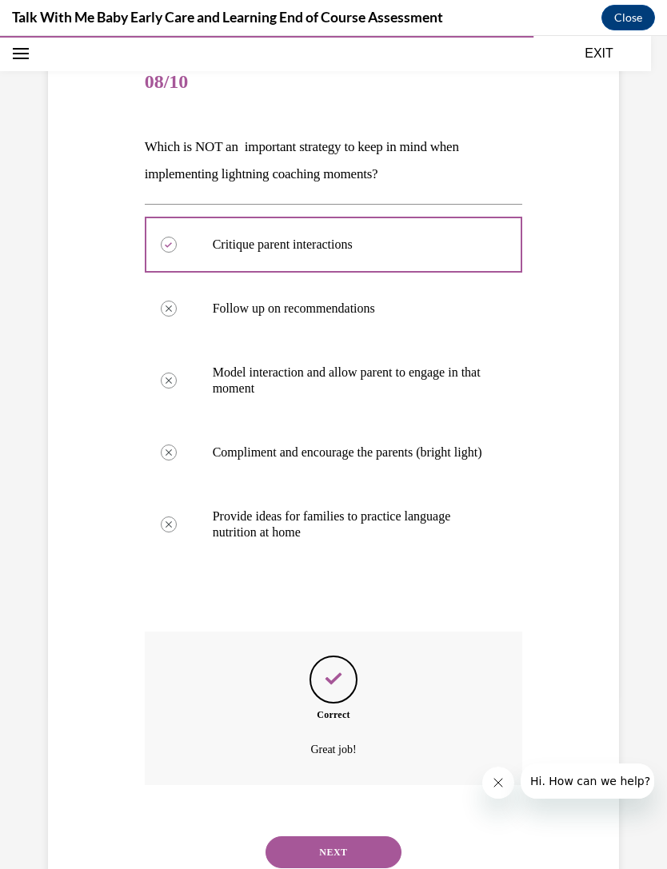
click at [350, 855] on button "NEXT" at bounding box center [333, 852] width 136 height 32
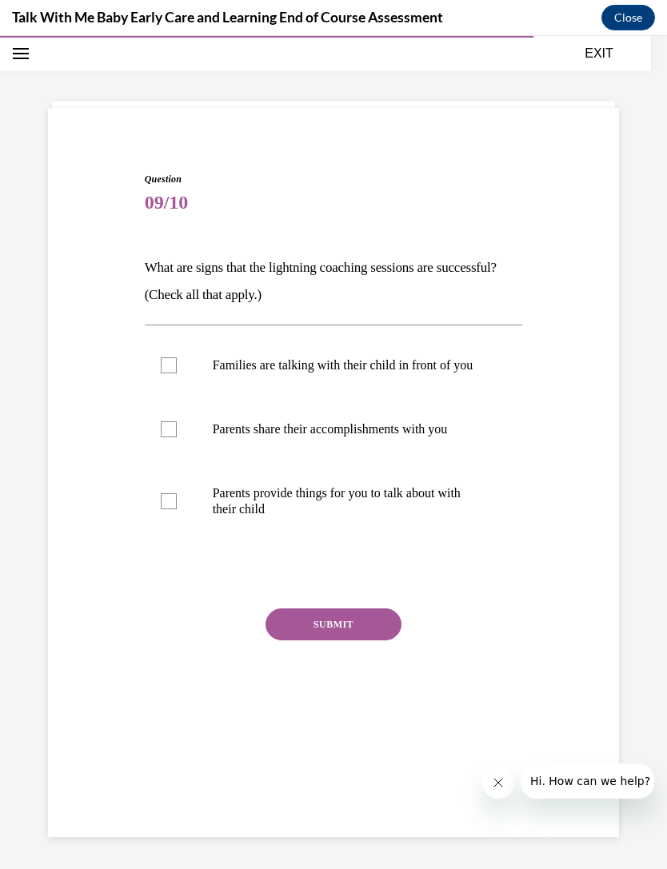
click at [437, 515] on p "Parents provide things for you to talk about with their child" at bounding box center [348, 501] width 270 height 32
click at [177, 509] on input "Parents provide things for you to talk about with their child" at bounding box center [169, 501] width 16 height 16
checkbox input "true"
click at [460, 437] on p "Parents share their accomplishments with you" at bounding box center [348, 429] width 270 height 16
click at [177, 437] on input "Parents share their accomplishments with you" at bounding box center [169, 429] width 16 height 16
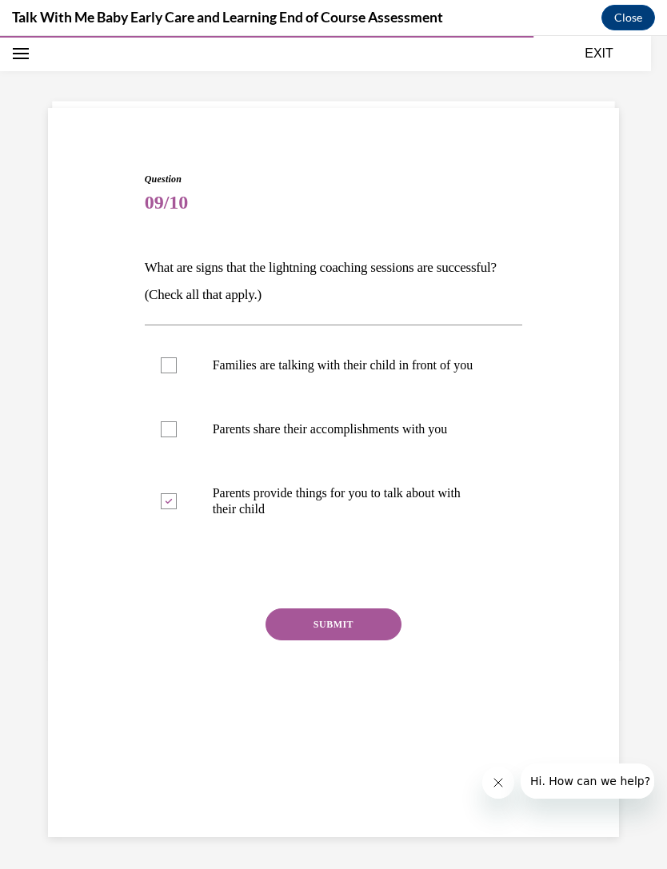
checkbox input "true"
click at [473, 369] on p "Families are talking with their child in front of you" at bounding box center [348, 365] width 270 height 16
click at [177, 369] on input "Families are talking with their child in front of you" at bounding box center [169, 365] width 16 height 16
checkbox input "true"
click at [377, 641] on button "SUBMIT" at bounding box center [333, 625] width 136 height 32
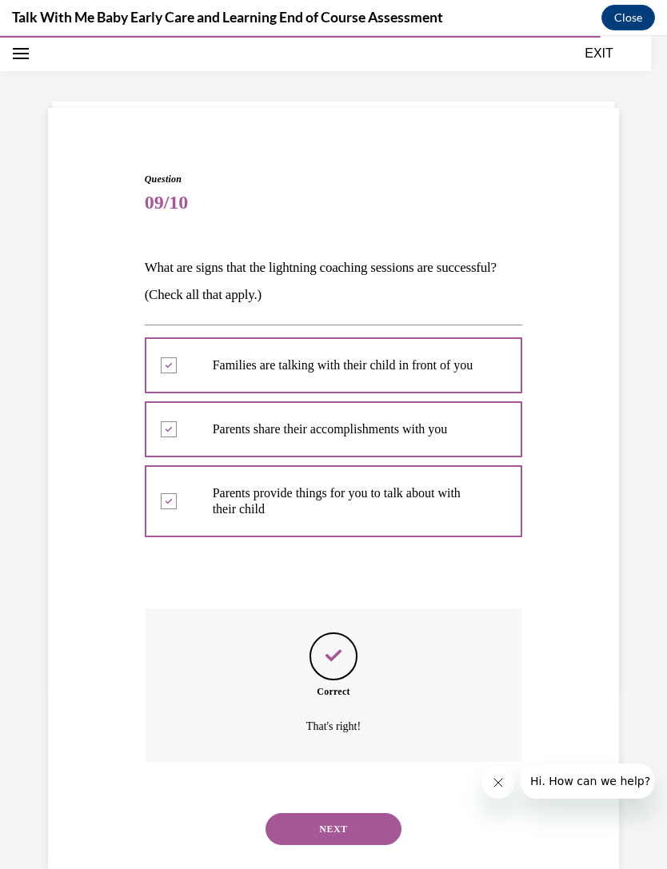
click at [348, 834] on button "NEXT" at bounding box center [333, 829] width 136 height 32
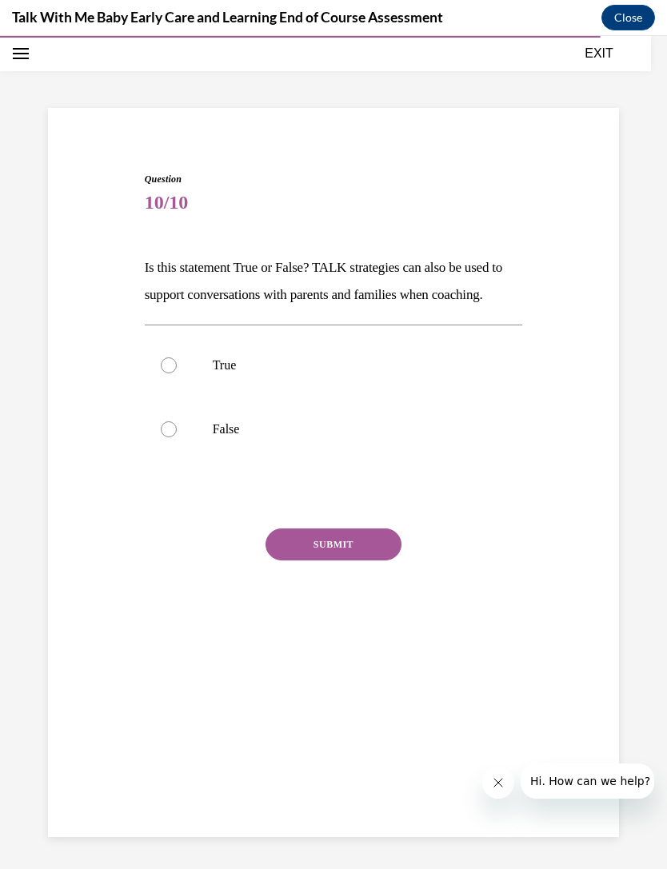
click at [448, 373] on p "True" at bounding box center [348, 365] width 270 height 16
click at [177, 373] on input "True" at bounding box center [169, 365] width 16 height 16
radio input "true"
click at [378, 561] on button "SUBMIT" at bounding box center [333, 545] width 136 height 32
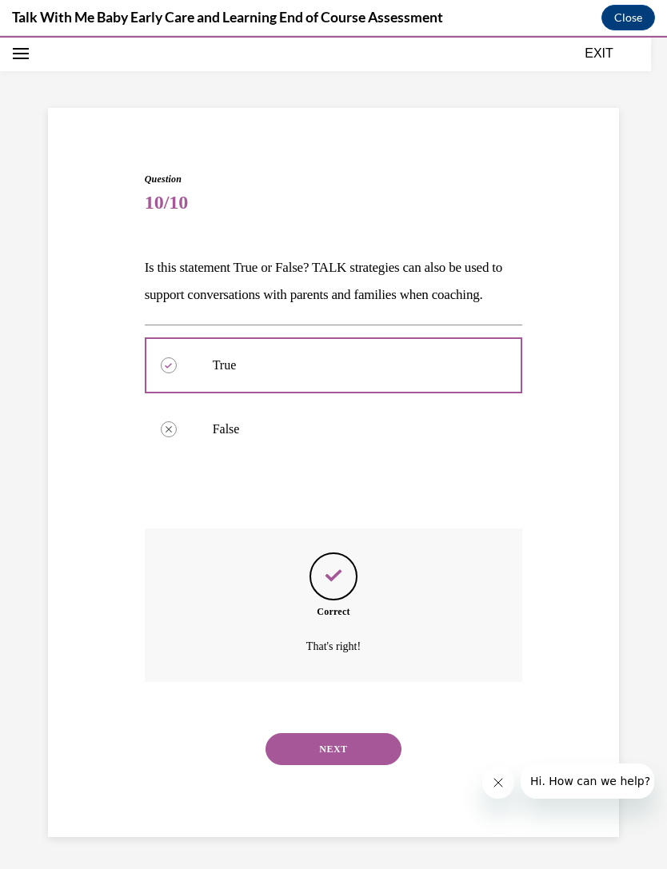
click at [345, 765] on button "NEXT" at bounding box center [333, 749] width 136 height 32
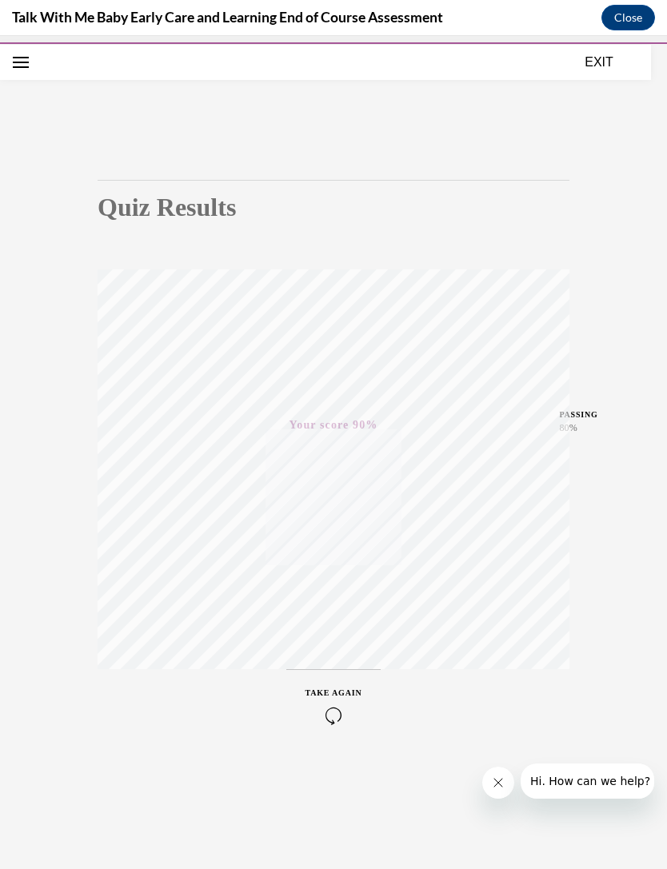
scroll to position [40, 0]
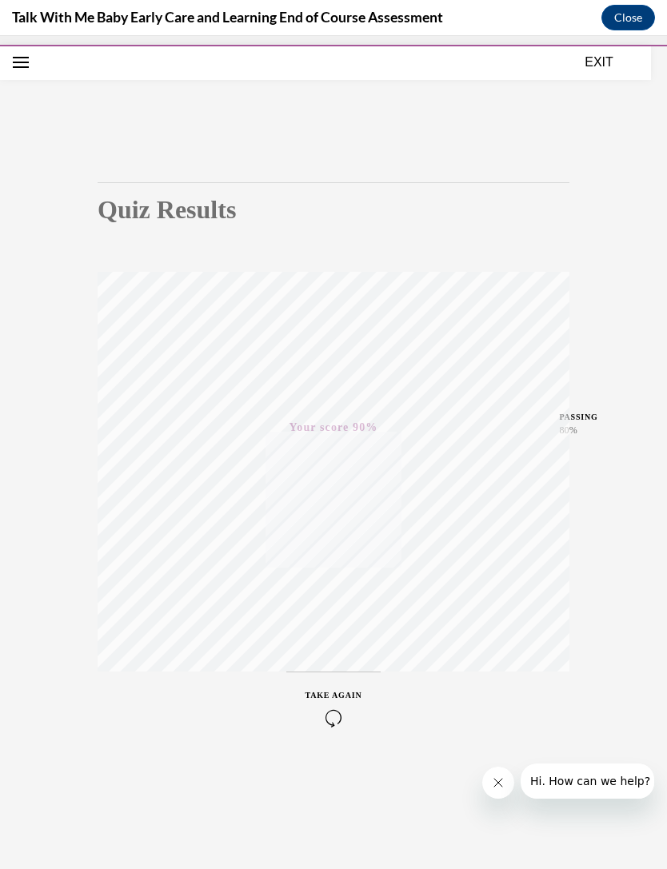
click at [609, 58] on button "EXIT" at bounding box center [599, 62] width 96 height 19
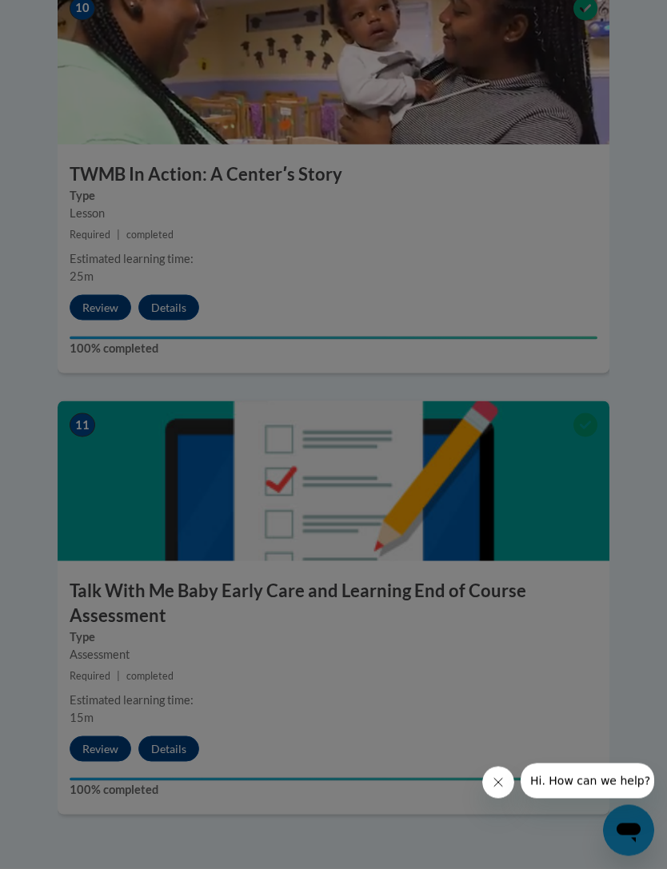
scroll to position [4318, 0]
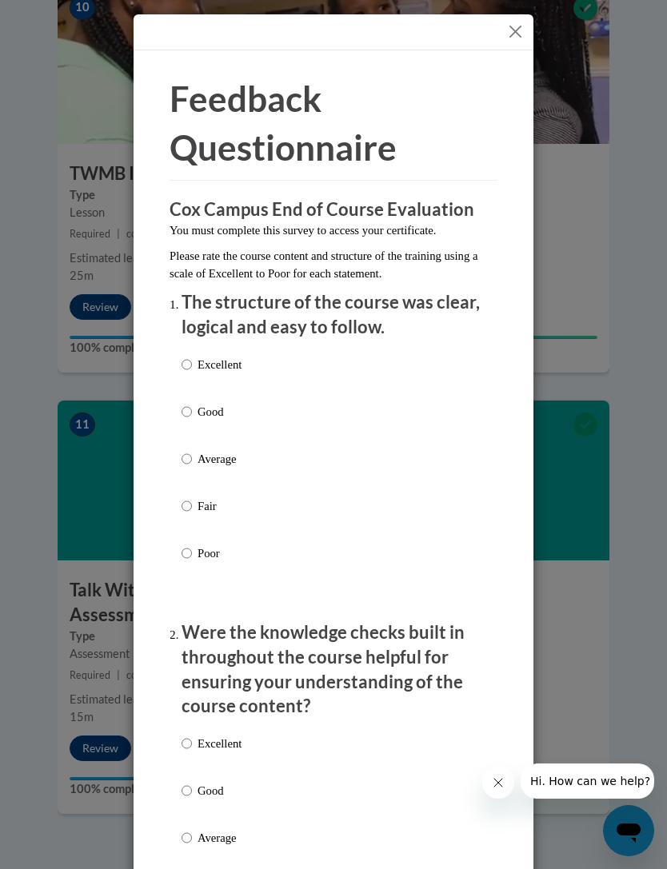
click at [365, 356] on div "Excellent Good Average Fair Poor" at bounding box center [334, 478] width 304 height 261
click at [190, 349] on div "Excellent Good Average Fair Poor" at bounding box center [212, 472] width 60 height 248
click at [202, 366] on p "Excellent" at bounding box center [220, 365] width 44 height 18
click at [192, 366] on input "Excellent" at bounding box center [187, 365] width 10 height 18
radio input "true"
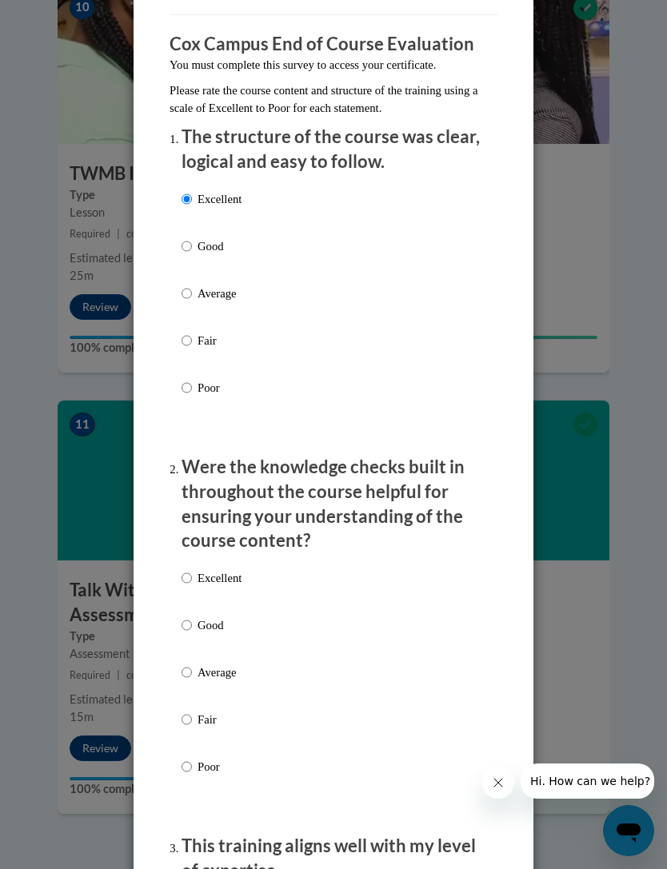
click at [191, 577] on input "Excellent" at bounding box center [187, 578] width 10 height 18
radio input "true"
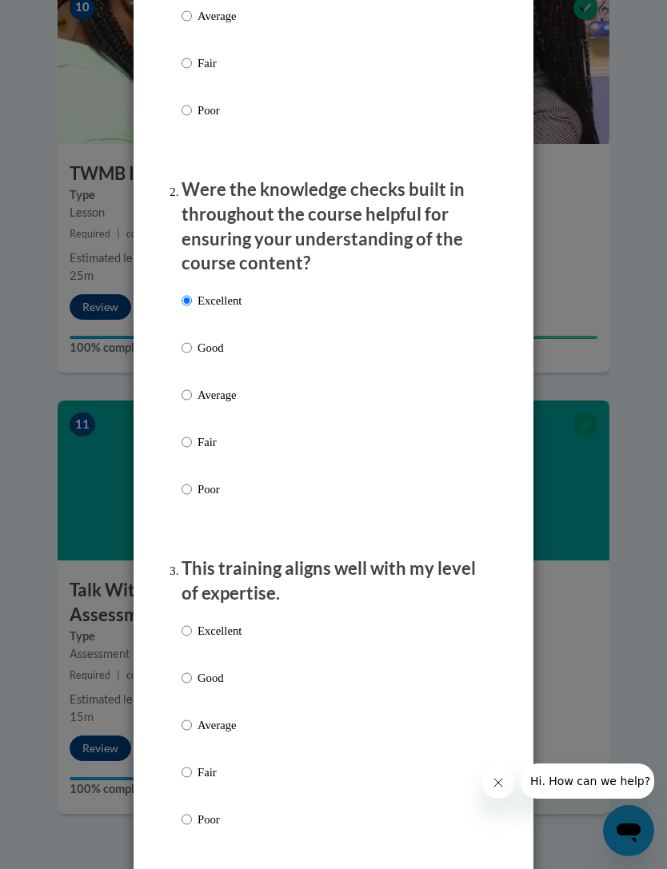
scroll to position [449, 0]
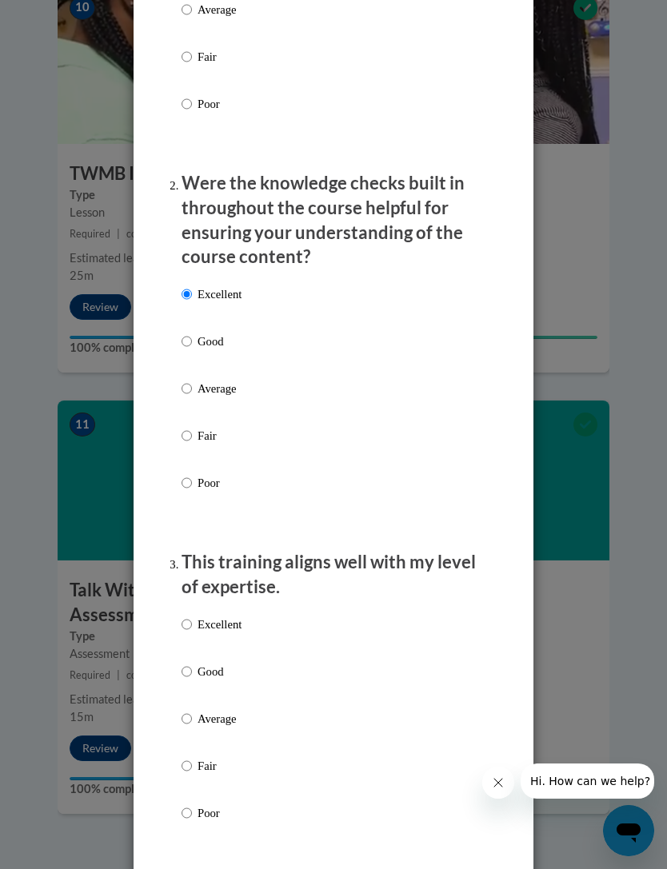
click at [217, 616] on p "Excellent" at bounding box center [220, 625] width 44 height 18
click at [192, 616] on input "Excellent" at bounding box center [187, 625] width 10 height 18
radio input "true"
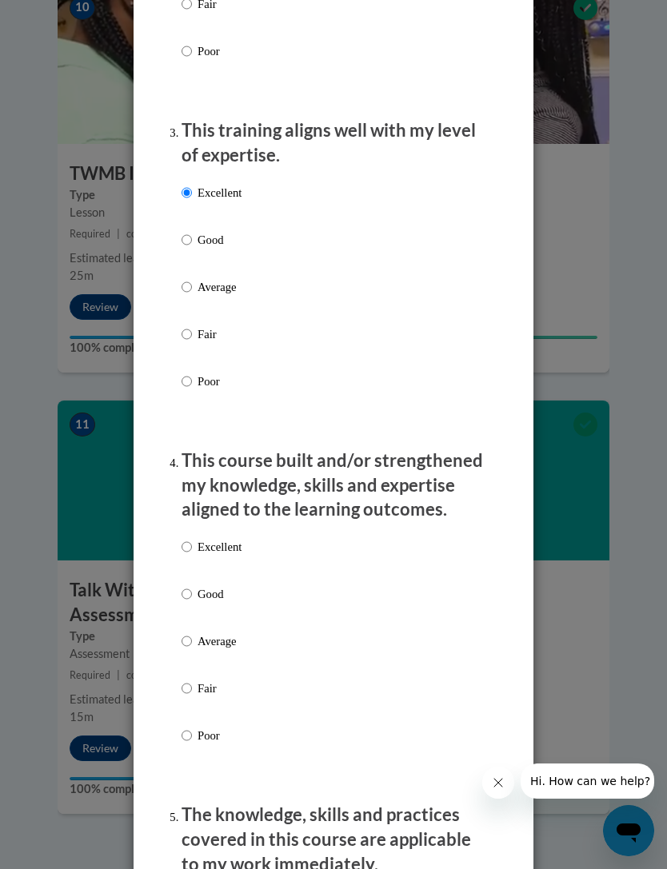
click at [218, 549] on label "Excellent" at bounding box center [212, 559] width 60 height 43
click at [192, 549] on input "Excellent" at bounding box center [187, 547] width 10 height 18
radio input "true"
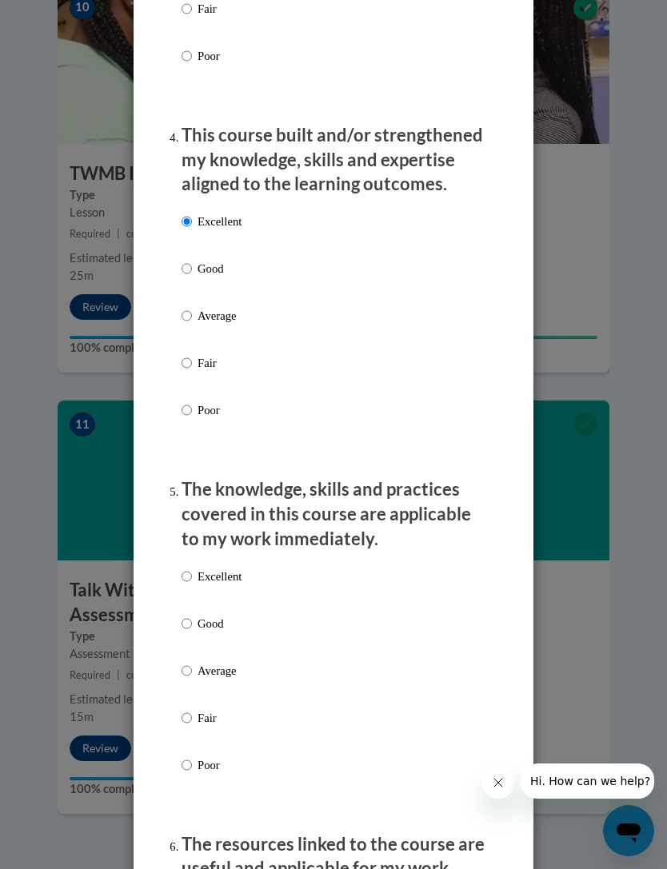
scroll to position [1210, 0]
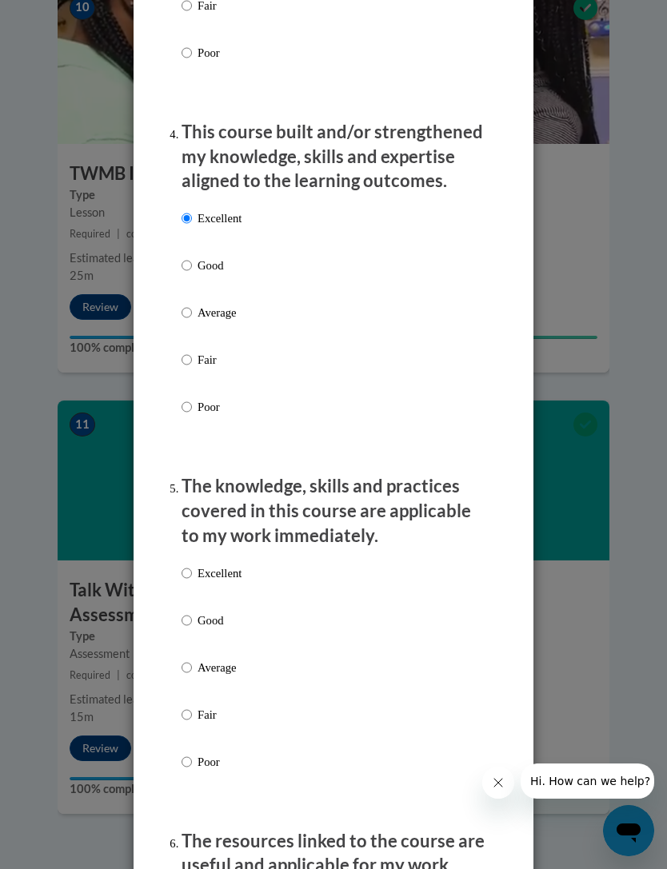
click at [210, 569] on p "Excellent" at bounding box center [220, 574] width 44 height 18
click at [192, 569] on input "Excellent" at bounding box center [187, 574] width 10 height 18
radio input "true"
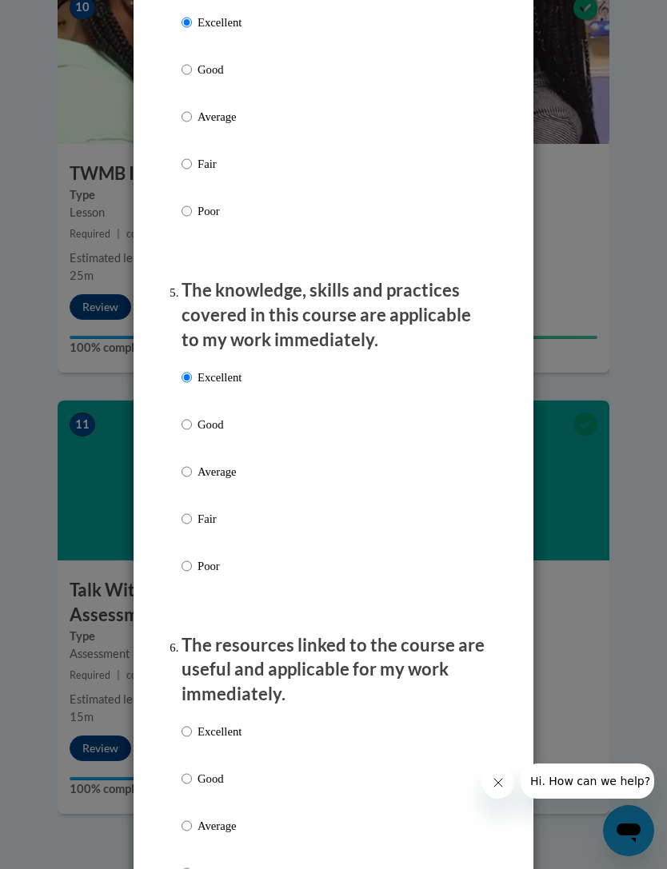
scroll to position [1522, 0]
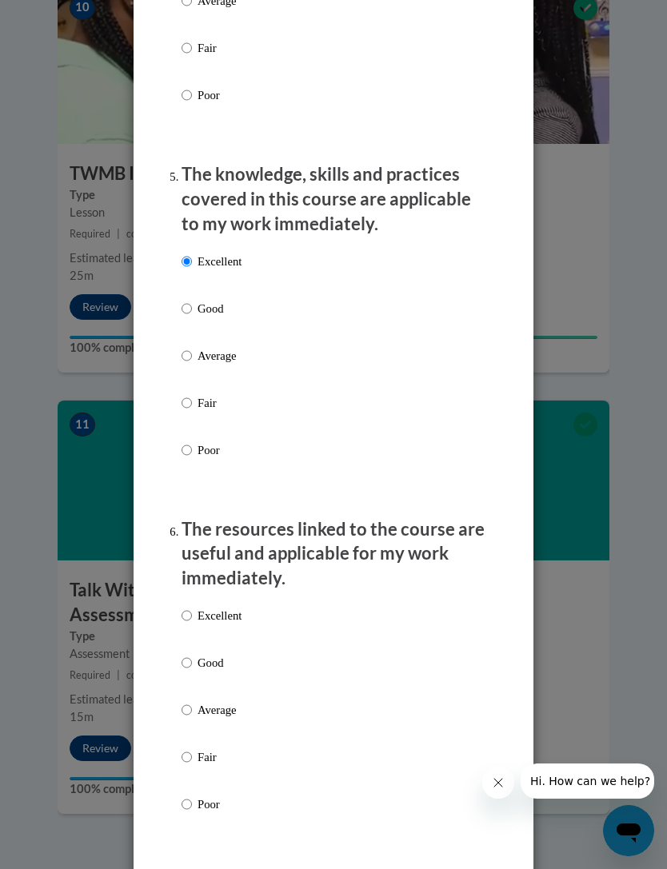
click at [218, 609] on p "Excellent" at bounding box center [220, 616] width 44 height 18
click at [192, 609] on input "Excellent" at bounding box center [187, 616] width 10 height 18
radio input "true"
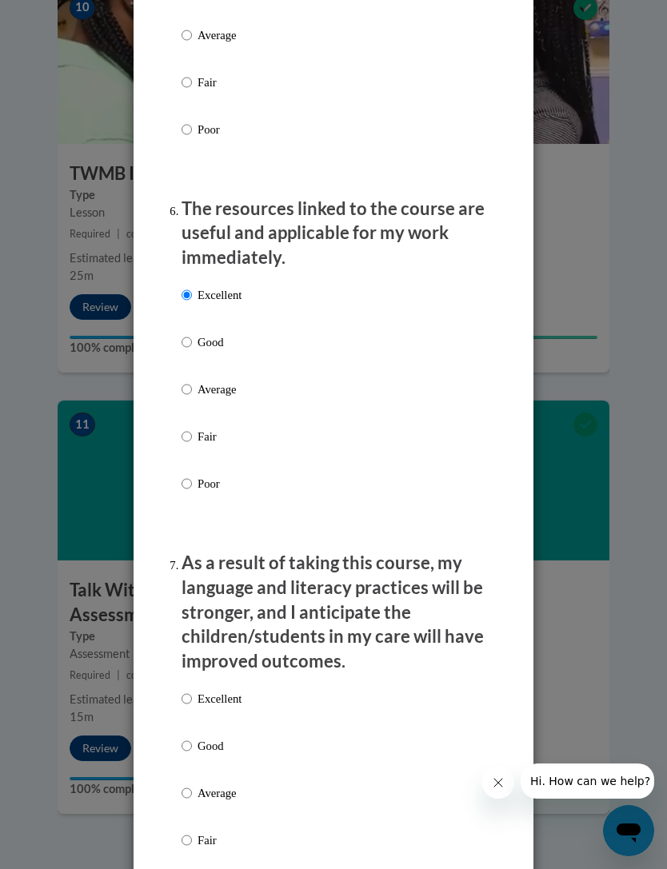
click at [216, 692] on p "Excellent" at bounding box center [220, 699] width 44 height 18
click at [192, 692] on input "Excellent" at bounding box center [187, 699] width 10 height 18
radio input "true"
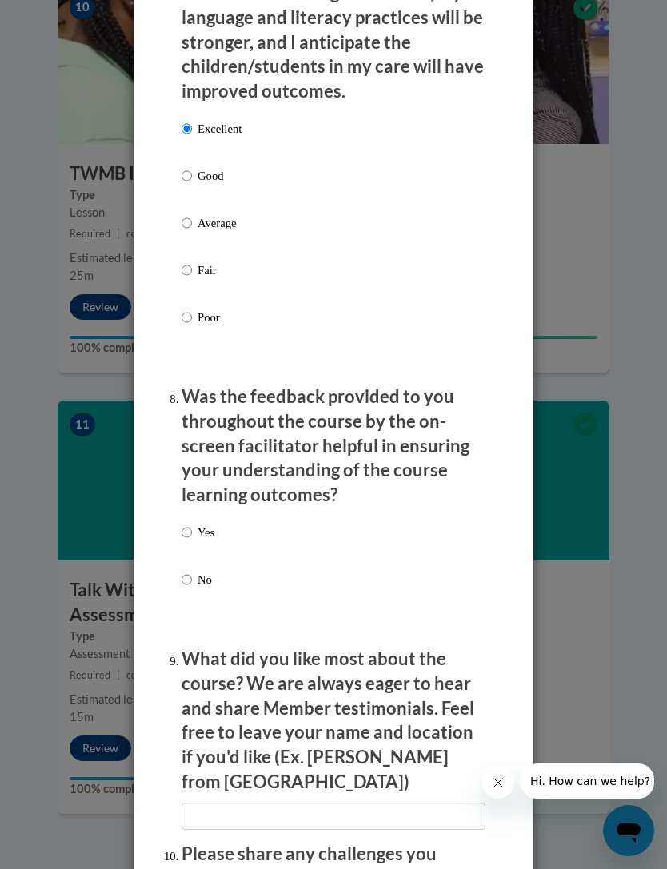
scroll to position [2413, 0]
click at [309, 518] on div "Yes No" at bounding box center [334, 574] width 304 height 119
click at [202, 523] on p "Yes" at bounding box center [206, 532] width 17 height 18
click at [192, 523] on input "Yes" at bounding box center [187, 532] width 10 height 18
radio input "true"
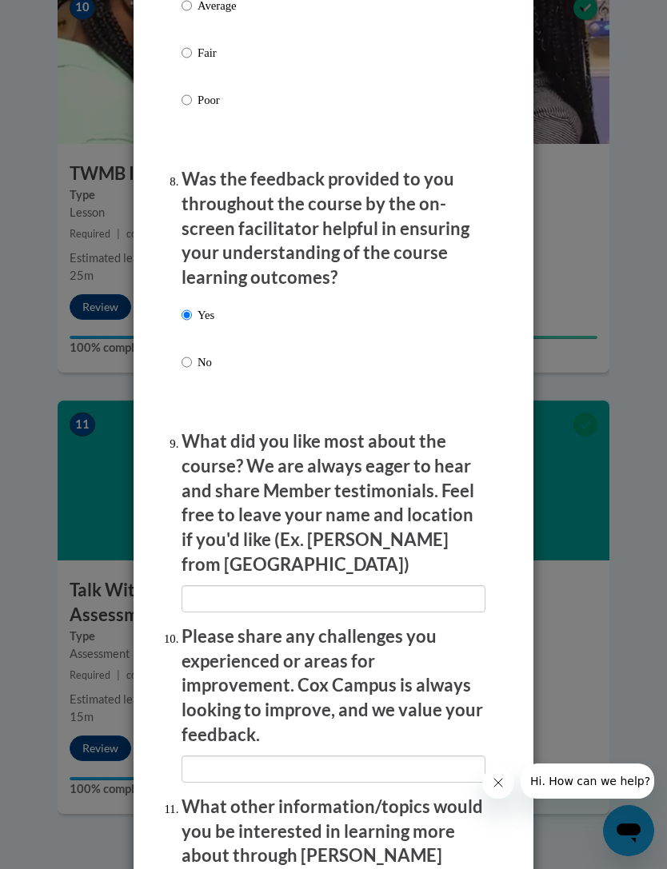
scroll to position [2637, 0]
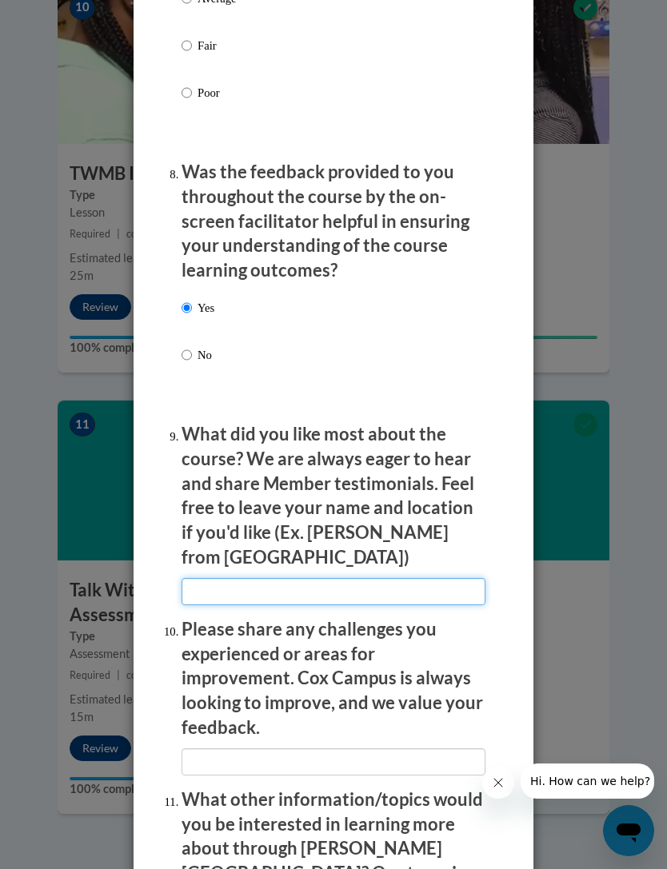
click at [312, 578] on input "textbox" at bounding box center [334, 591] width 304 height 27
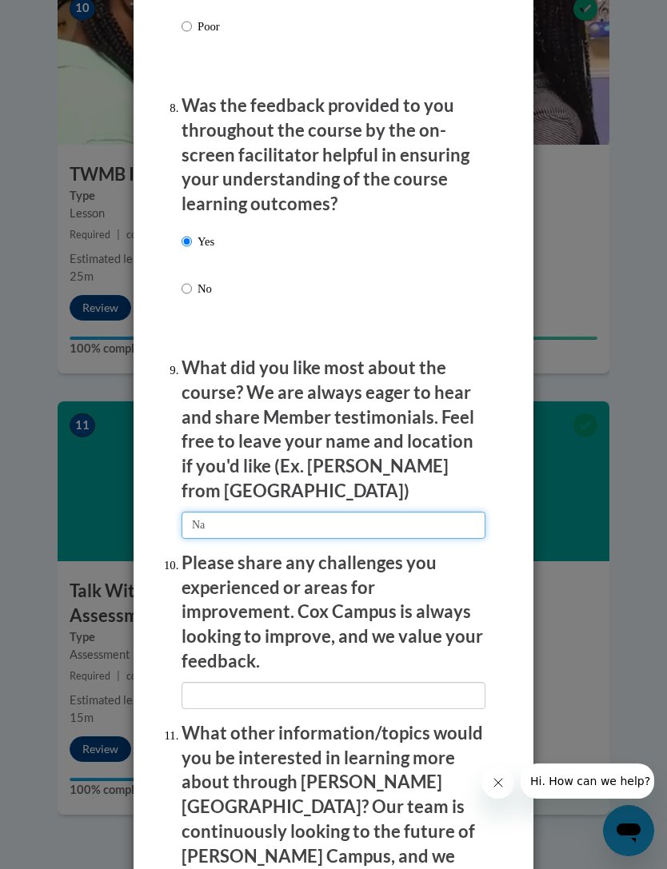
scroll to position [2793, 0]
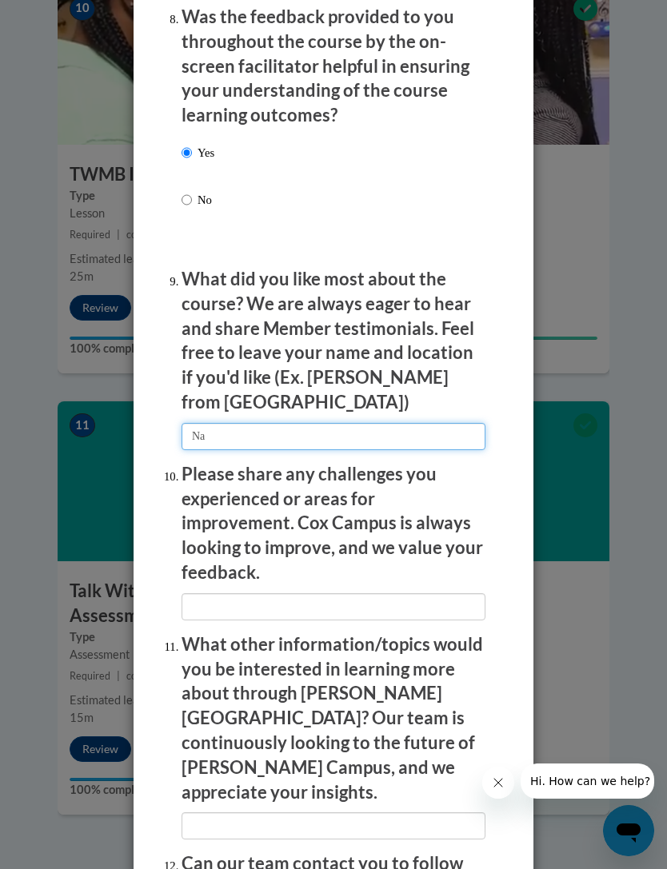
type input "Na"
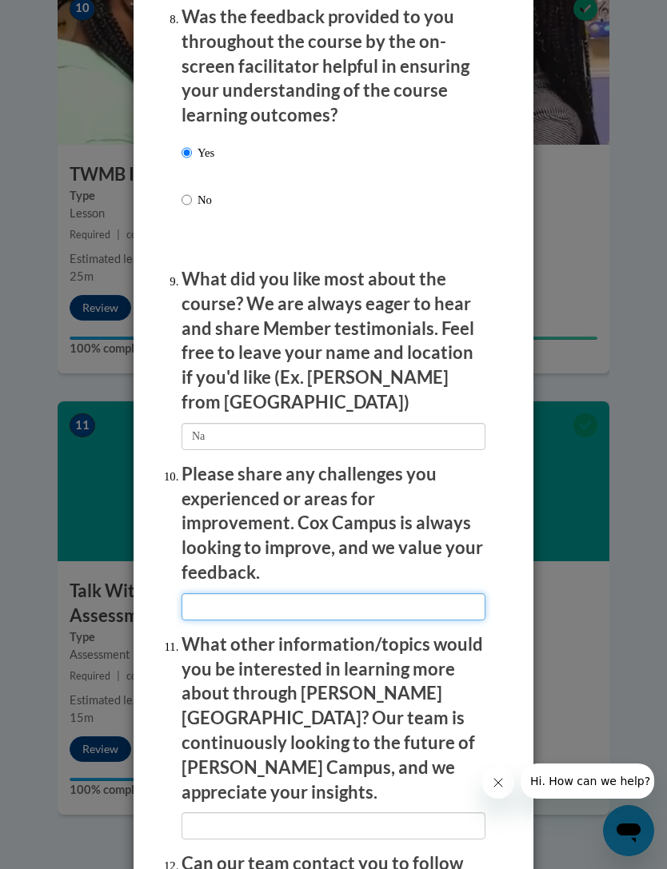
click at [398, 593] on input "textbox" at bounding box center [334, 606] width 304 height 27
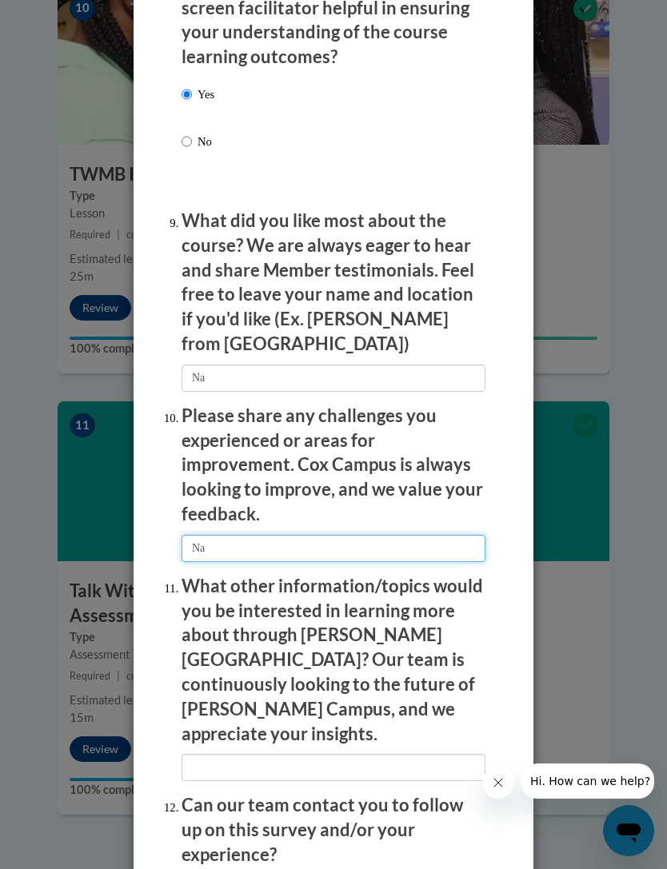
scroll to position [2849, 0]
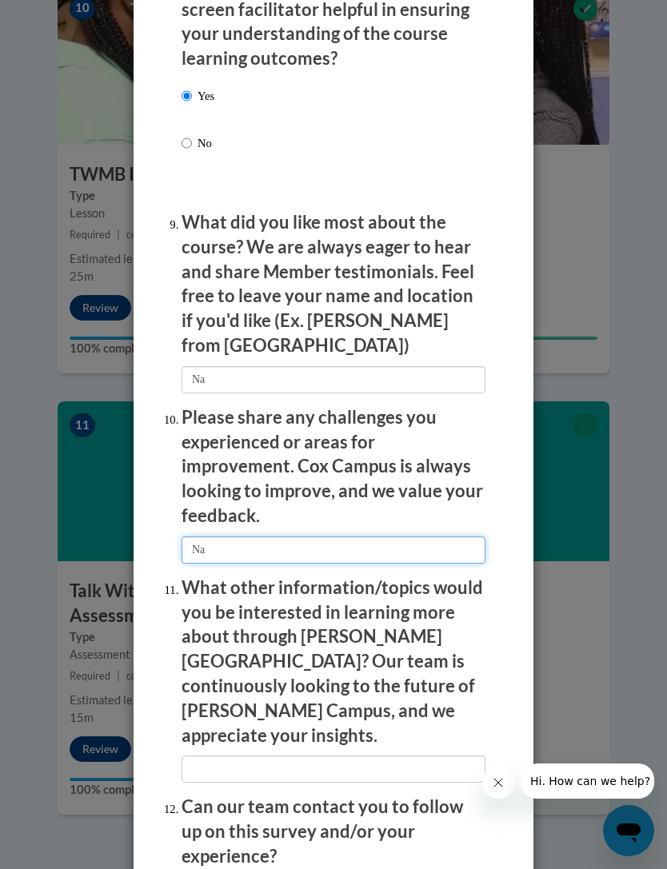
type input "Na"
click at [424, 576] on p "What other information/topics would you be interested in learning more about th…" at bounding box center [334, 662] width 304 height 173
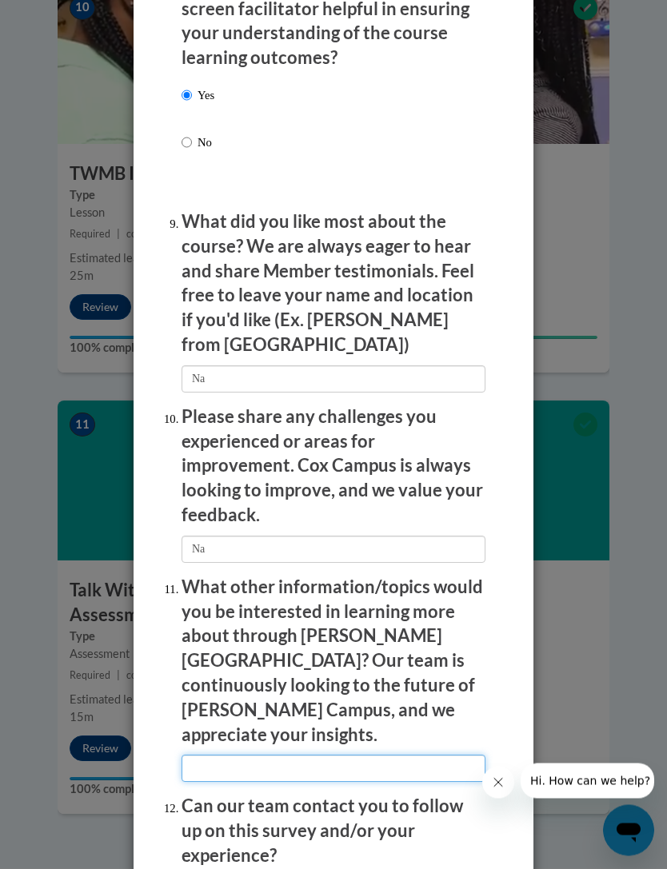
click at [393, 756] on input "textbox" at bounding box center [334, 769] width 304 height 27
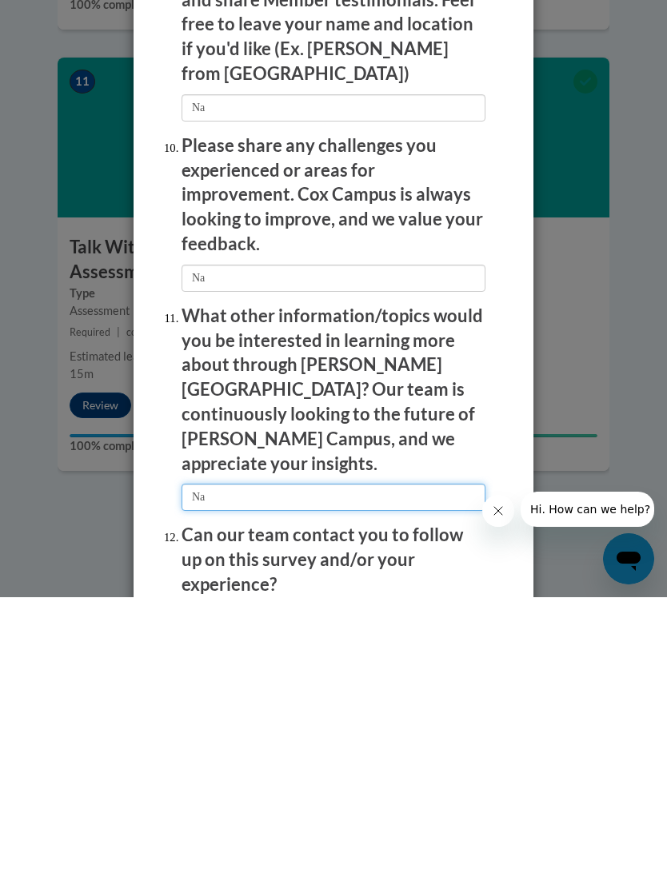
type input "Na"
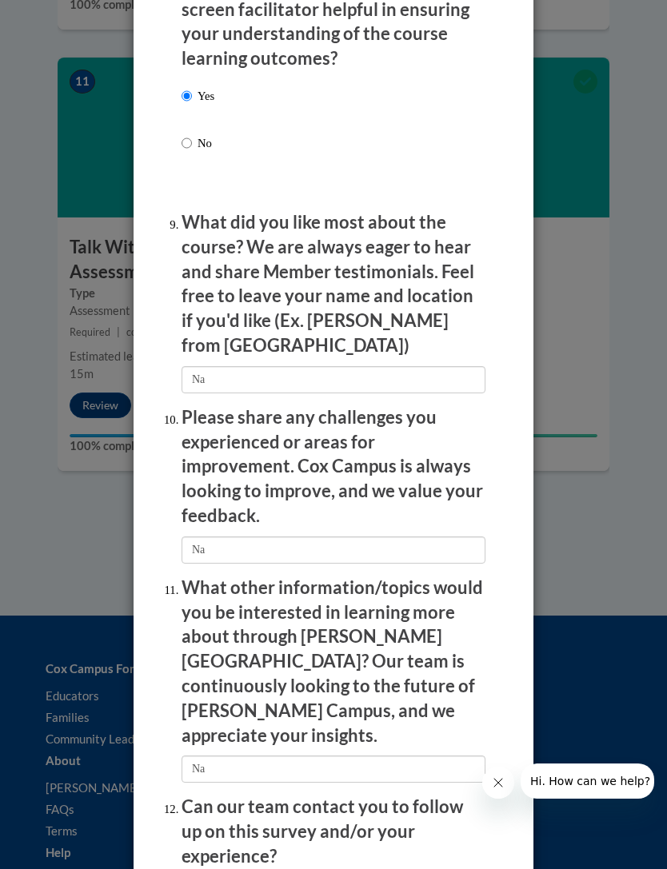
radio input "true"
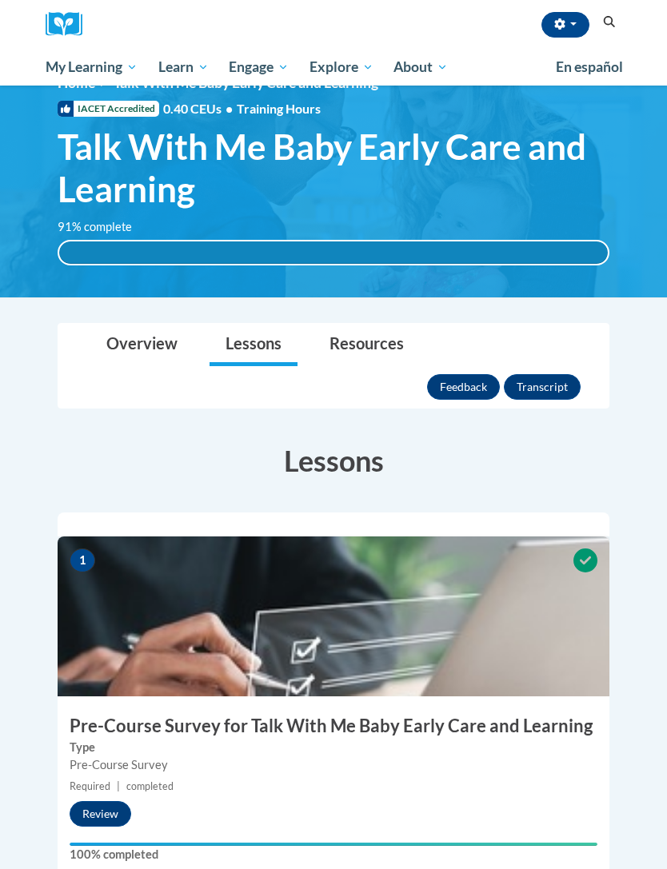
scroll to position [0, 0]
